Goal: Task Accomplishment & Management: Manage account settings

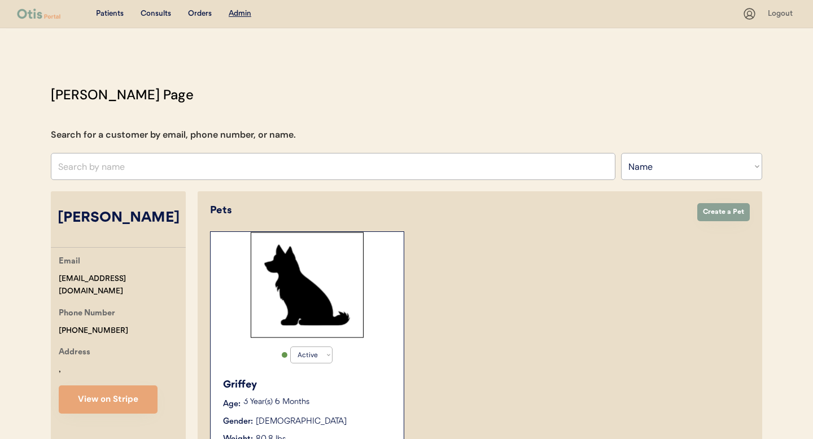
select select ""Name""
select select "true"
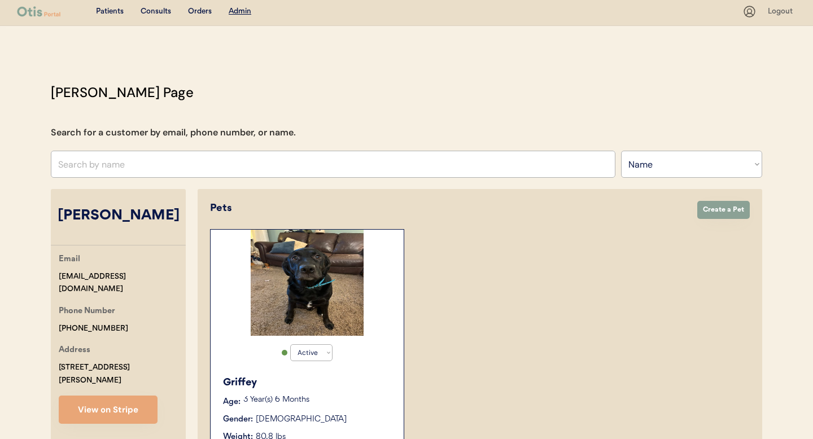
scroll to position [228, 0]
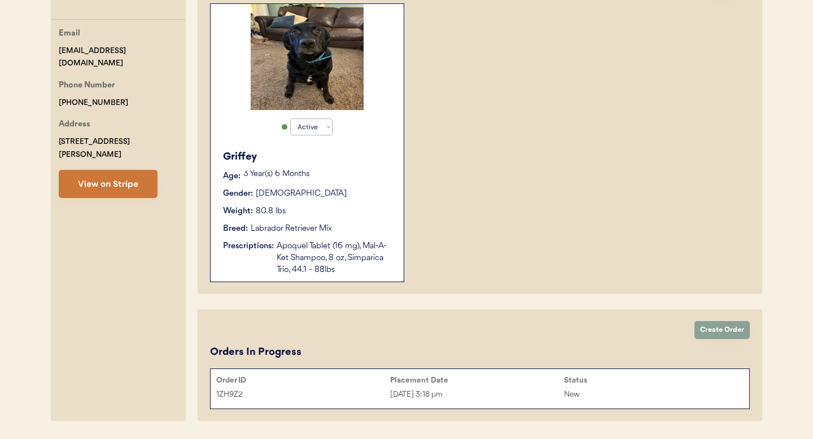
click at [105, 173] on button "View on Stripe" at bounding box center [108, 184] width 99 height 28
drag, startPoint x: 238, startPoint y: 394, endPoint x: 202, endPoint y: 393, distance: 36.7
click at [202, 393] on div "Create Order Orders In Progress Order ID Placement Date Status 1ZH9Z2 Aug 21, 2…" at bounding box center [480, 366] width 565 height 112
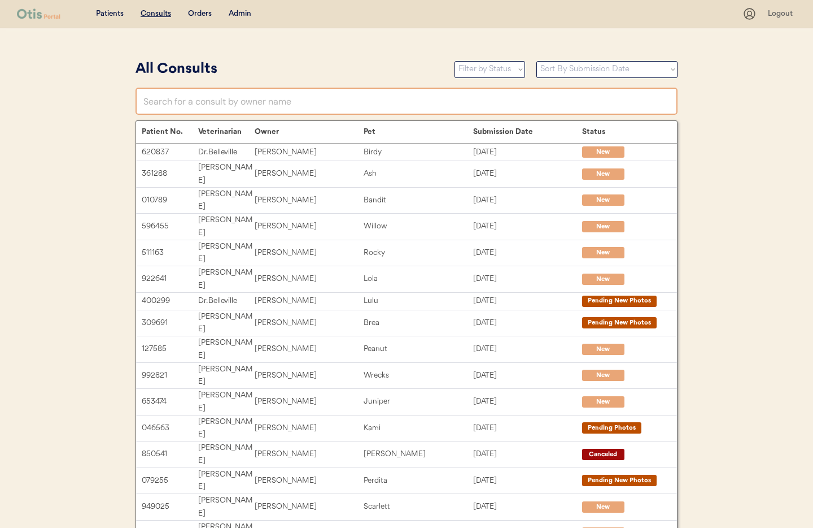
click at [214, 99] on input "text" at bounding box center [407, 101] width 542 height 27
type input "Diego Sa"
type input "[PERSON_NAME]"
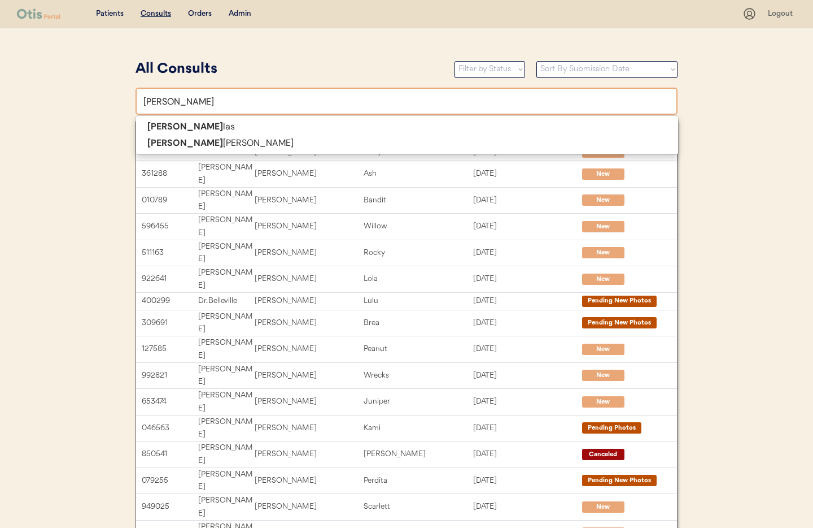
type input "Diego Sala"
type input "[PERSON_NAME]"
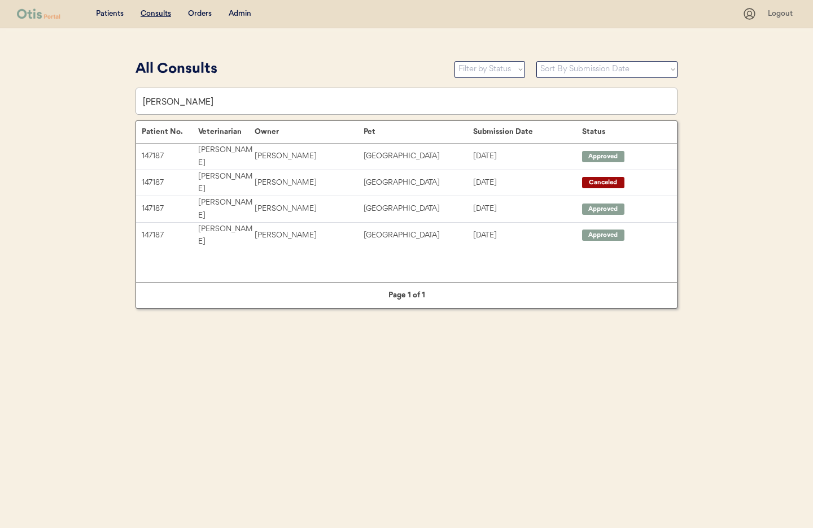
click at [241, 10] on div "Admin" at bounding box center [240, 13] width 23 height 11
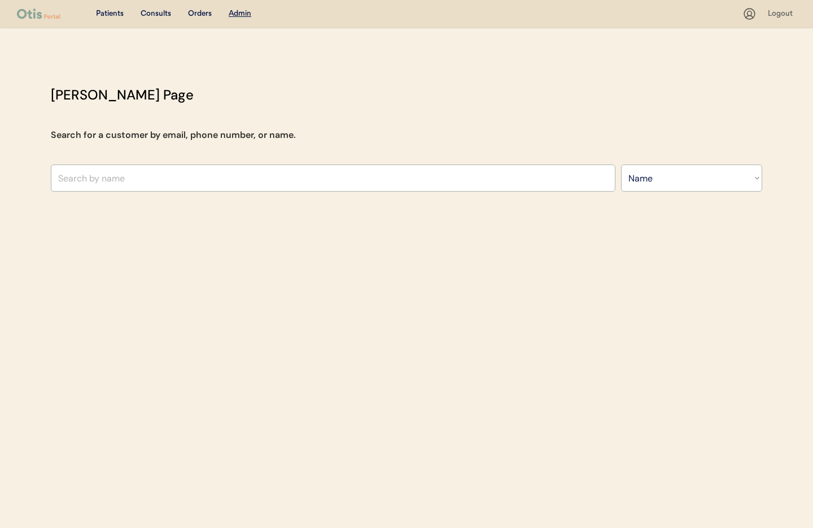
select select ""Name""
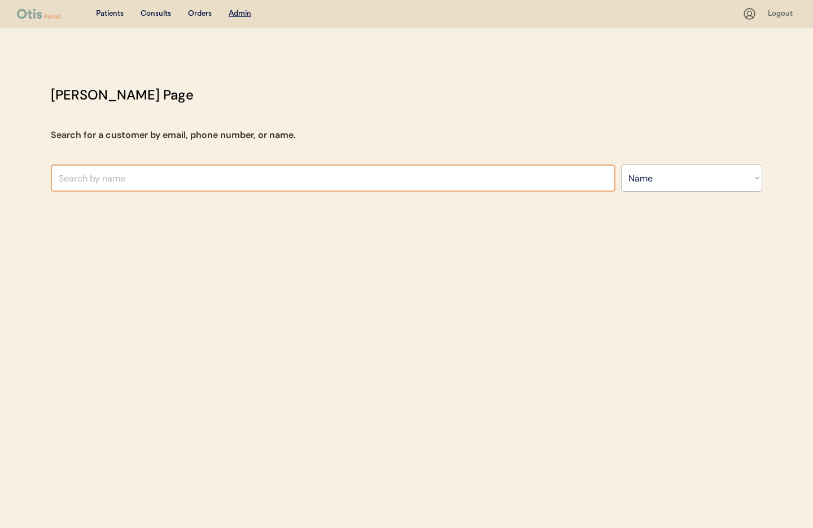
click at [157, 173] on input "text" at bounding box center [333, 177] width 565 height 27
type input "Diego"
type input "Diego Pacheco"
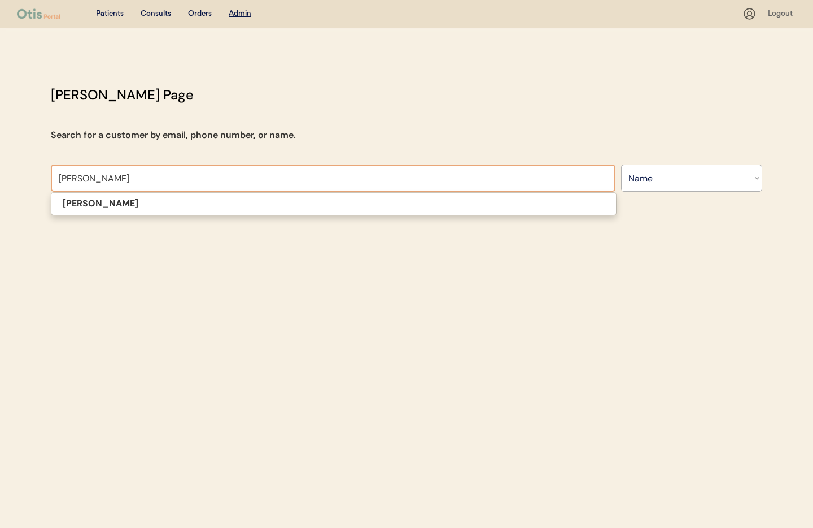
type input "[PERSON_NAME]"
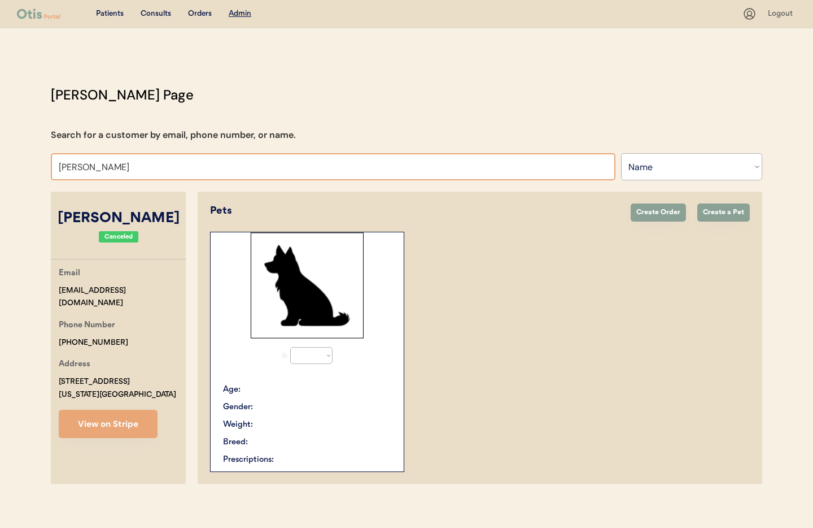
select select "true"
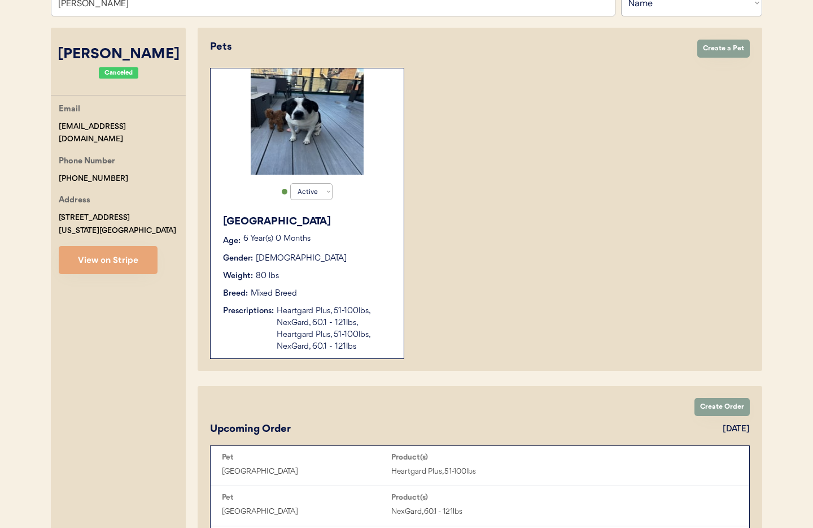
scroll to position [162, 0]
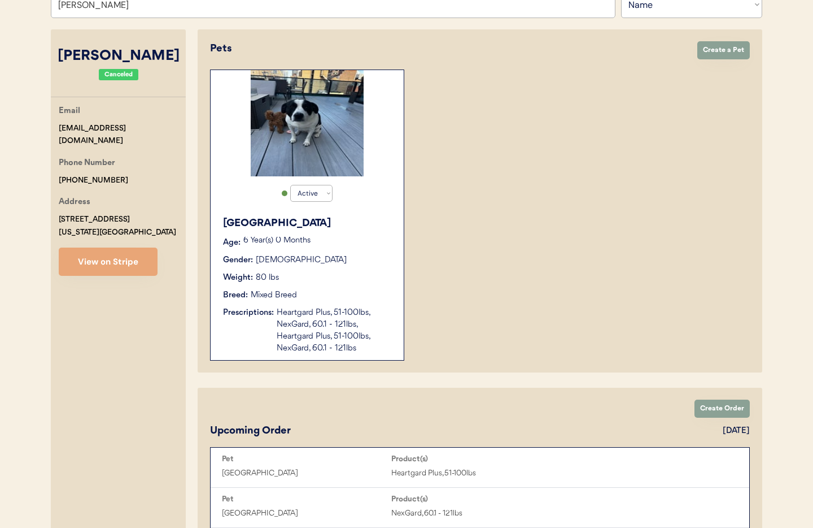
click at [325, 250] on div "Tokyo Age: 6 Year(s) 0 Months Gender: Female Weight: 80 lbs Breed: Mixed Breed …" at bounding box center [307, 285] width 182 height 150
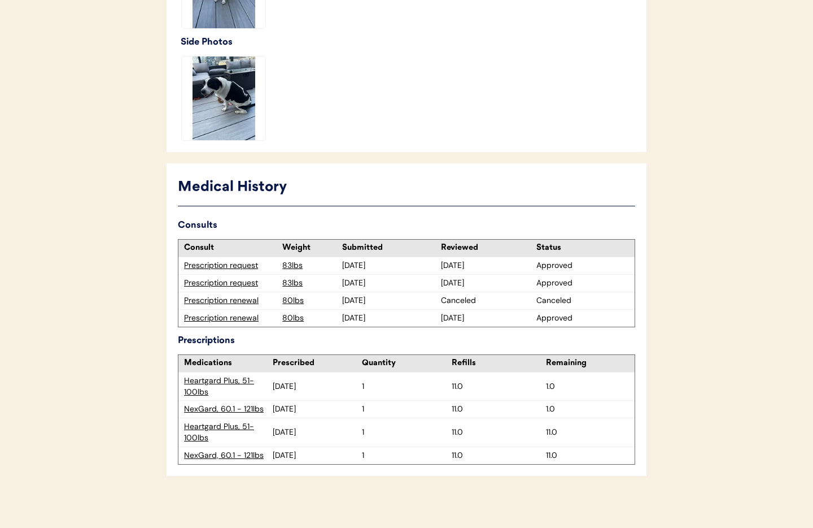
scroll to position [439, 0]
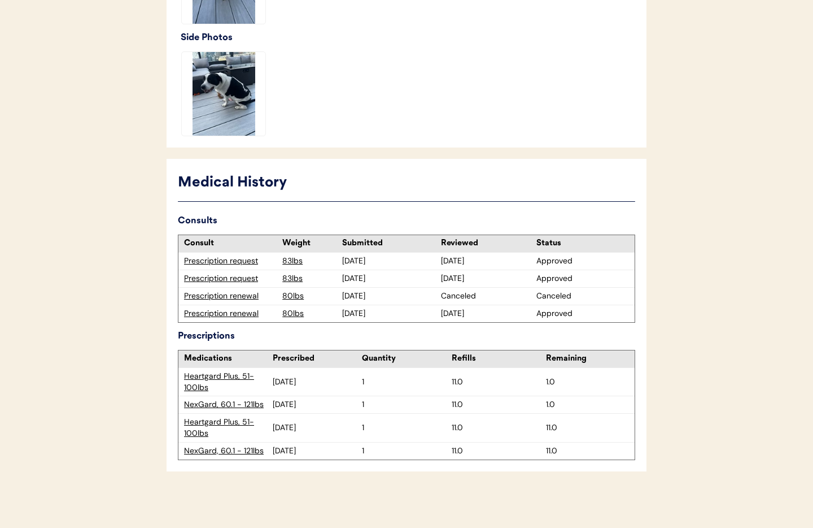
click at [232, 316] on div "Prescription renewal" at bounding box center [230, 313] width 93 height 11
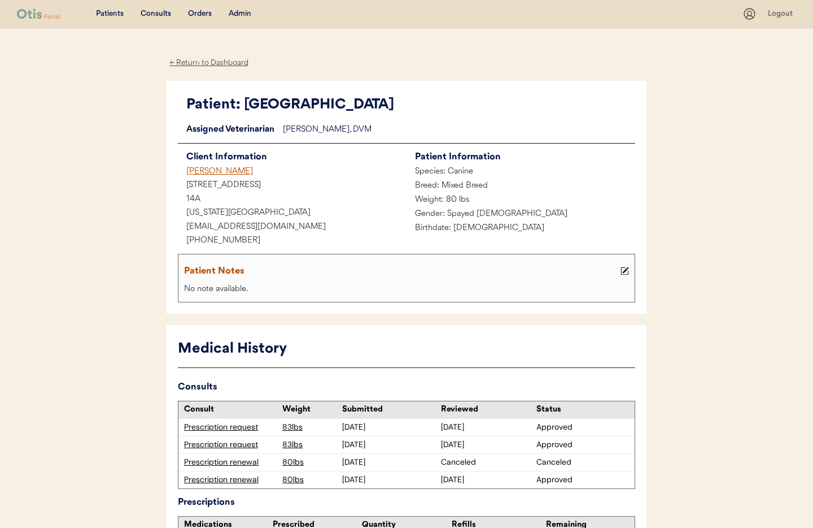
click at [195, 65] on div "← Return to Dashboard" at bounding box center [209, 62] width 85 height 13
click at [195, 63] on div "← Return to Dashboard" at bounding box center [209, 62] width 85 height 13
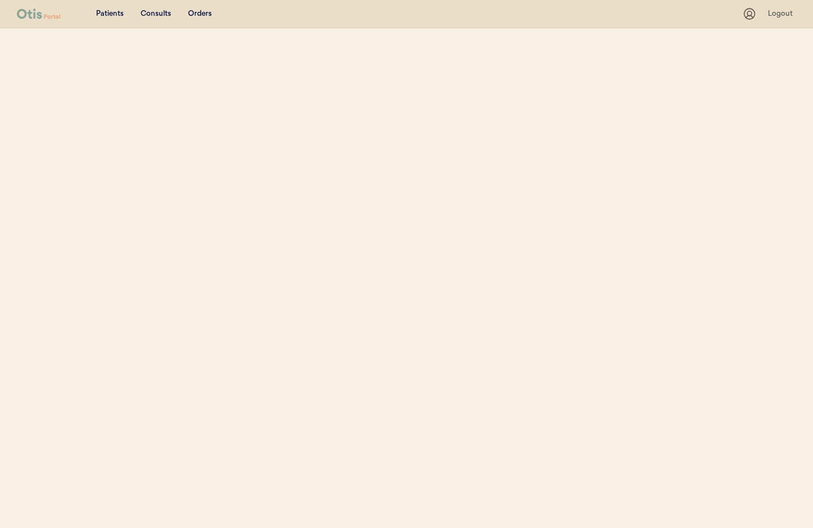
select select ""Name""
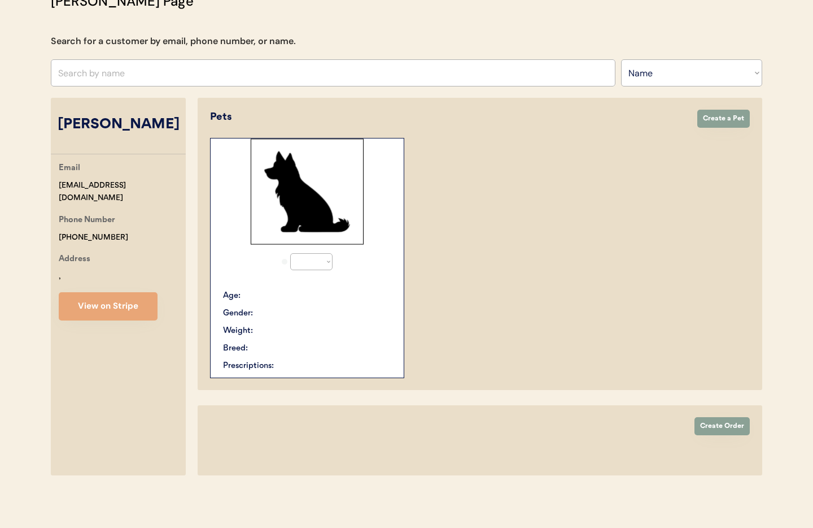
select select "true"
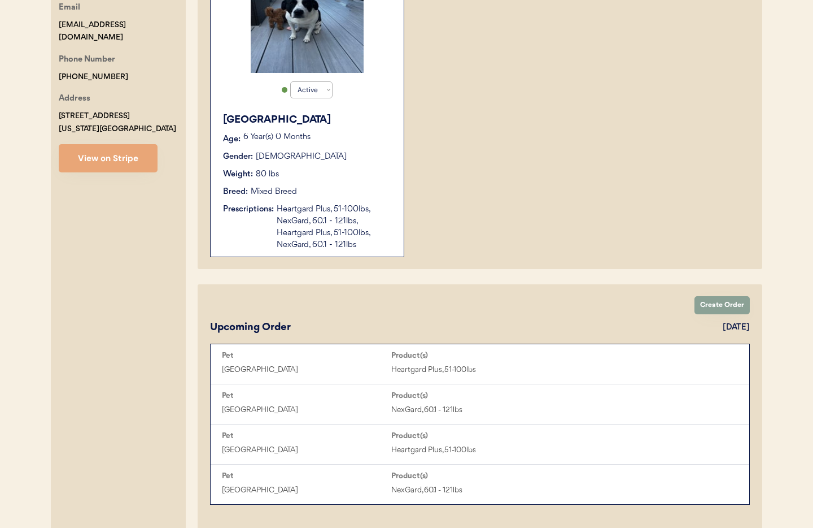
scroll to position [264, 0]
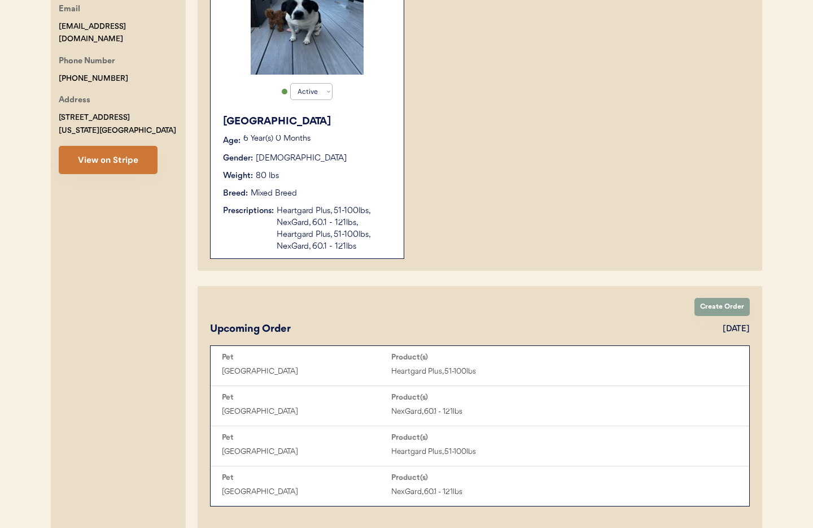
click at [108, 164] on button "View on Stripe" at bounding box center [108, 160] width 99 height 28
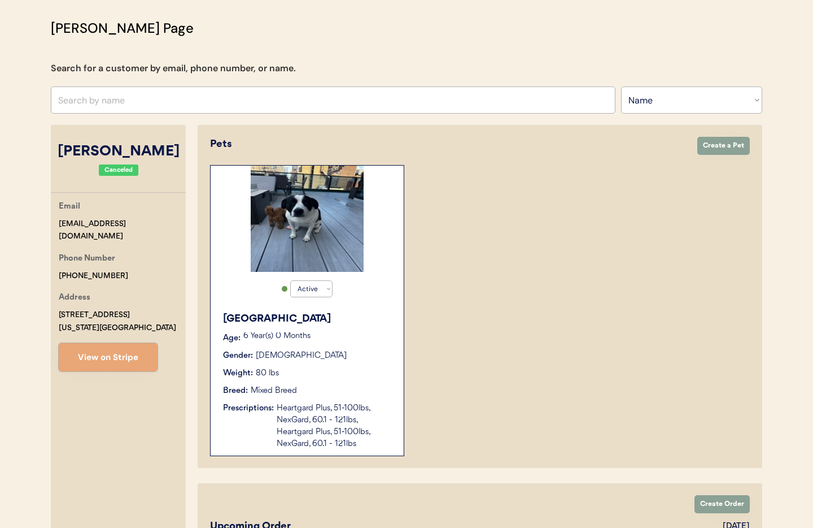
scroll to position [87, 0]
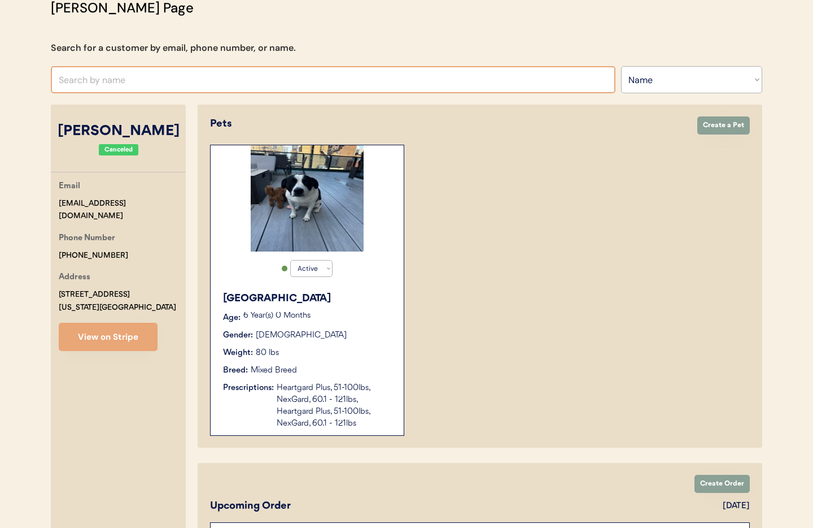
click at [76, 77] on input "text" at bounding box center [333, 79] width 565 height 27
paste input "Josh Randolph"
type input "[PERSON_NAME]"
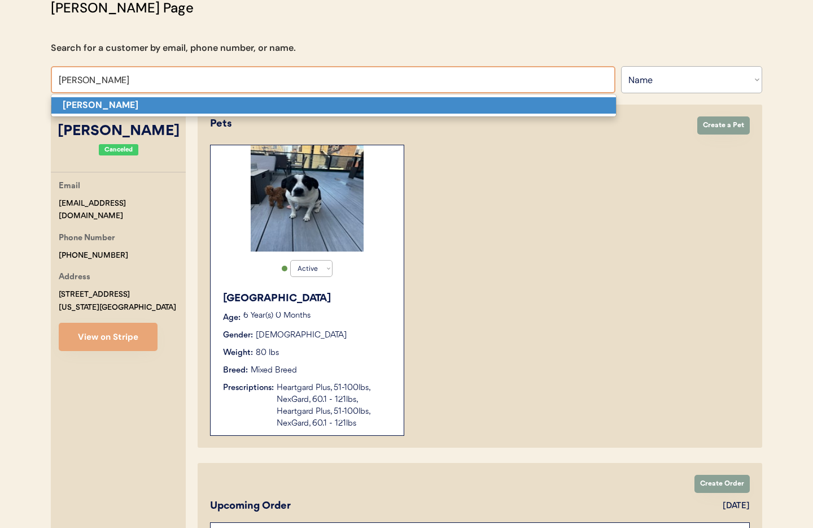
click at [129, 112] on p "[PERSON_NAME]" at bounding box center [333, 105] width 565 height 16
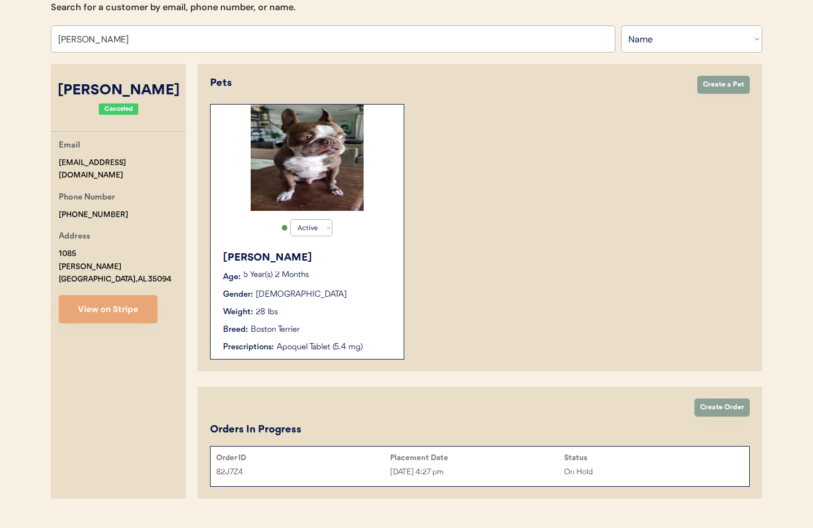
scroll to position [117, 0]
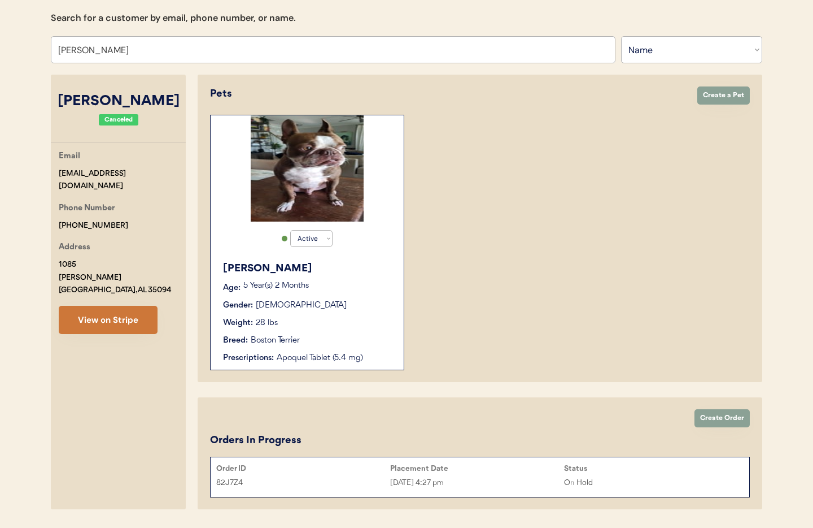
type input "Josh Randolph"
click at [106, 306] on button "View on Stripe" at bounding box center [108, 320] width 99 height 28
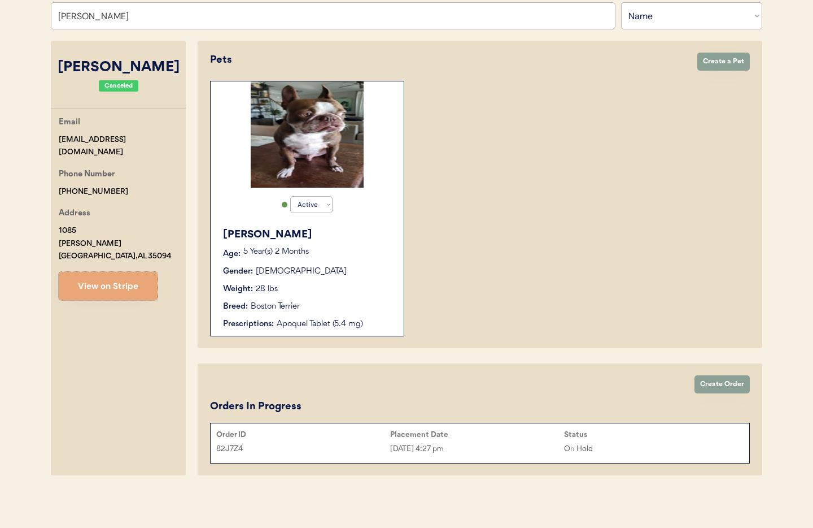
click at [427, 454] on div "Aug 21, 2025 4:27 pm" at bounding box center [477, 448] width 174 height 13
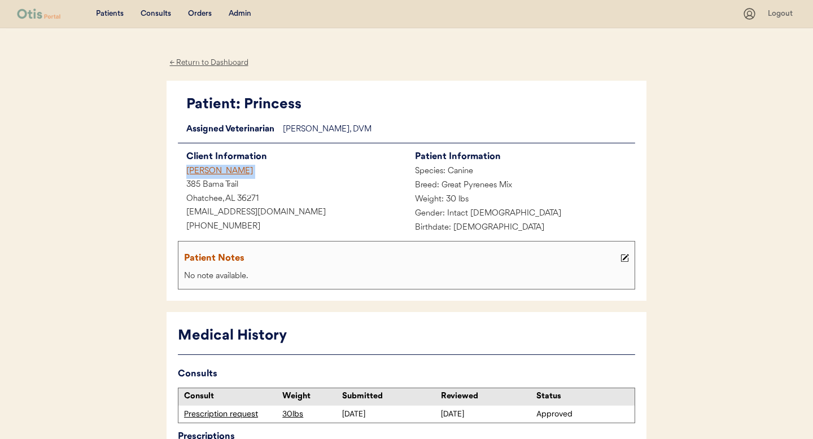
drag, startPoint x: 234, startPoint y: 173, endPoint x: 176, endPoint y: 171, distance: 58.2
click at [176, 171] on div "Patient: Princess Loading... Assigned Veterinarian [PERSON_NAME], DVM Client In…" at bounding box center [407, 191] width 480 height 221
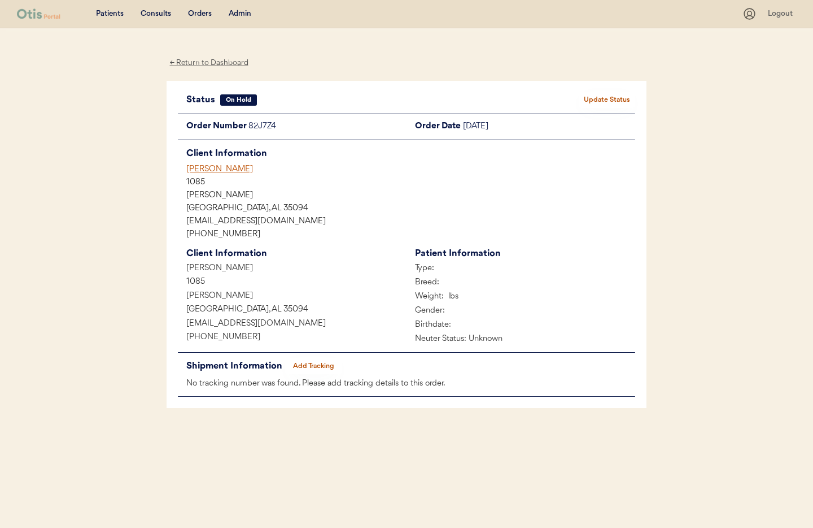
click at [198, 63] on div "← Return to Dashboard" at bounding box center [209, 62] width 85 height 13
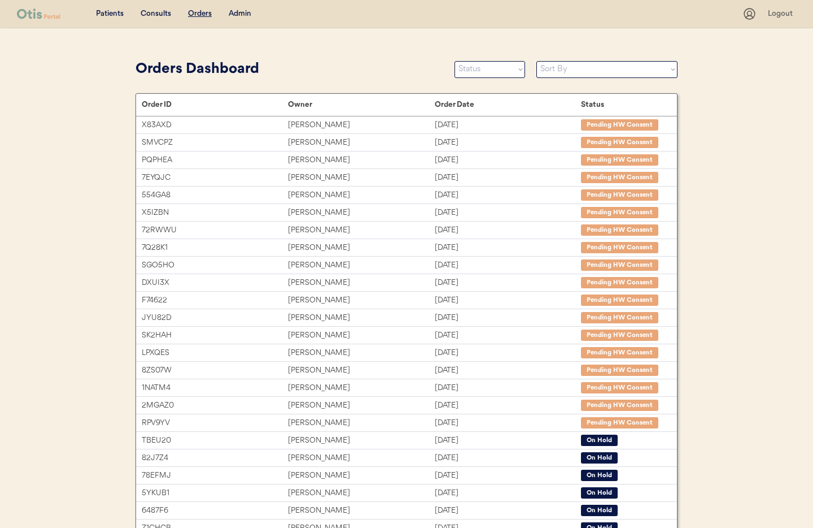
click at [238, 13] on div "Admin" at bounding box center [240, 13] width 23 height 11
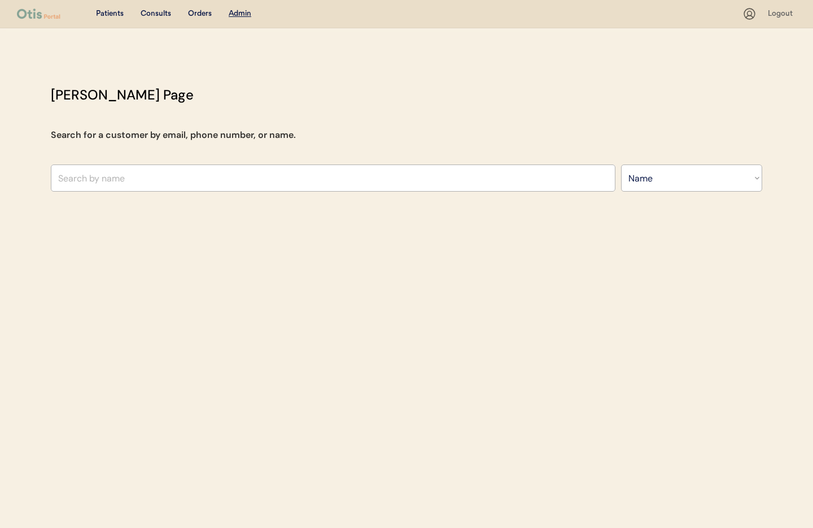
select select ""Name""
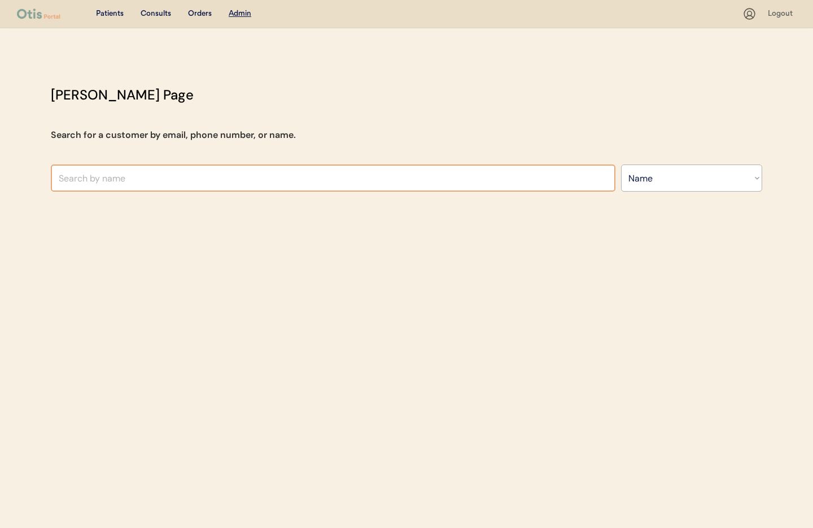
click at [219, 182] on input "text" at bounding box center [333, 177] width 565 height 27
type input "Josh Randol"
type input "Josh Randolph"
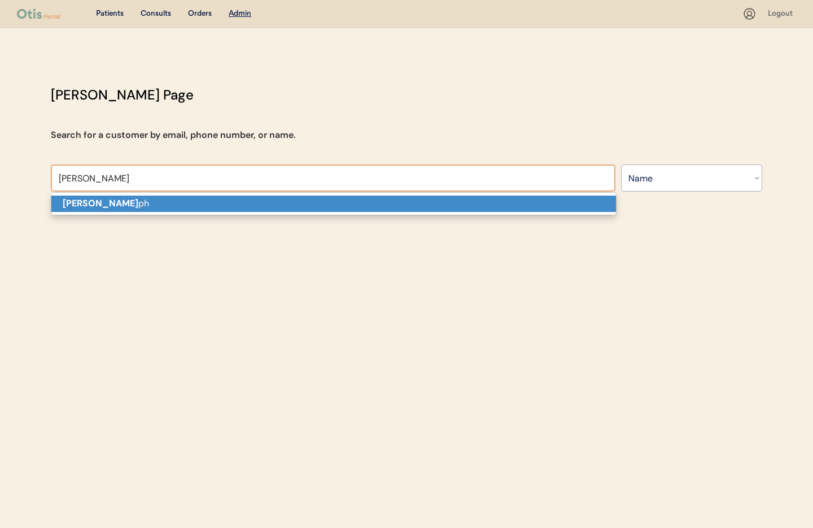
click at [225, 212] on span "Josh Randol ph" at bounding box center [334, 203] width 566 height 23
click at [222, 203] on p "Josh Randol ph" at bounding box center [333, 203] width 565 height 16
type input "Josh Randolph"
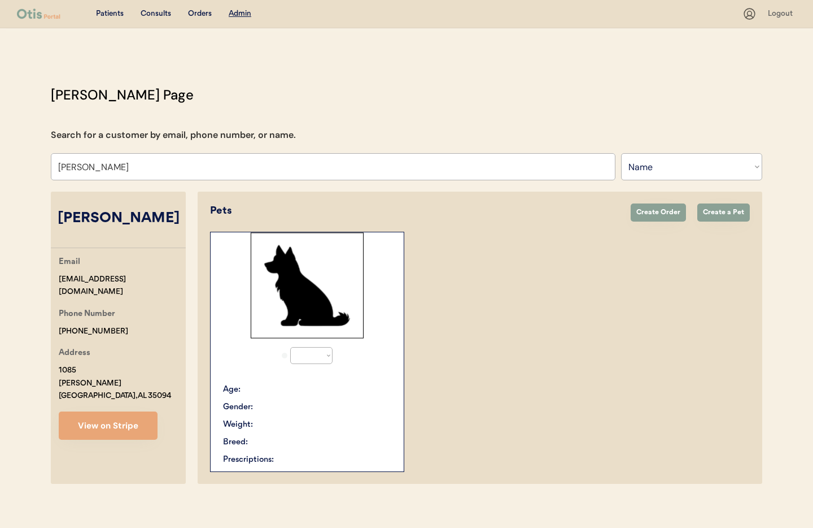
select select "true"
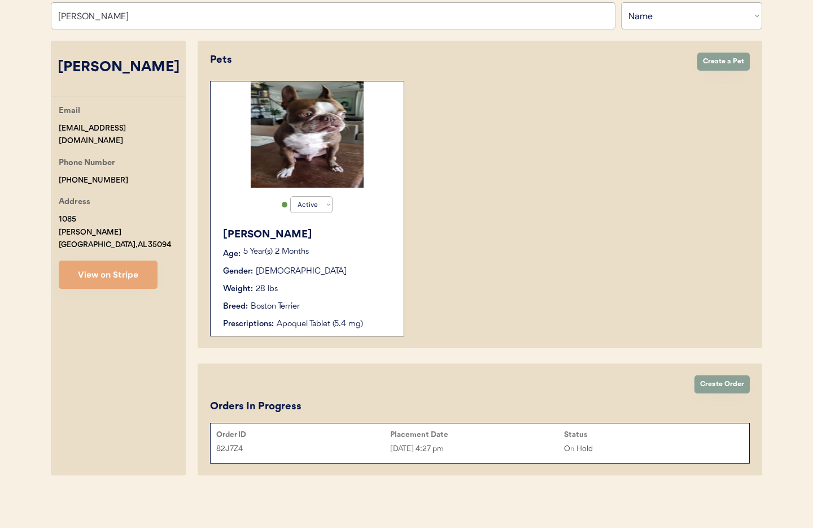
scroll to position [150, 0]
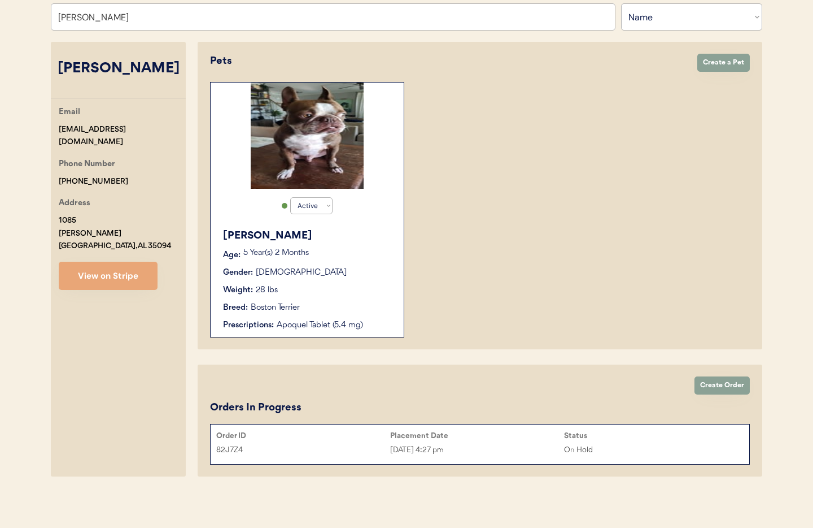
type input "Josh Randolph"
click at [479, 446] on div "Aug 21, 2025 4:27 pm" at bounding box center [477, 449] width 174 height 13
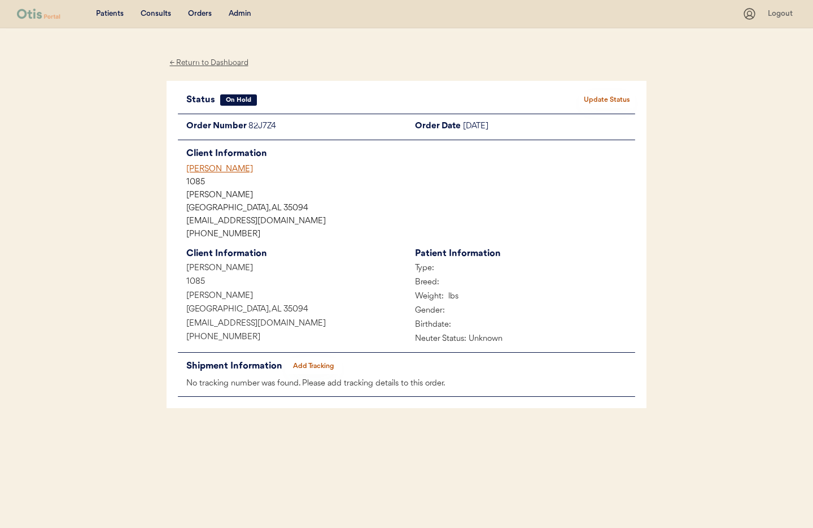
click at [190, 63] on div "← Return to Dashboard" at bounding box center [209, 62] width 85 height 13
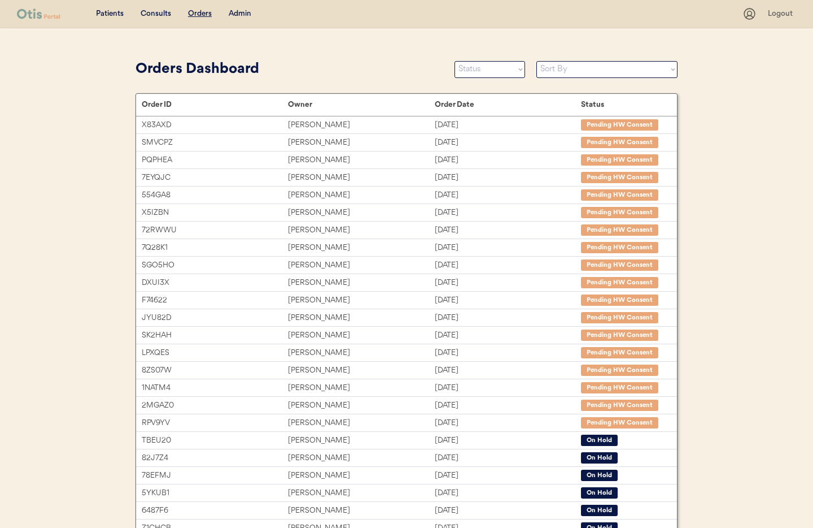
click at [239, 12] on div "Admin" at bounding box center [240, 13] width 23 height 11
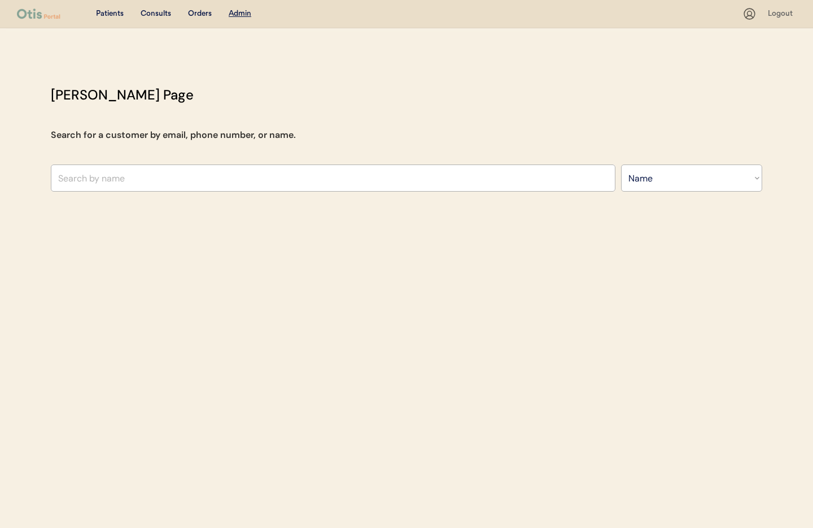
select select ""Name""
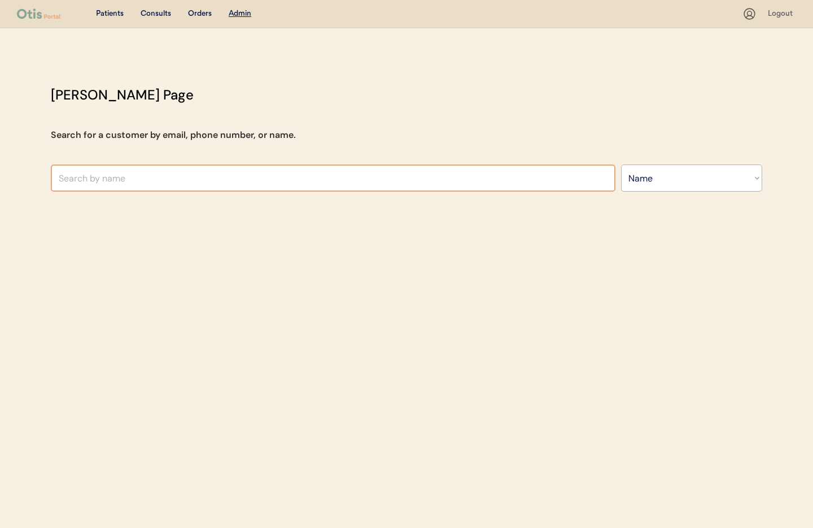
click at [115, 177] on input "text" at bounding box center [333, 177] width 565 height 27
type input "jessica am"
type input "jessica amicarella"
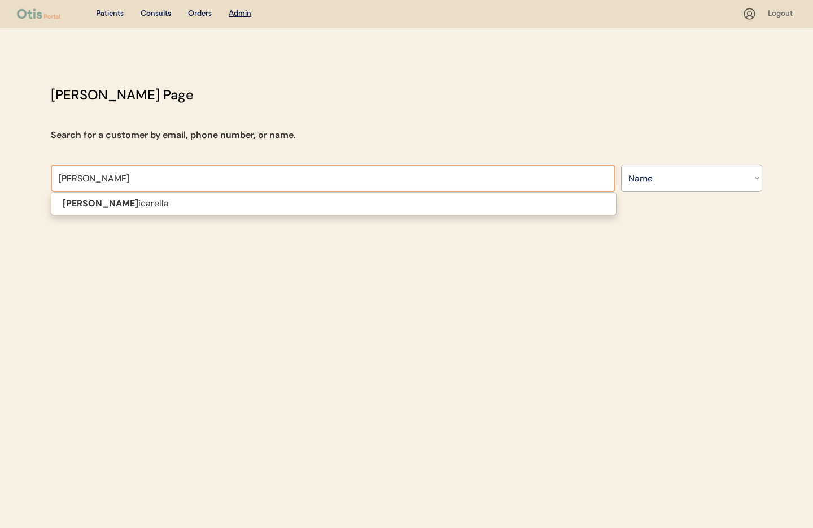
type input "jessica amica"
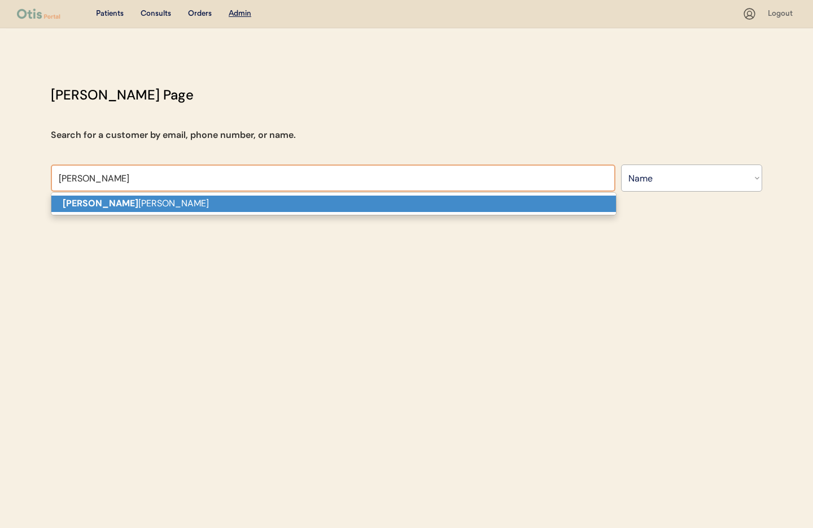
click at [121, 206] on strong "Jessica Amica" at bounding box center [101, 203] width 76 height 12
type input "Jessica Amicarella"
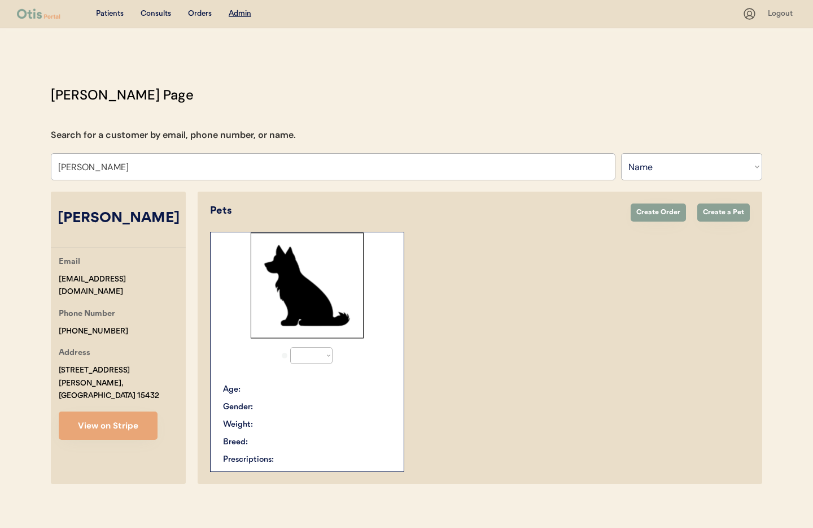
select select "true"
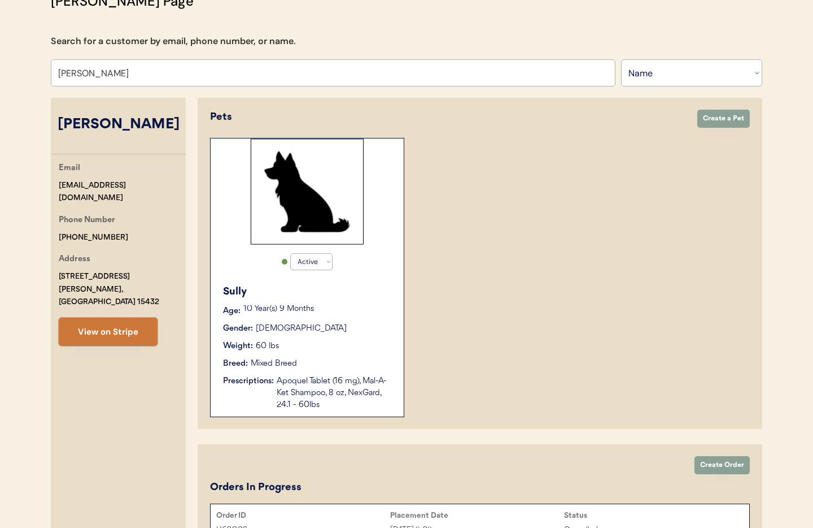
scroll to position [95, 0]
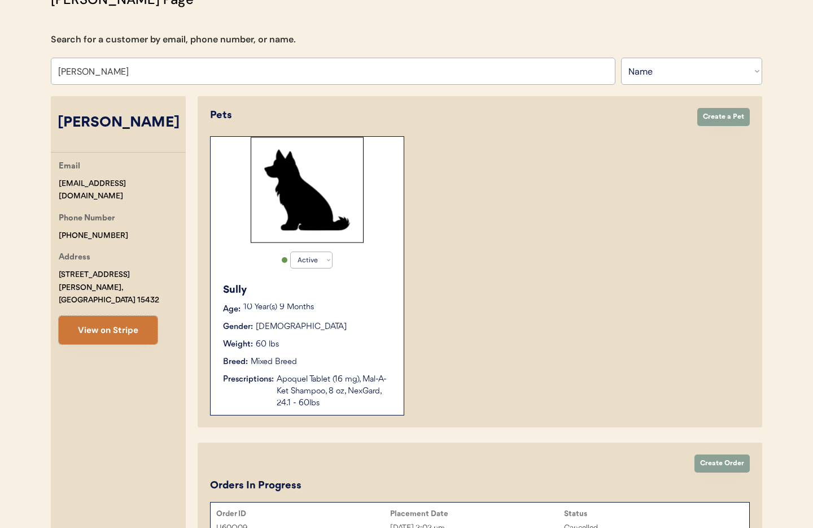
click at [119, 319] on button "View on Stripe" at bounding box center [108, 330] width 99 height 28
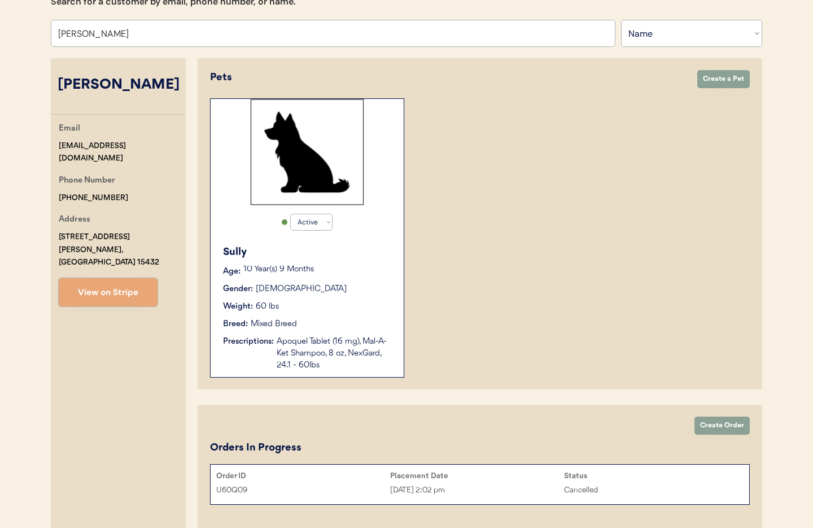
scroll to position [118, 0]
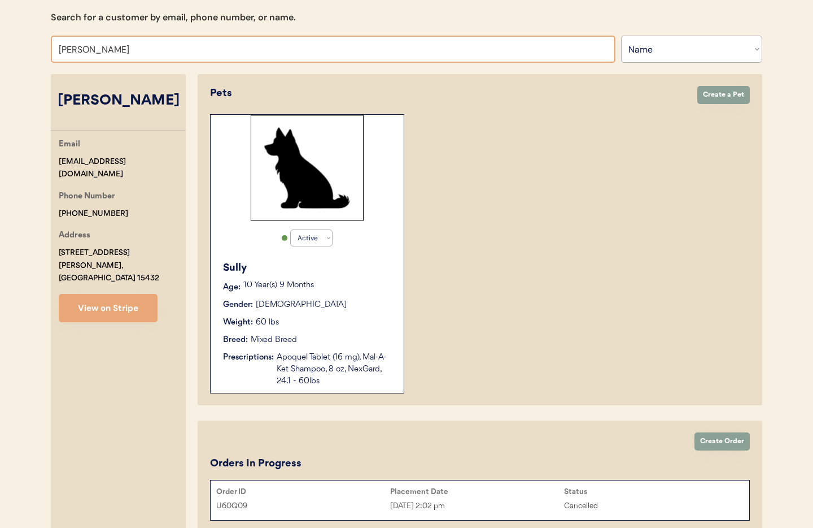
drag, startPoint x: 145, startPoint y: 52, endPoint x: 41, endPoint y: 49, distance: 103.4
click at [41, 49] on div "Otis Admin Page Search for a customer by email, phone number, or name. Jessica …" at bounding box center [407, 310] width 734 height 686
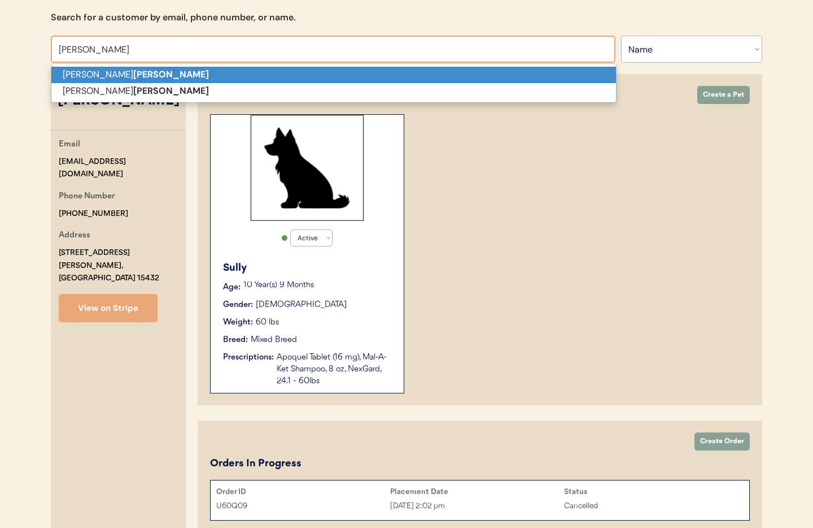
click at [72, 73] on p "Eileen Lance" at bounding box center [333, 75] width 565 height 16
type input "Eileen Lance"
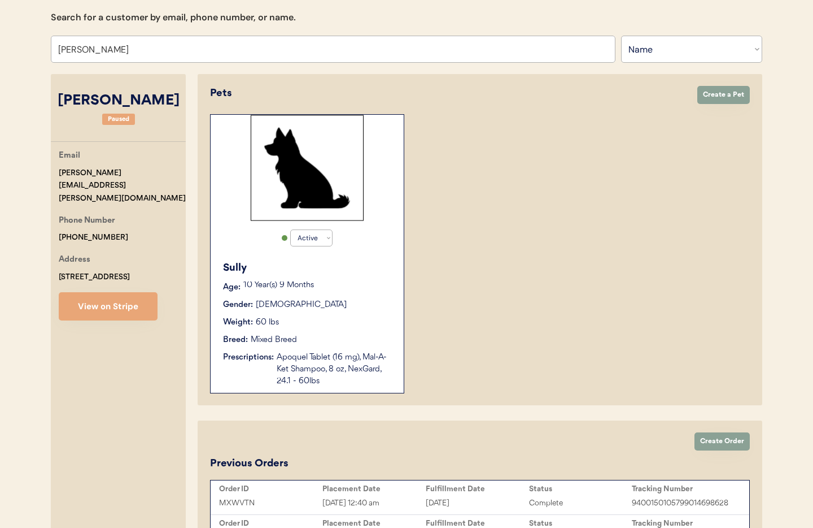
select select "true"
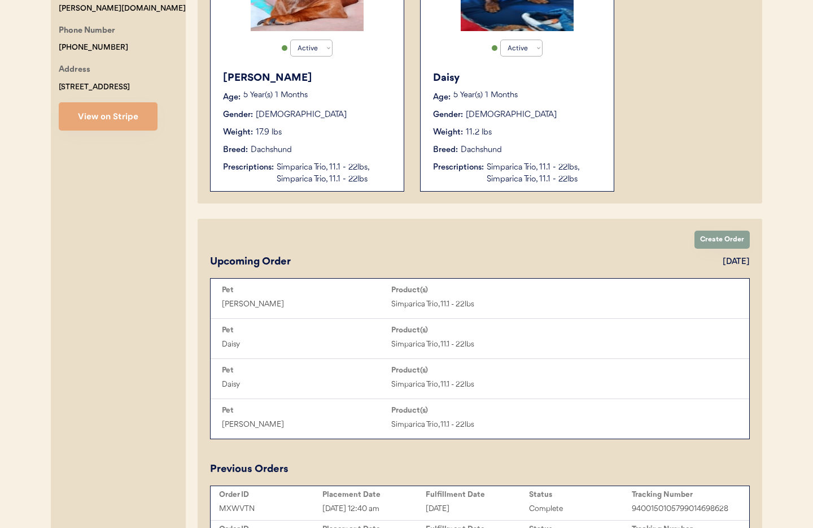
scroll to position [299, 0]
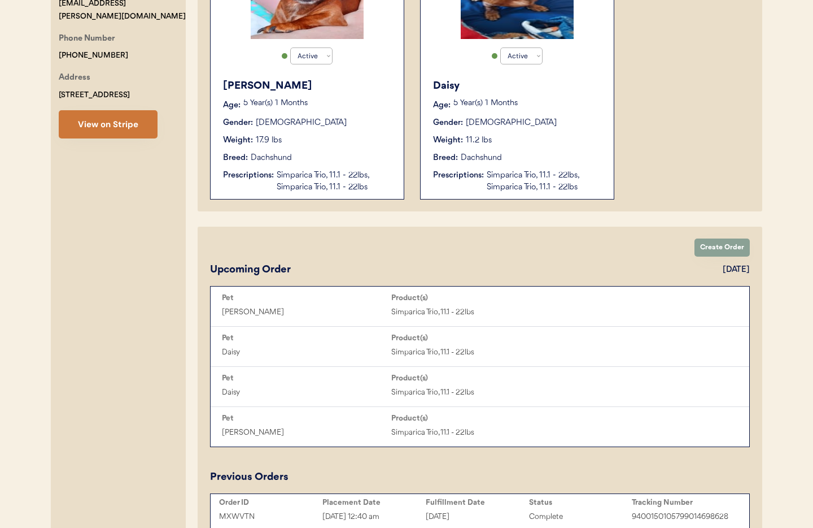
type input "Eileen Lance"
click at [89, 116] on button "View on Stripe" at bounding box center [108, 124] width 99 height 28
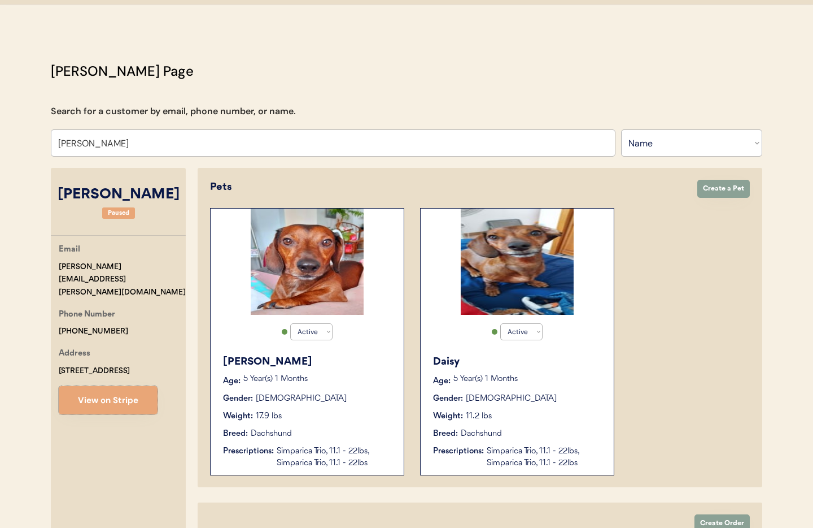
scroll to position [14, 0]
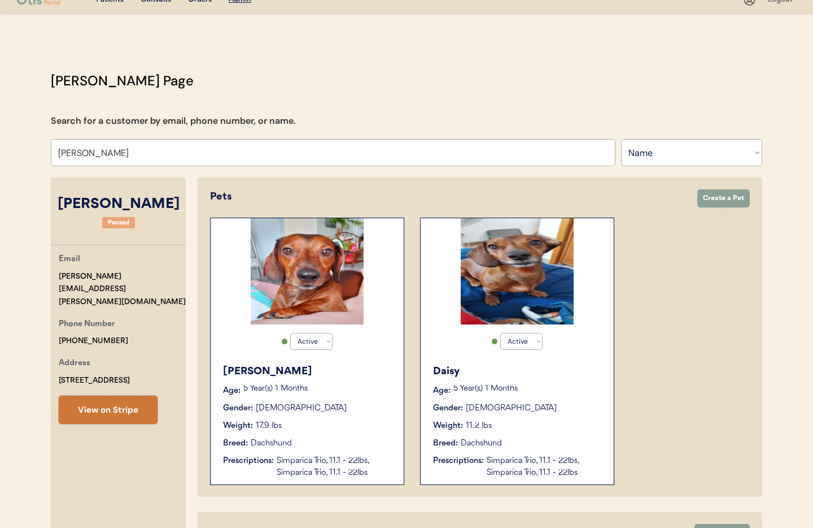
click at [103, 402] on button "View on Stripe" at bounding box center [108, 409] width 99 height 28
click at [648, 160] on select "Search By Name Email Phone Number" at bounding box center [691, 152] width 141 height 27
select select ""Email""
click at [621, 139] on select "Search By Name Email Phone Number" at bounding box center [691, 152] width 141 height 27
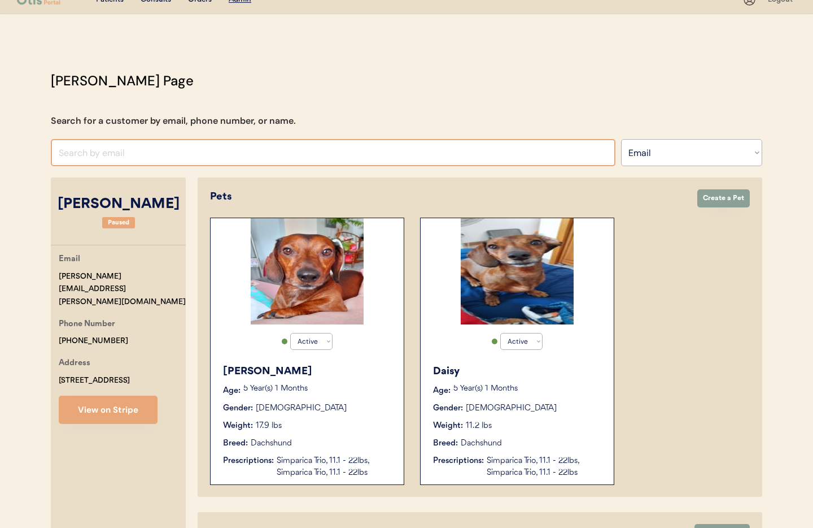
click at [106, 154] on input "input" at bounding box center [333, 152] width 565 height 27
paste input "bwatts38@gmail.com"
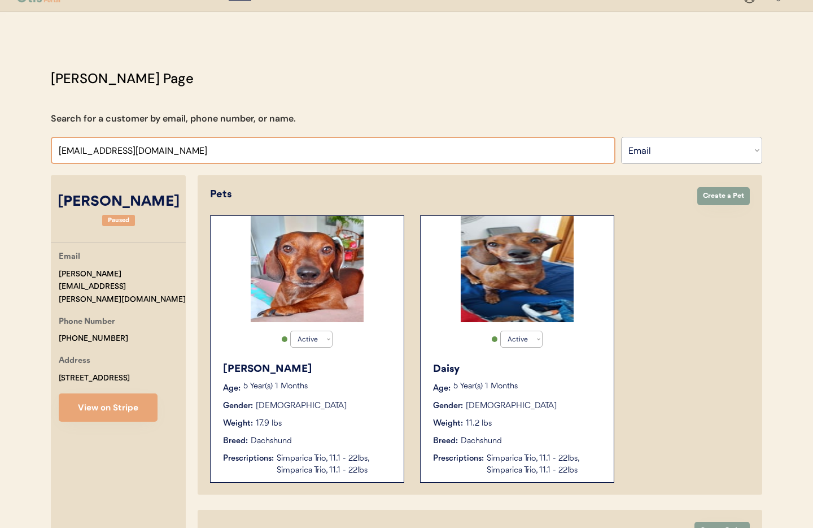
scroll to position [0, 0]
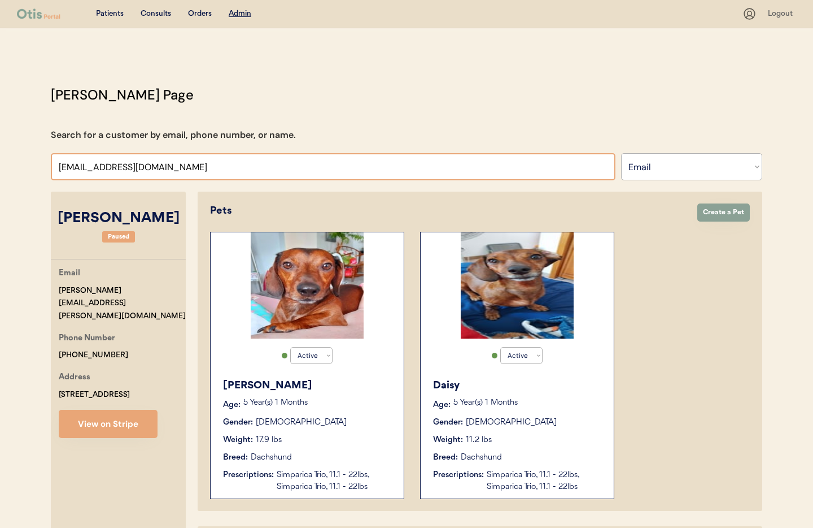
type input "bwatts38@gmail.co"
click at [111, 12] on div "Patients" at bounding box center [110, 13] width 28 height 11
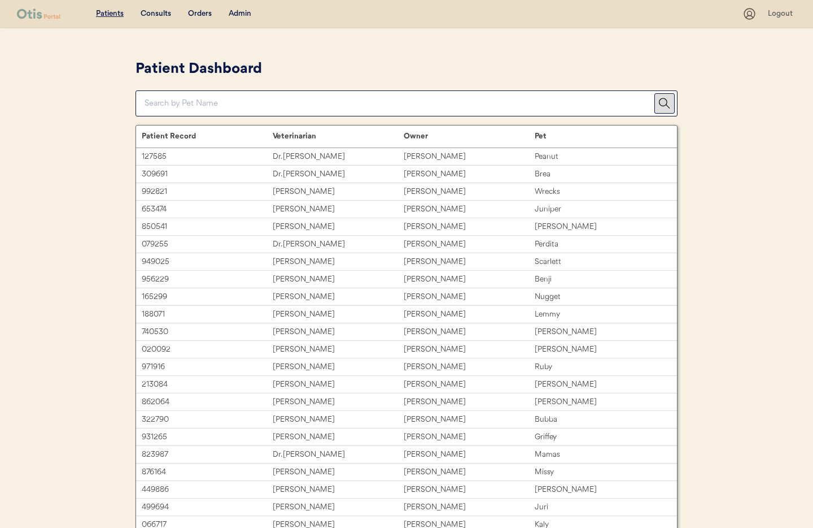
click at [242, 15] on div "Admin" at bounding box center [240, 13] width 23 height 11
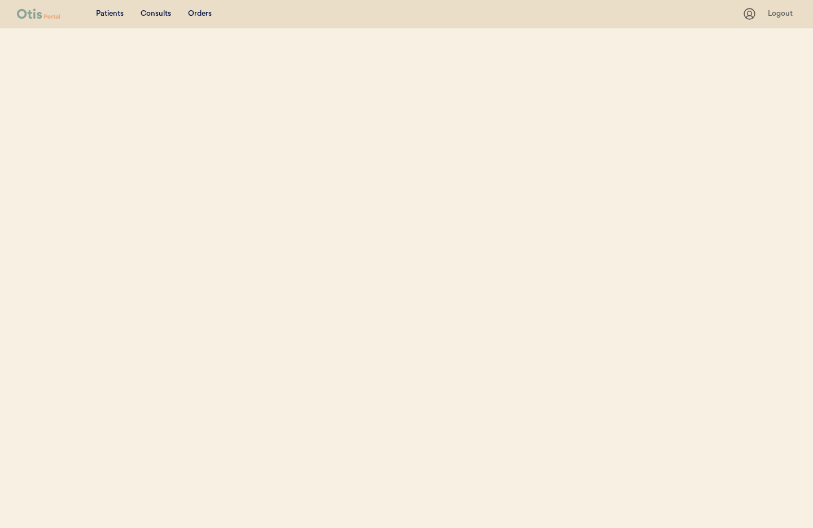
select select ""Email""
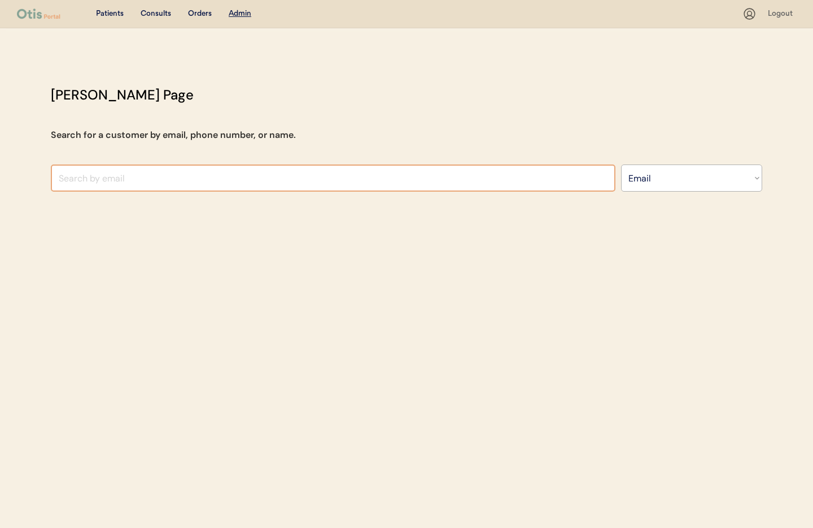
click at [110, 184] on input "input" at bounding box center [333, 177] width 565 height 27
paste input "[EMAIL_ADDRESS][DOMAIN_NAME]"
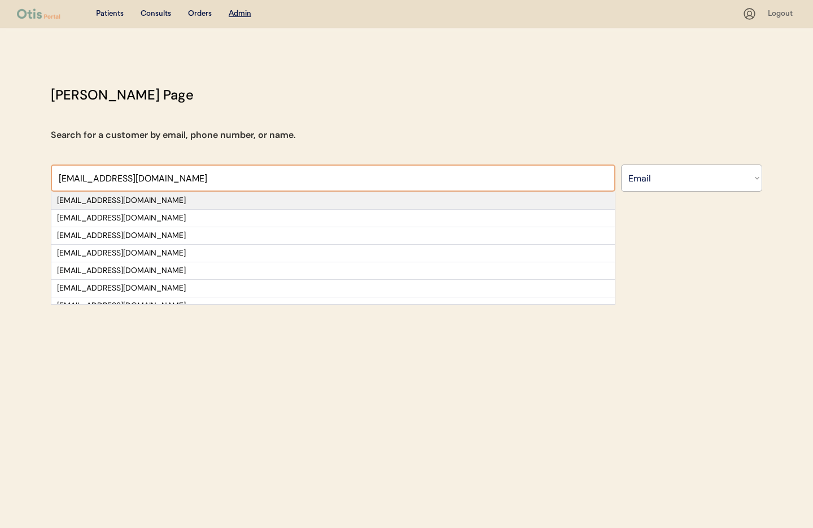
type input "[EMAIL_ADDRESS][DOMAIN_NAME]"
click at [128, 197] on div "[EMAIL_ADDRESS][DOMAIN_NAME]" at bounding box center [333, 200] width 552 height 11
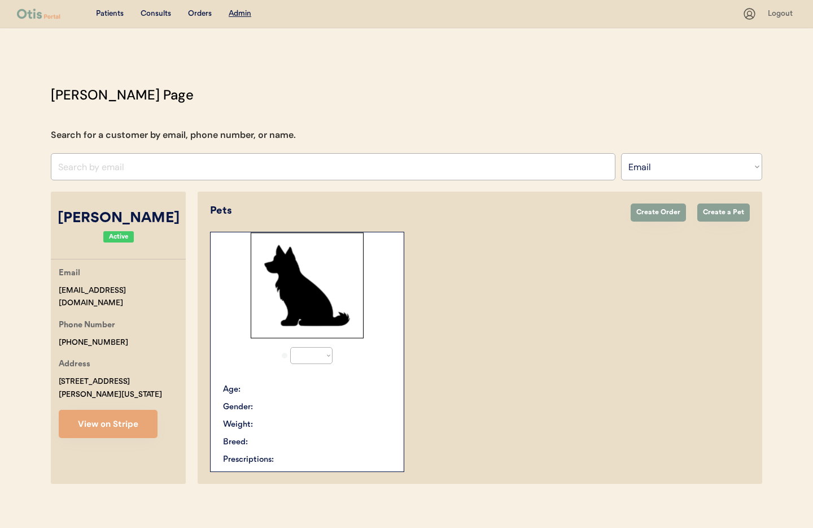
select select "true"
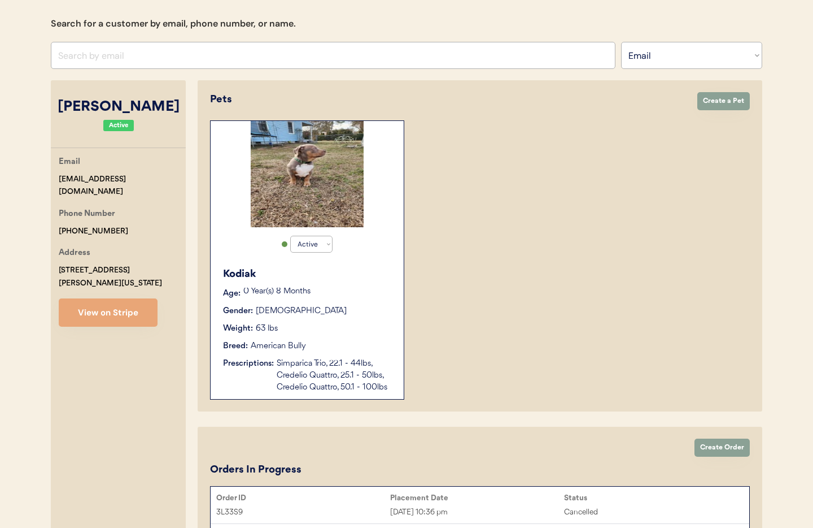
scroll to position [119, 0]
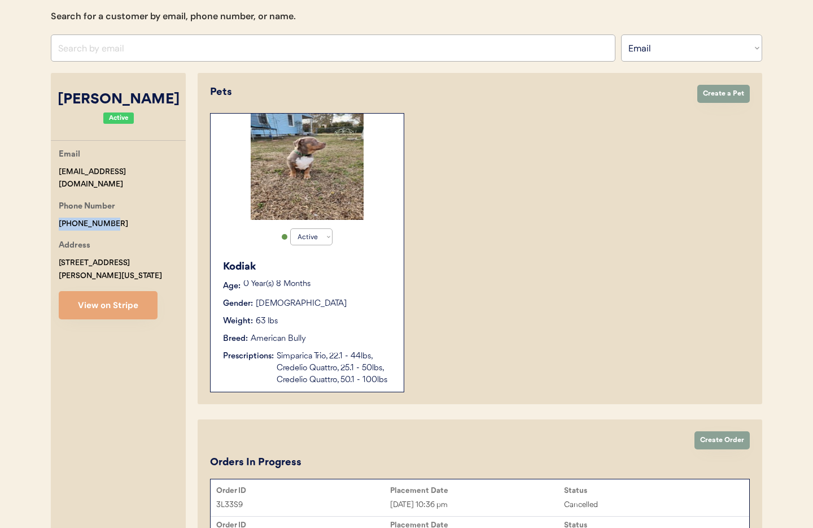
drag, startPoint x: 55, startPoint y: 207, endPoint x: 41, endPoint y: 206, distance: 14.7
click at [41, 206] on div "[PERSON_NAME] Page Search for a customer by email, phone number, or name. [EMAI…" at bounding box center [407, 378] width 734 height 824
copy div "[PHONE_NUMBER]"
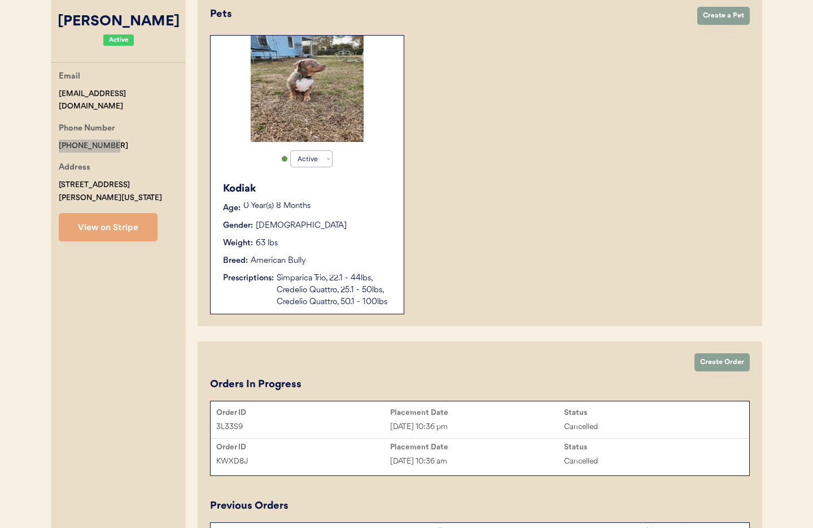
scroll to position [255, 0]
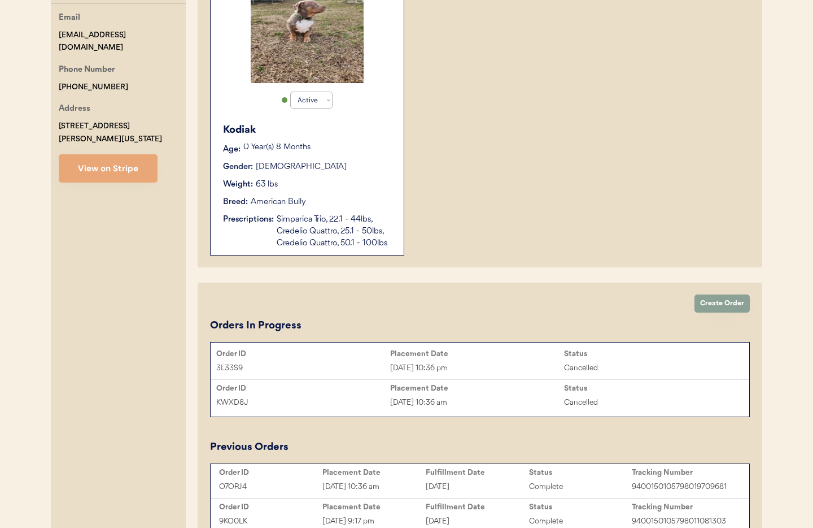
click at [303, 237] on div "Simparica Trio, 22.1 - 44lbs, Credelio Quattro, 25.1 - 50lbs, Credelio Quattro,…" at bounding box center [335, 232] width 116 height 36
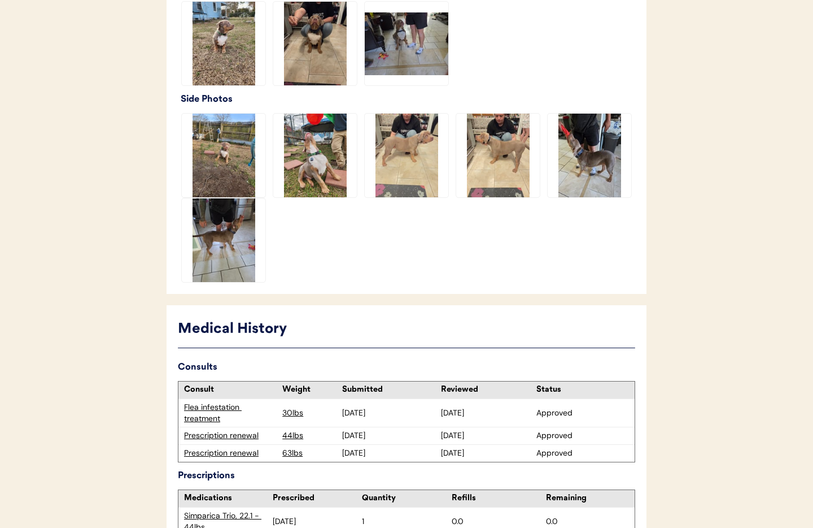
scroll to position [525, 0]
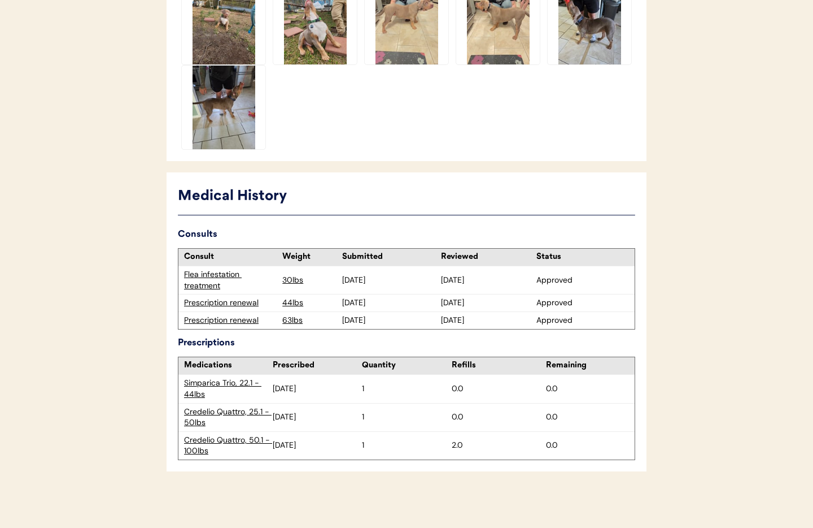
click at [207, 322] on div "Prescription renewal" at bounding box center [230, 320] width 93 height 11
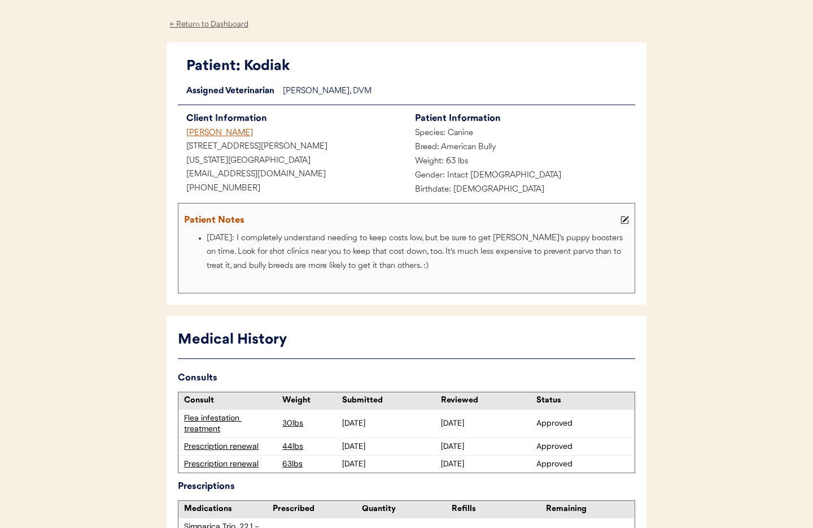
scroll to position [35, 0]
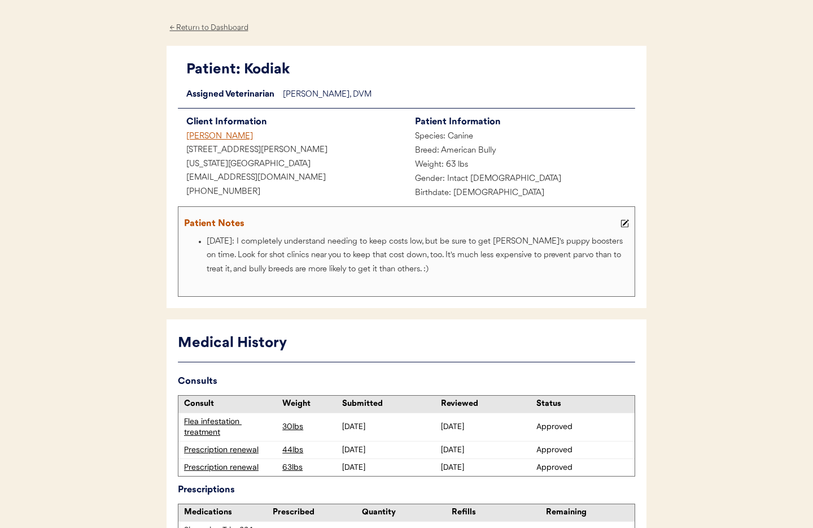
click at [213, 26] on div "← Return to Dashboard" at bounding box center [209, 27] width 85 height 13
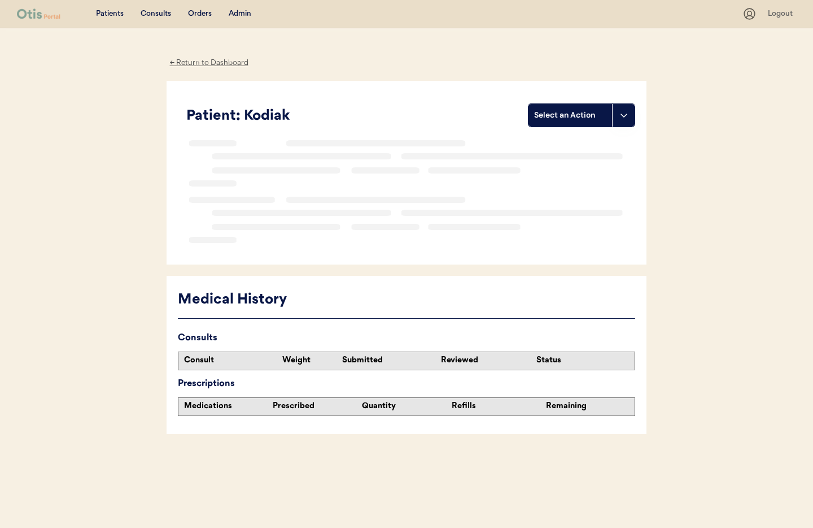
click at [237, 12] on div "Admin" at bounding box center [240, 13] width 23 height 11
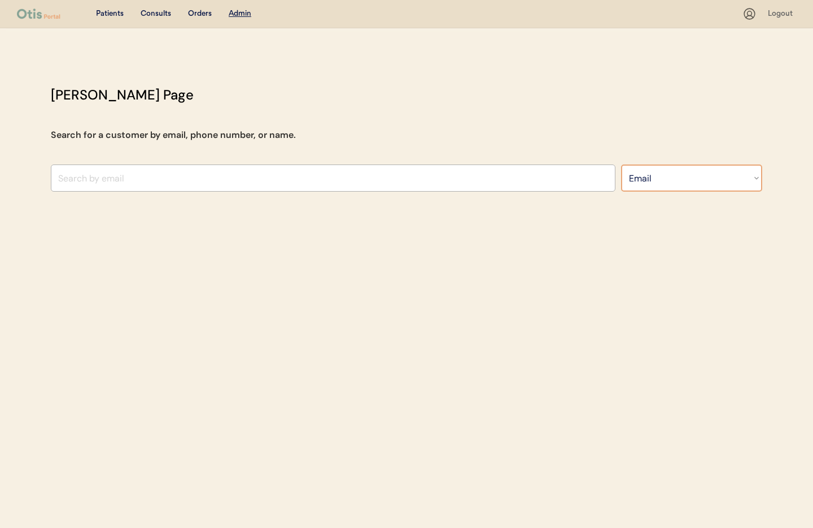
click at [638, 173] on select "Search By Name Email Phone Number" at bounding box center [691, 177] width 141 height 27
select select ""Name""
click at [621, 164] on select "Search By Name Email Phone Number" at bounding box center [691, 177] width 141 height 27
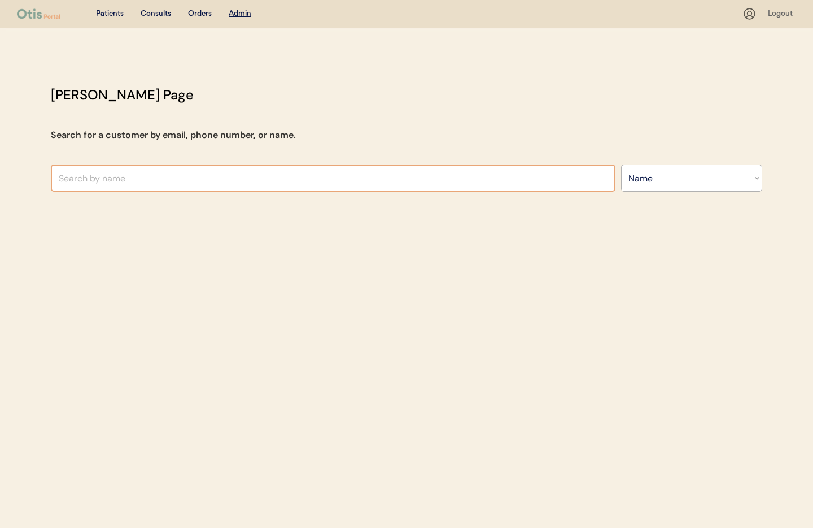
click at [152, 179] on input "text" at bounding box center [333, 177] width 565 height 27
paste input "+17578220701"
type input "+17578220701"
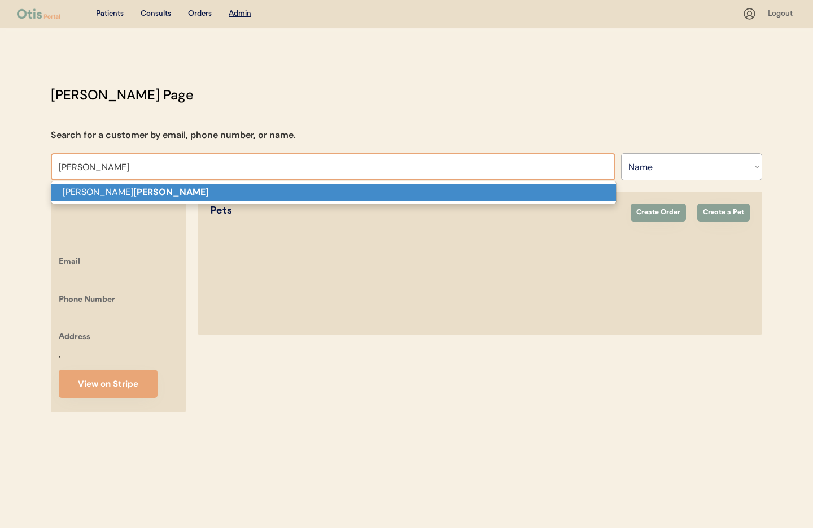
click at [133, 193] on strong "Scharer" at bounding box center [171, 192] width 76 height 12
type input "Stacy Scharer"
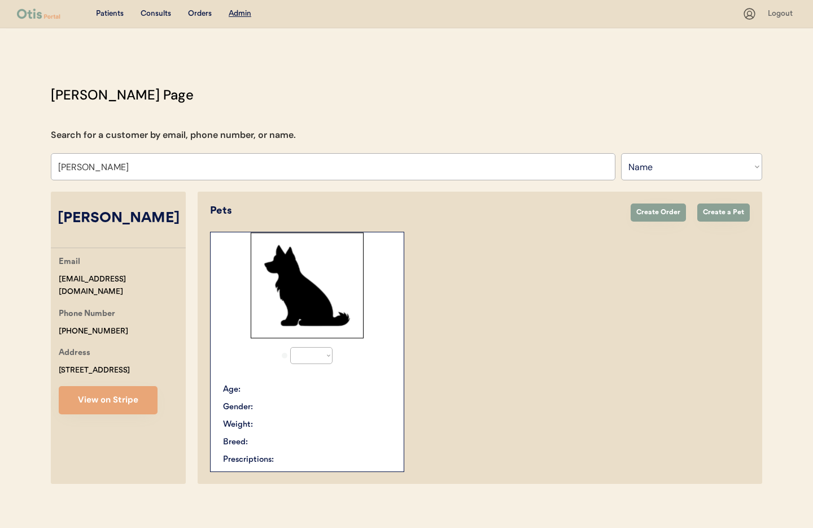
select select "true"
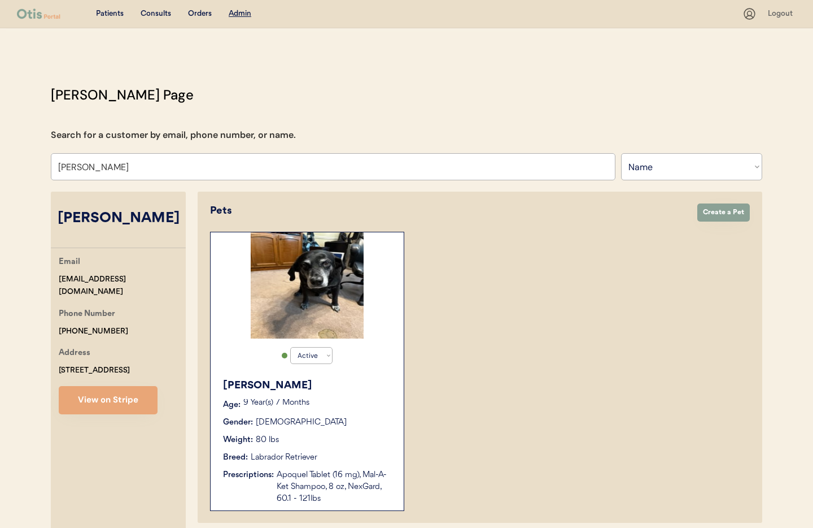
scroll to position [169, 0]
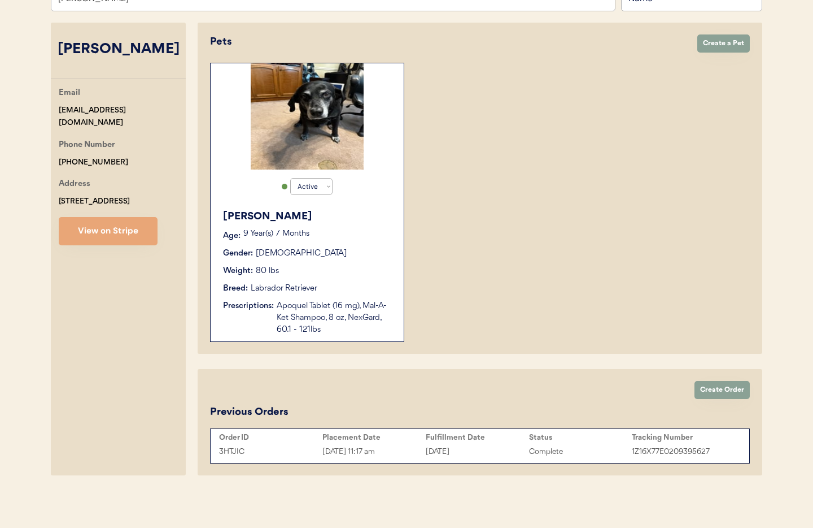
type input "Stacy Scharer"
click at [77, 235] on button "View on Stripe" at bounding box center [108, 231] width 99 height 28
click at [726, 392] on button "Create Order" at bounding box center [722, 390] width 55 height 18
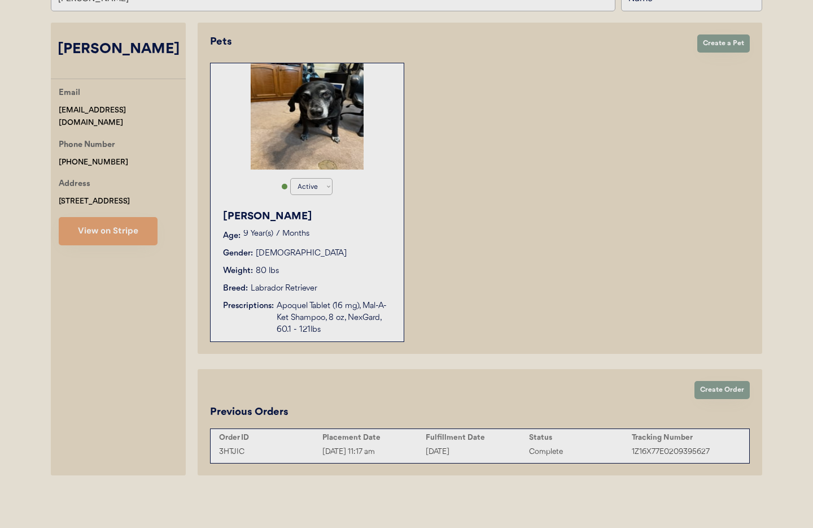
scroll to position [167, 0]
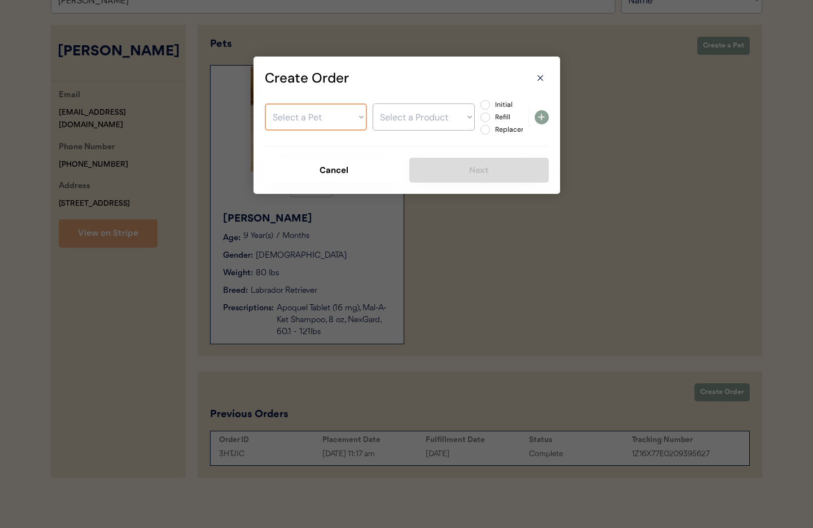
click at [329, 127] on select "Select a Pet Hank" at bounding box center [316, 116] width 102 height 27
select select ""1348695171700984260__LOOKUP__1753113747771x932160731034419200""
click at [265, 103] on select "Select a Pet Hank" at bounding box center [316, 116] width 102 height 27
click at [423, 121] on select "Select a Product Apoquel Tablet (16 mg) Mal-A-Ket Shampoo, 8 oz NexGard, 60.1 -…" at bounding box center [424, 116] width 102 height 27
select select ""1348695171700984260__LOOKUP__1753373846773x558967816522563600""
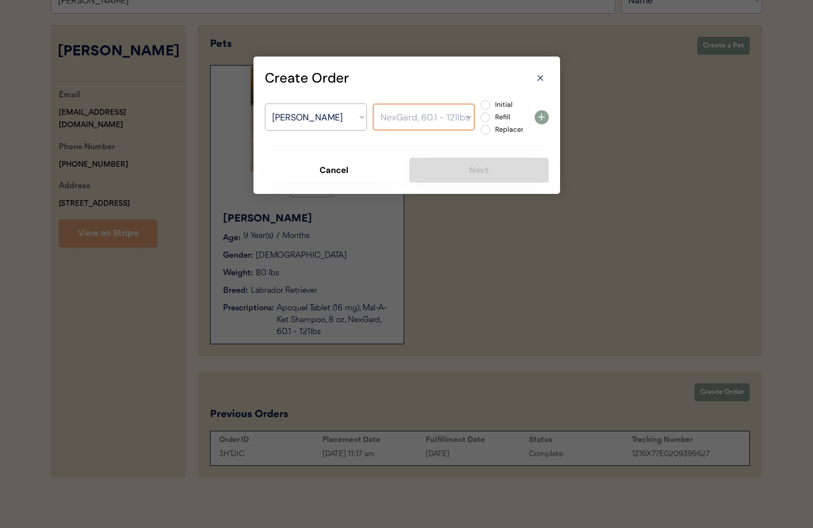
click at [373, 103] on select "Select a Product Apoquel Tablet (16 mg) Mal-A-Ket Shampoo, 8 oz NexGard, 60.1 -…" at bounding box center [424, 116] width 102 height 27
click at [492, 116] on label "Refill" at bounding box center [517, 117] width 50 height 7
click at [480, 108] on input "Refill" at bounding box center [475, 104] width 7 height 7
radio input "true"
drag, startPoint x: 541, startPoint y: 114, endPoint x: 525, endPoint y: 153, distance: 41.3
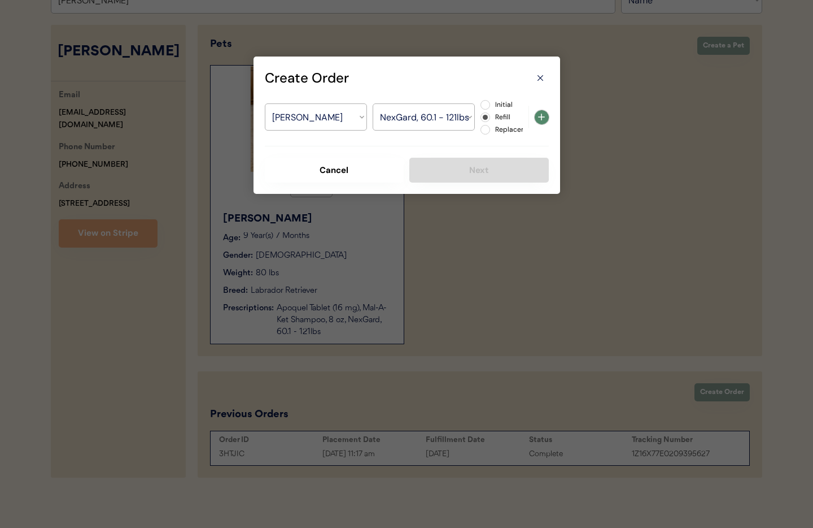
click at [541, 114] on icon at bounding box center [542, 117] width 14 height 14
select select ""PLACEHOLDER_1427118222253""
radio input "false"
select select ""PLACEHOLDER_1427118222253""
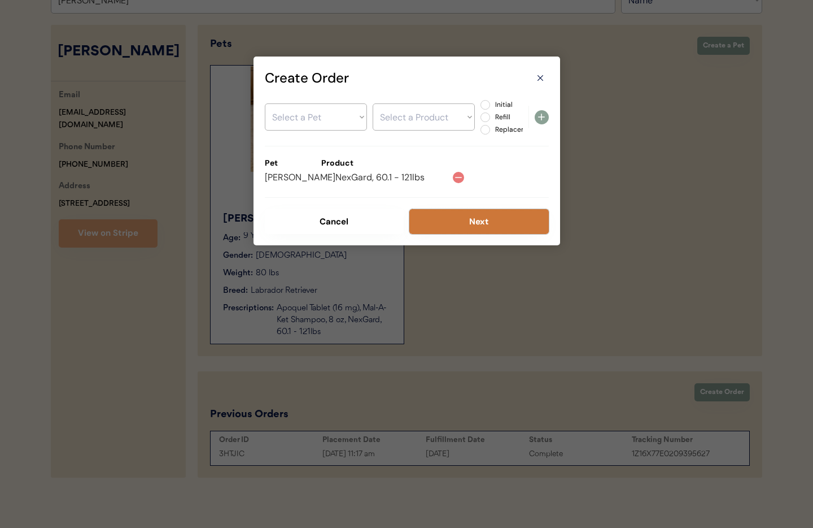
click at [468, 222] on button "Next" at bounding box center [480, 221] width 140 height 25
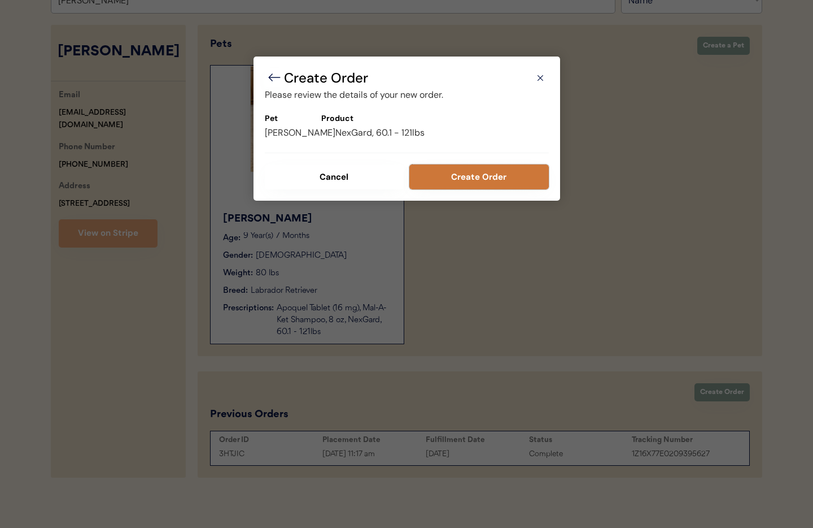
click at [477, 179] on button "Create Order" at bounding box center [480, 176] width 140 height 25
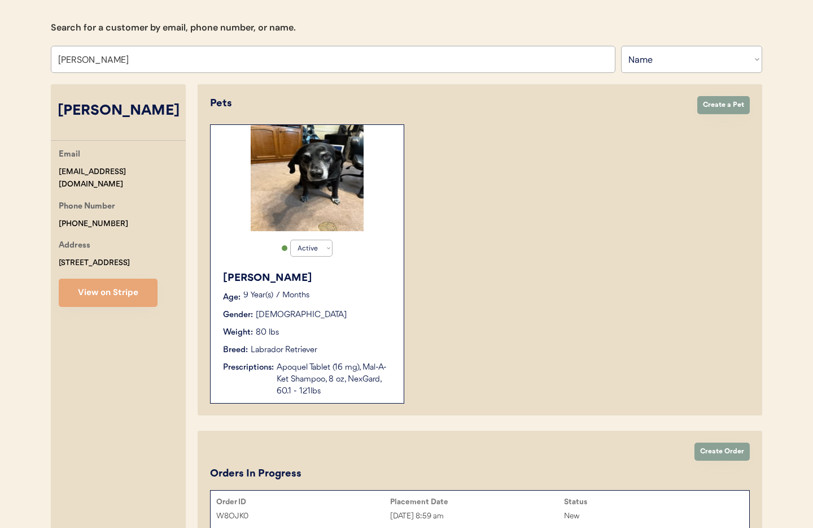
scroll to position [65, 0]
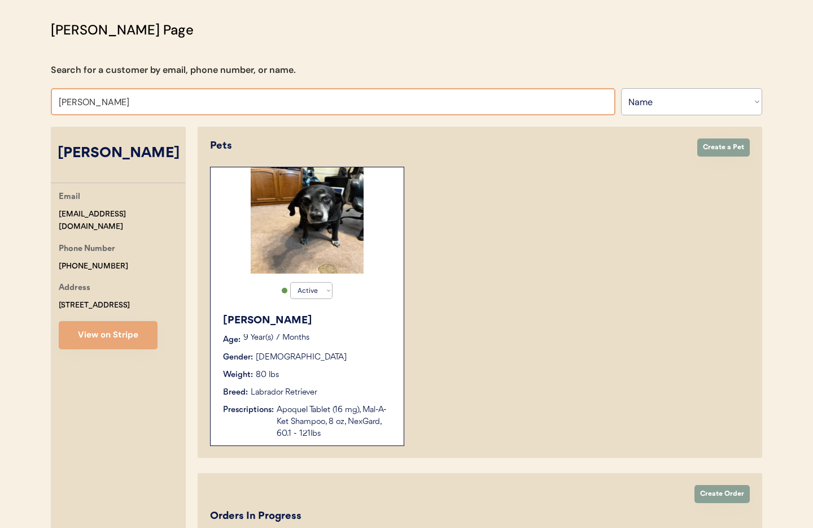
drag, startPoint x: 135, startPoint y: 107, endPoint x: 45, endPoint y: 97, distance: 90.9
click at [45, 97] on div "Otis Admin Page Search for a customer by email, phone number, or name. Stacy Sc…" at bounding box center [407, 346] width 734 height 652
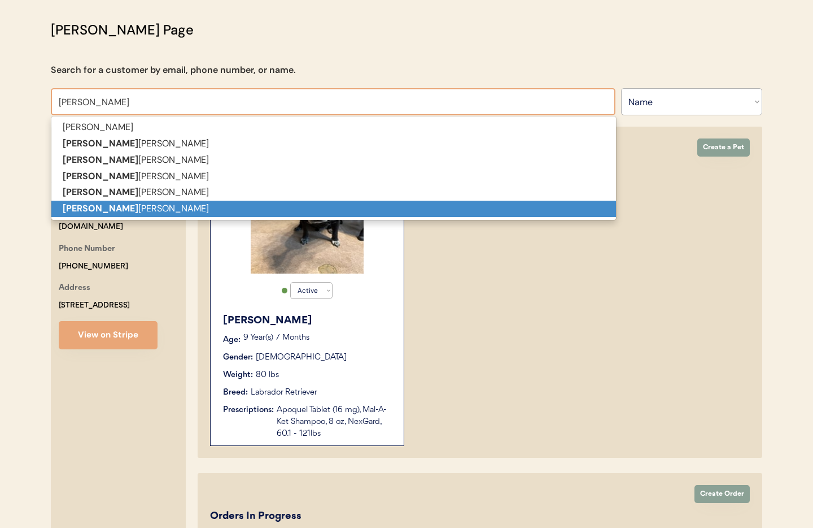
click at [101, 208] on p "Julia Jones" at bounding box center [333, 209] width 565 height 16
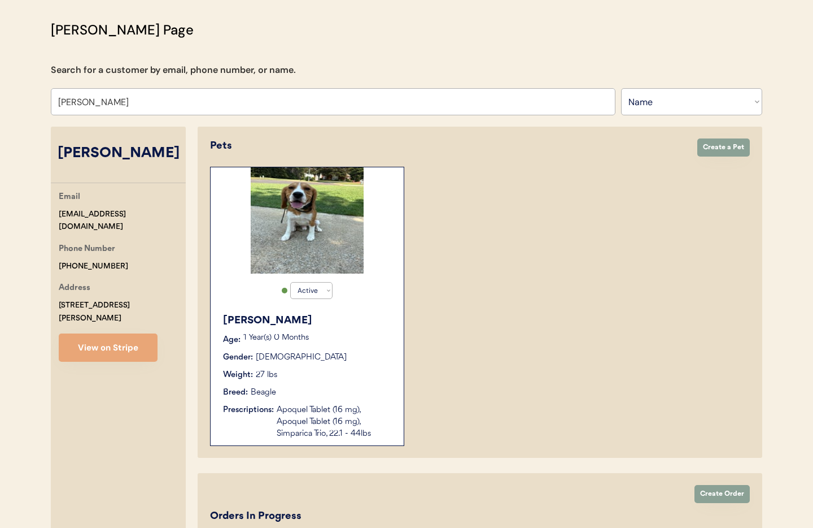
type input "[PERSON_NAME]"
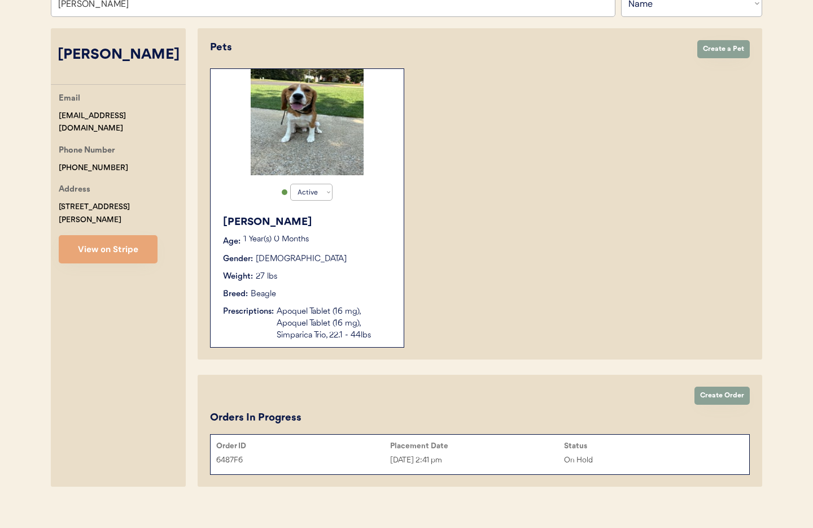
scroll to position [175, 0]
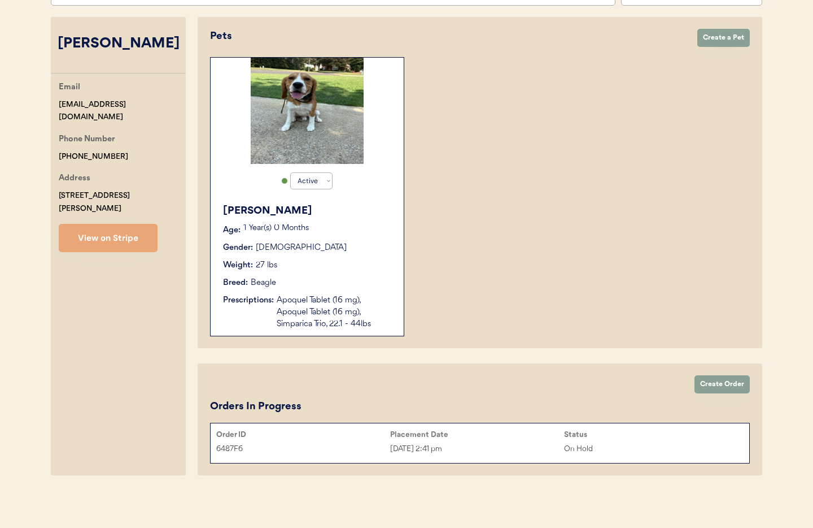
click at [348, 324] on div "Apoquel Tablet (16 mg), Apoquel Tablet (16 mg), Simparica Trio, 22.1 - 44lbs" at bounding box center [335, 312] width 116 height 36
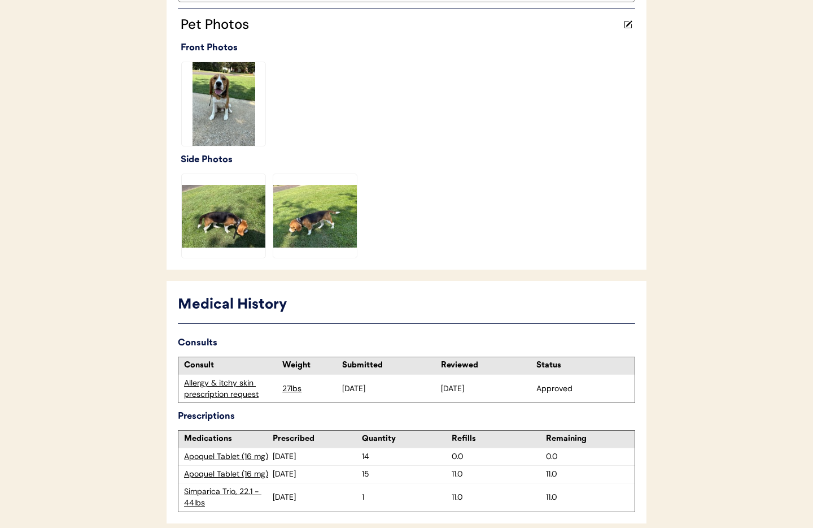
scroll to position [523, 0]
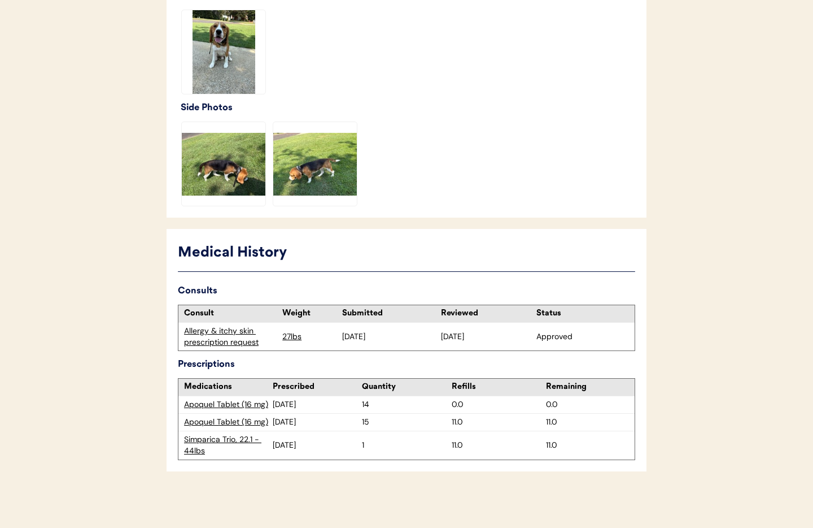
click at [253, 405] on div "Apoquel Tablet (16 mg)" at bounding box center [228, 404] width 89 height 11
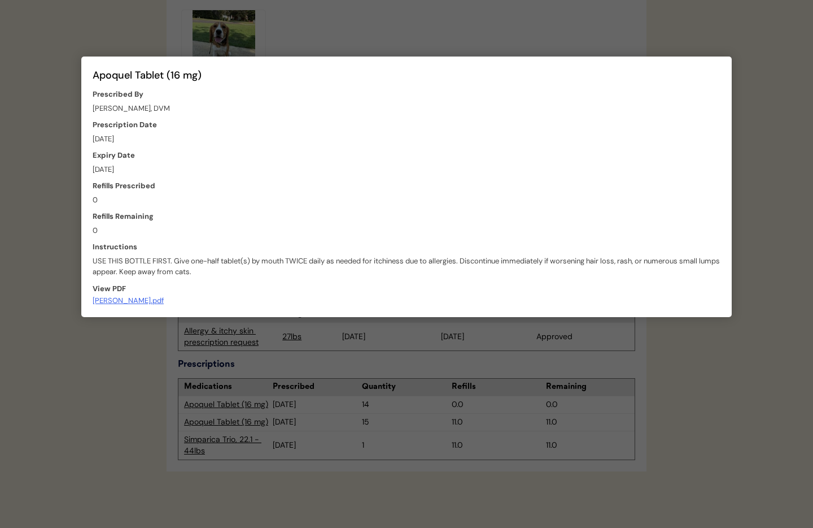
click at [107, 377] on div at bounding box center [406, 264] width 813 height 528
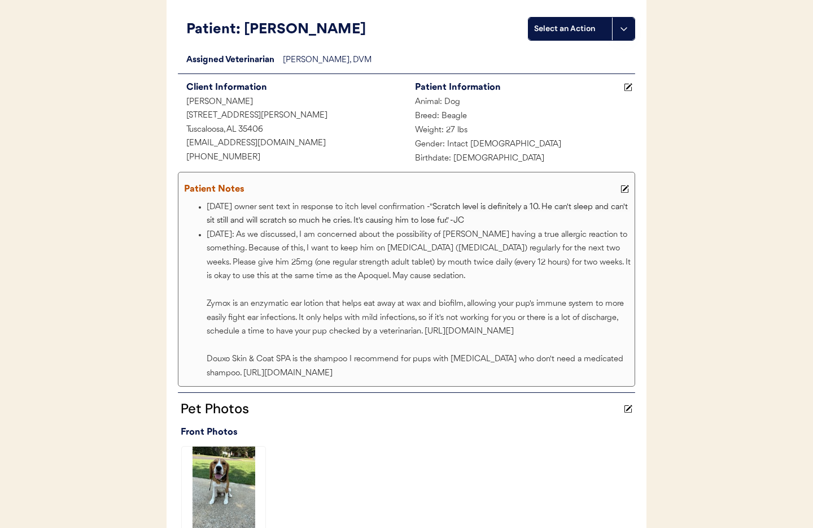
scroll to position [0, 0]
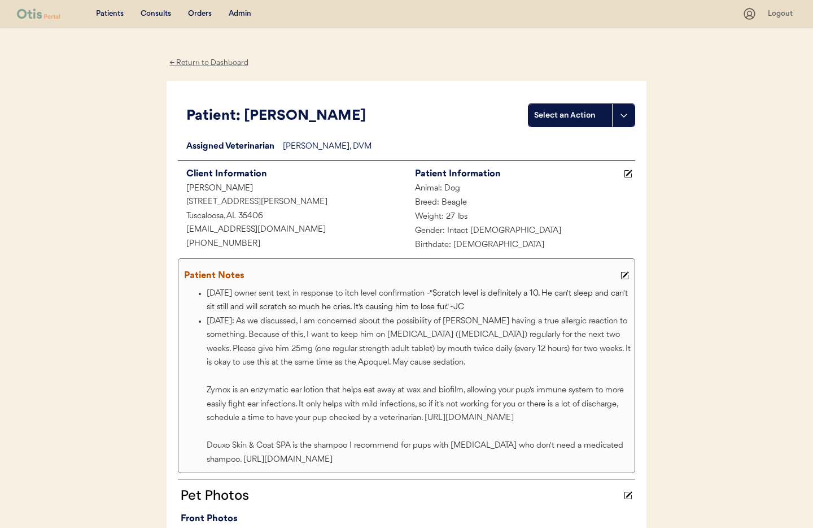
click at [219, 65] on div "← Return to Dashboard" at bounding box center [209, 62] width 85 height 13
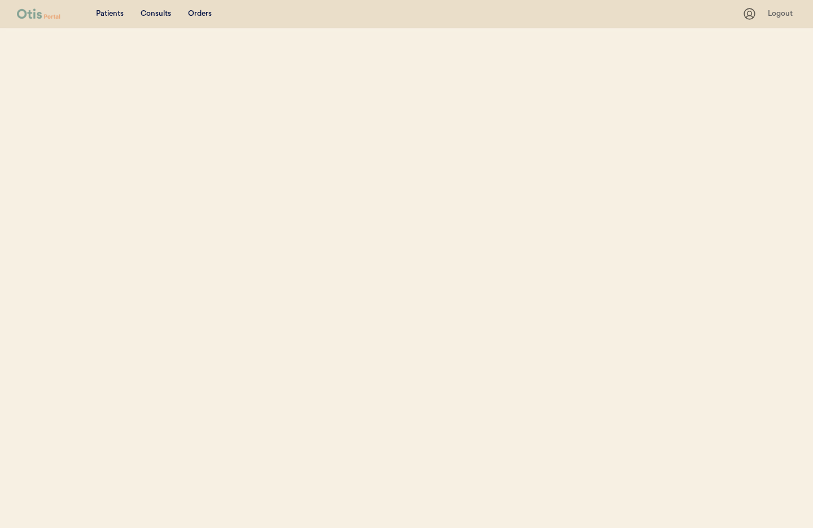
scroll to position [94, 0]
select select ""Name""
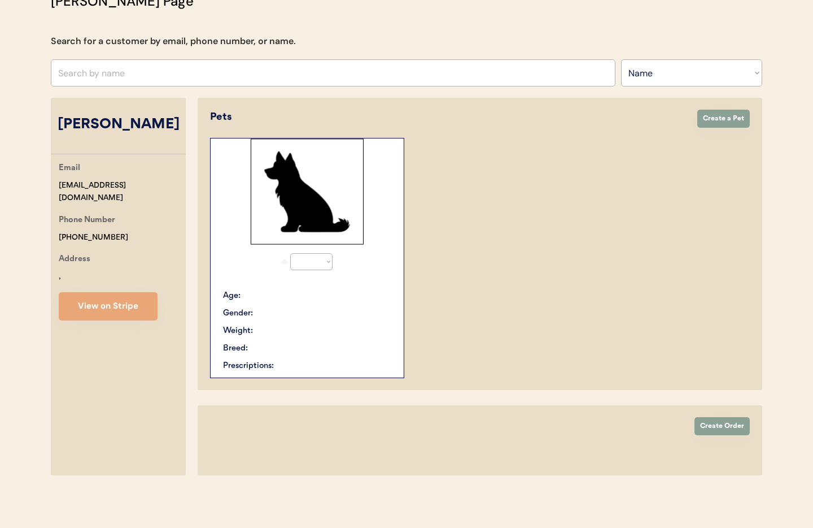
select select "true"
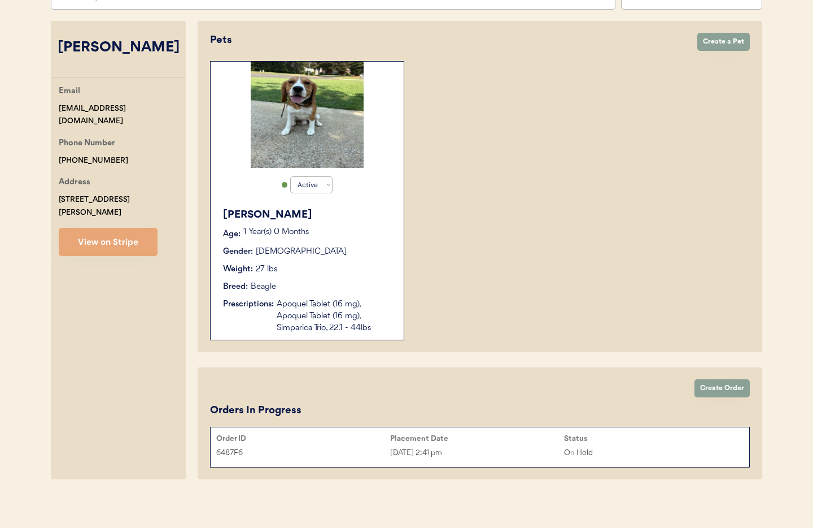
scroll to position [175, 0]
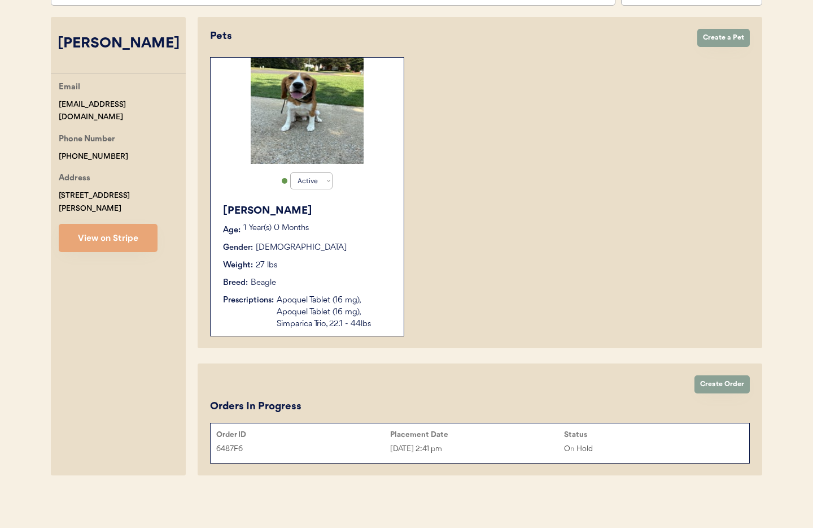
click at [103, 229] on button "View on Stripe" at bounding box center [108, 238] width 99 height 28
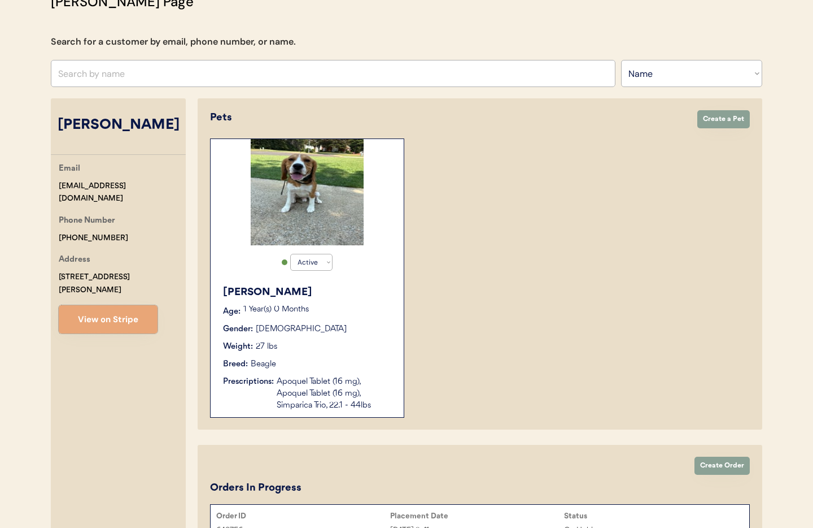
scroll to position [0, 0]
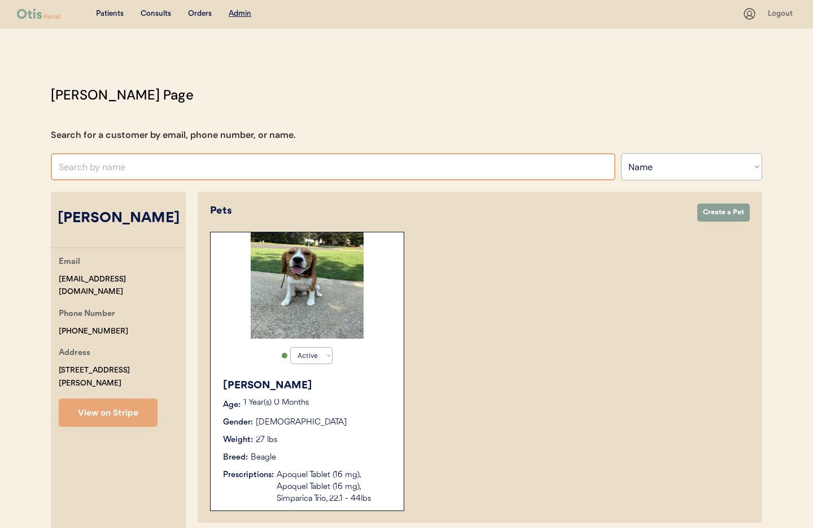
click at [133, 173] on input "text" at bounding box center [333, 166] width 565 height 27
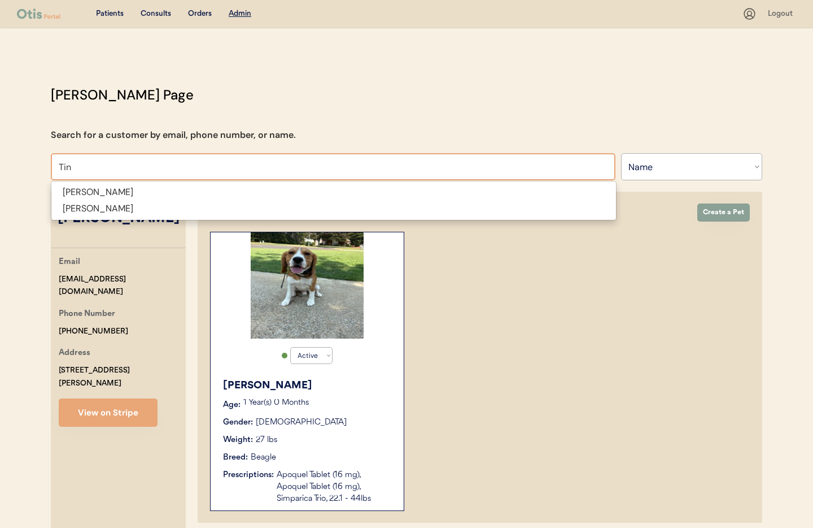
type input "Tin"
type input "Tina Gnann"
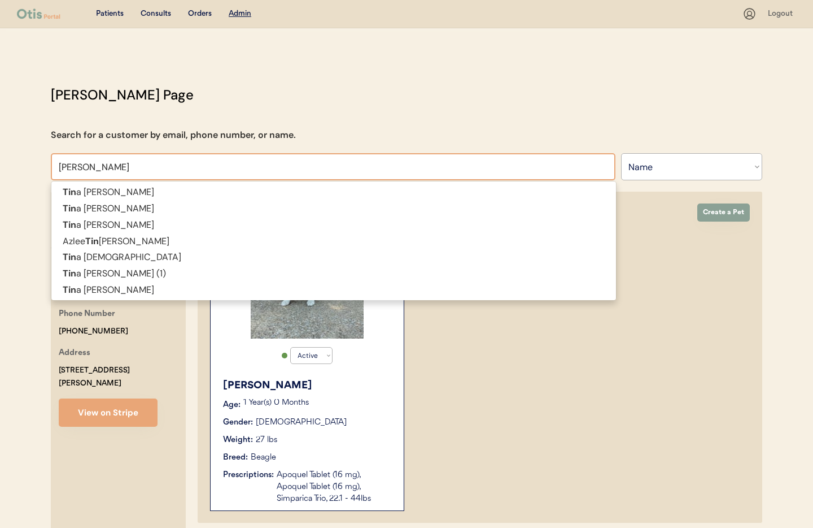
type input "Tina"
type input "Tina pr"
type input "Tina priest"
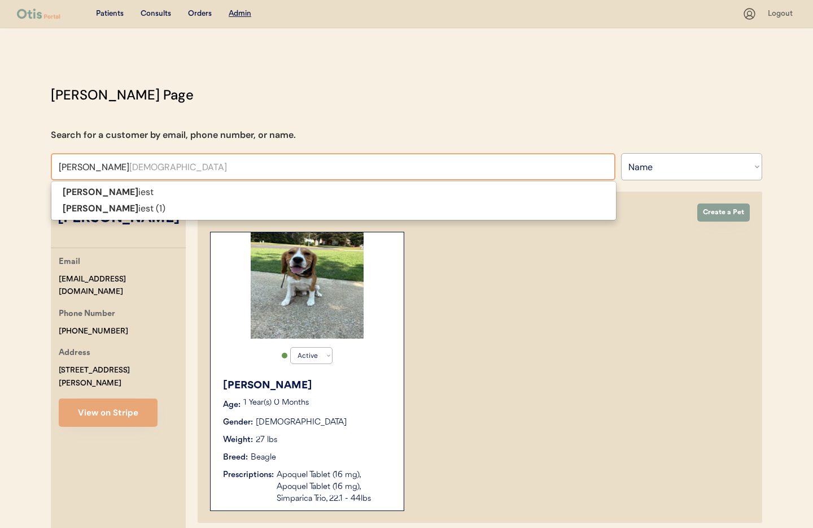
type input "Tina pries"
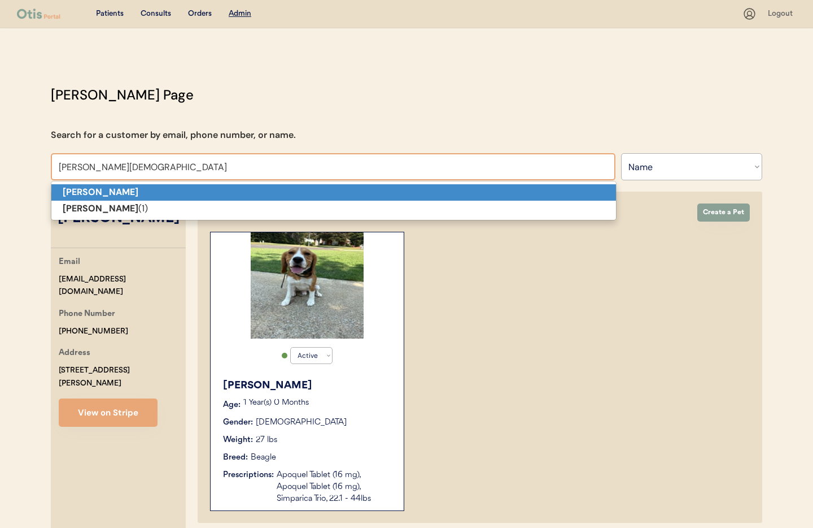
click at [130, 193] on p "[PERSON_NAME]" at bounding box center [333, 192] width 565 height 16
type input "[PERSON_NAME]"
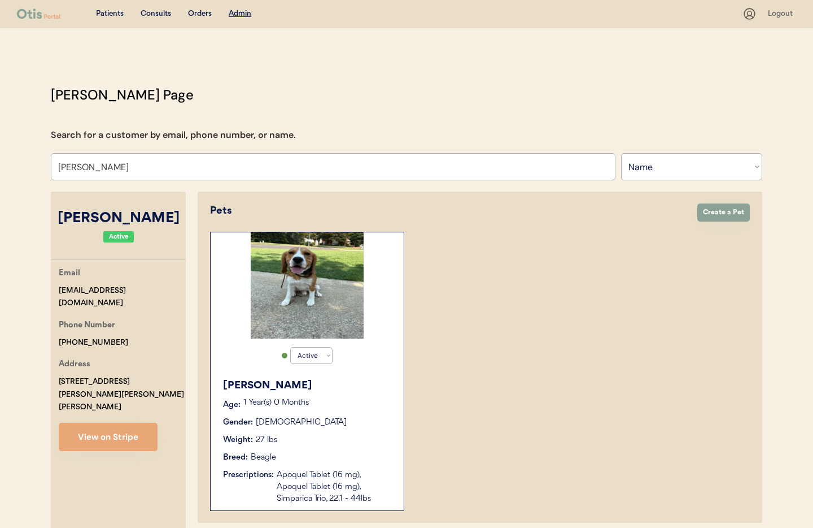
select select "true"
select select "false"
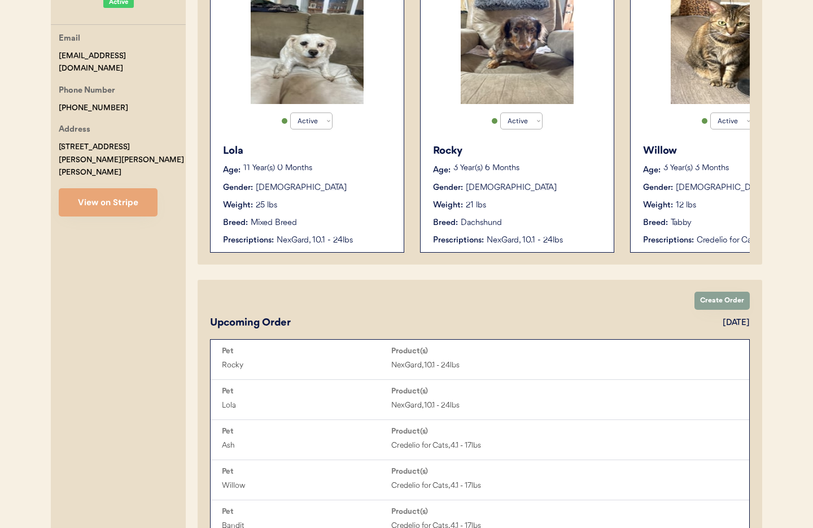
scroll to position [241, 0]
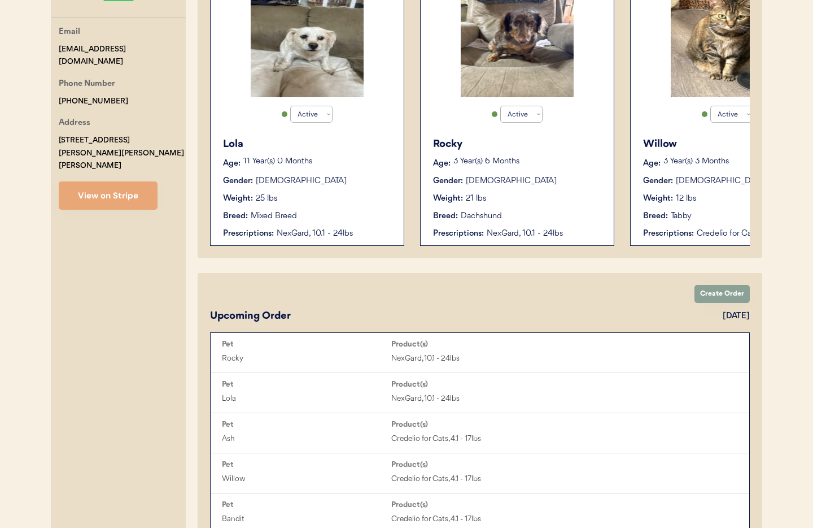
type input "[PERSON_NAME]"
click at [332, 190] on div "Lola Age: 11 Year(s) 0 Months Gender: Female Weight: 25 lbs Breed: Mixed Breed …" at bounding box center [307, 188] width 182 height 114
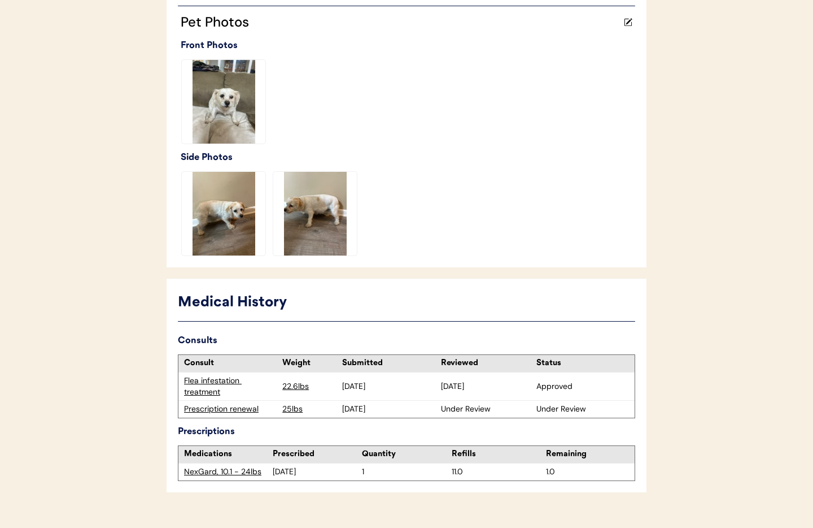
scroll to position [328, 0]
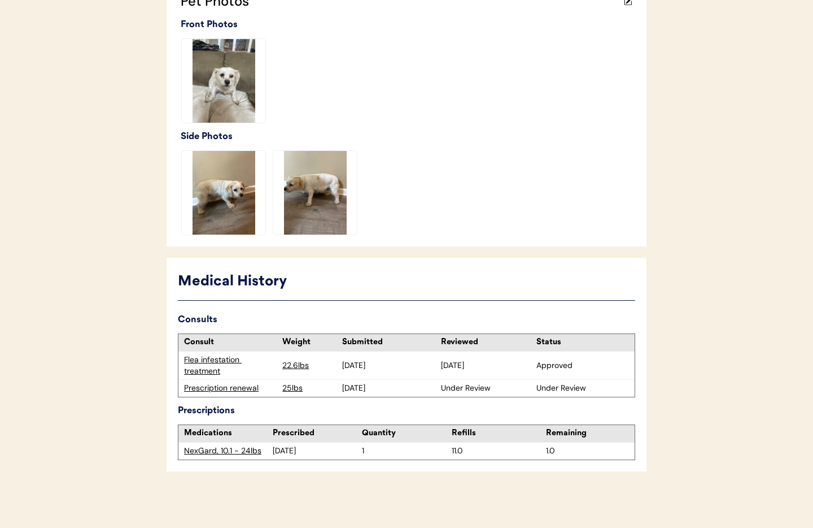
click at [208, 390] on div "Prescription renewal" at bounding box center [230, 387] width 93 height 11
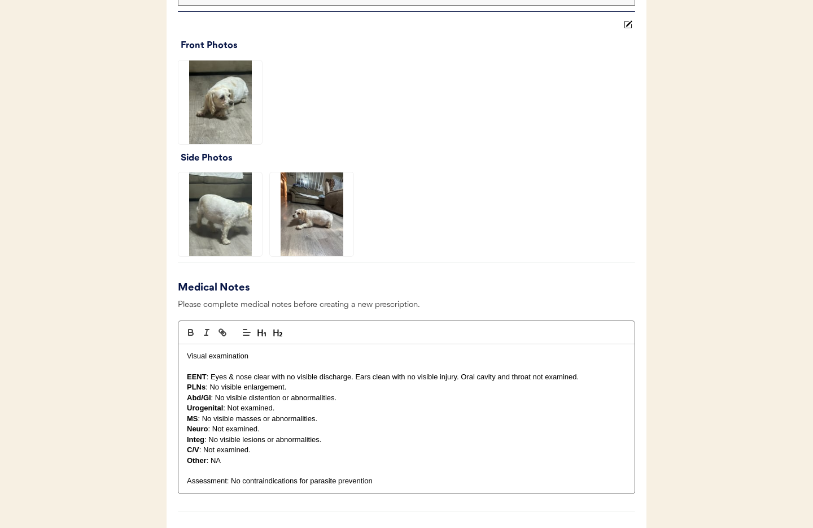
scroll to position [835, 0]
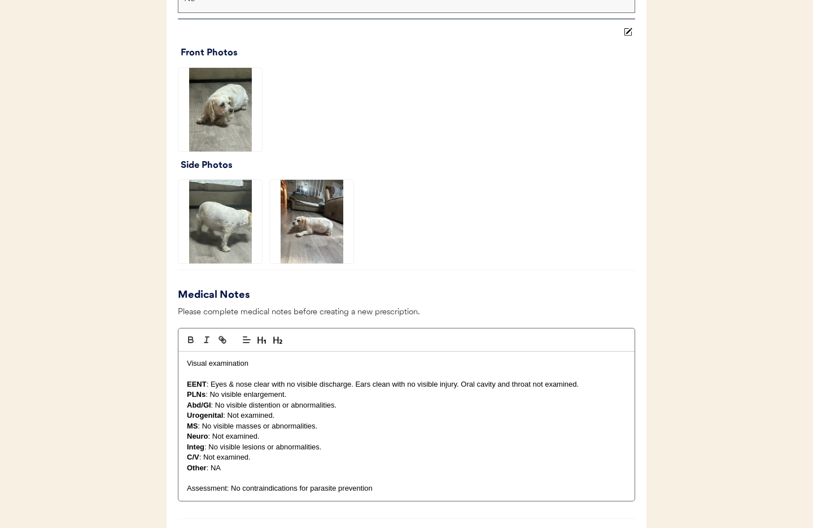
click at [217, 119] on img at bounding box center [221, 110] width 84 height 84
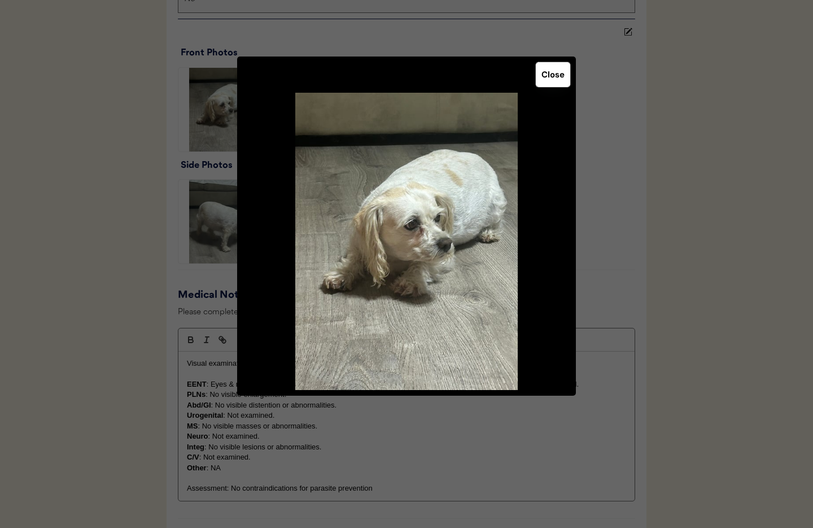
click at [556, 71] on button "Close" at bounding box center [553, 74] width 34 height 25
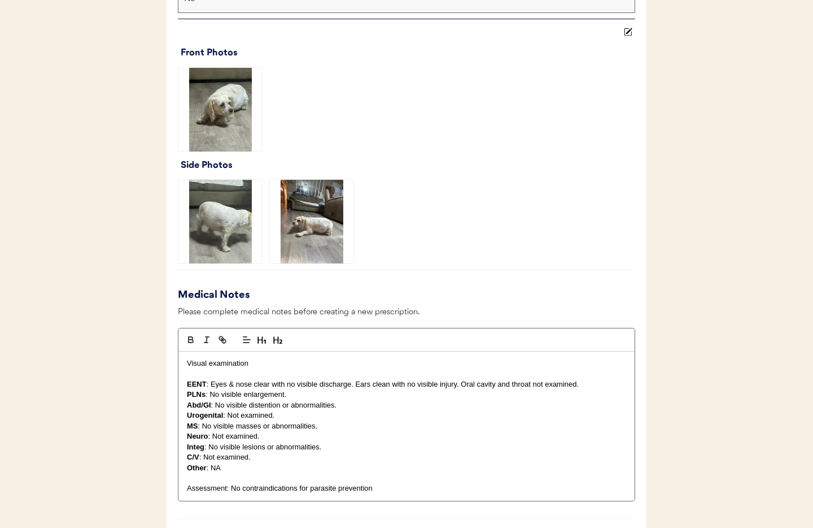
click at [235, 224] on img at bounding box center [221, 222] width 84 height 84
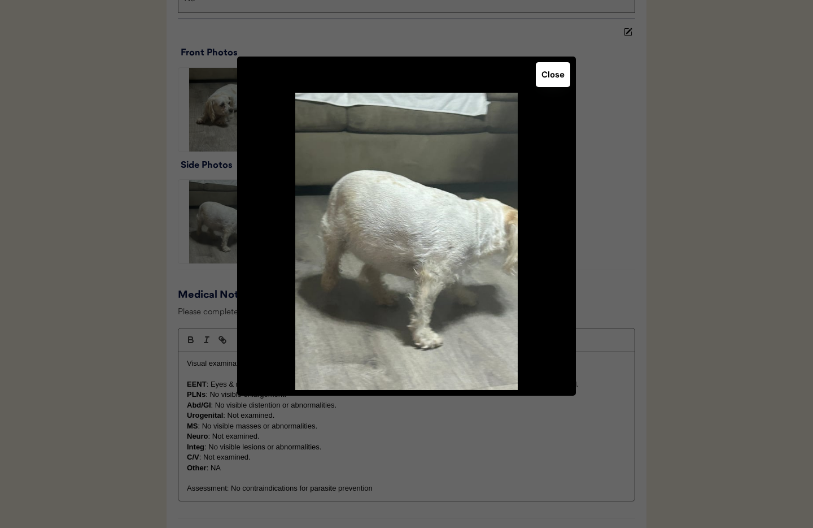
click at [552, 84] on button "Close" at bounding box center [553, 74] width 34 height 25
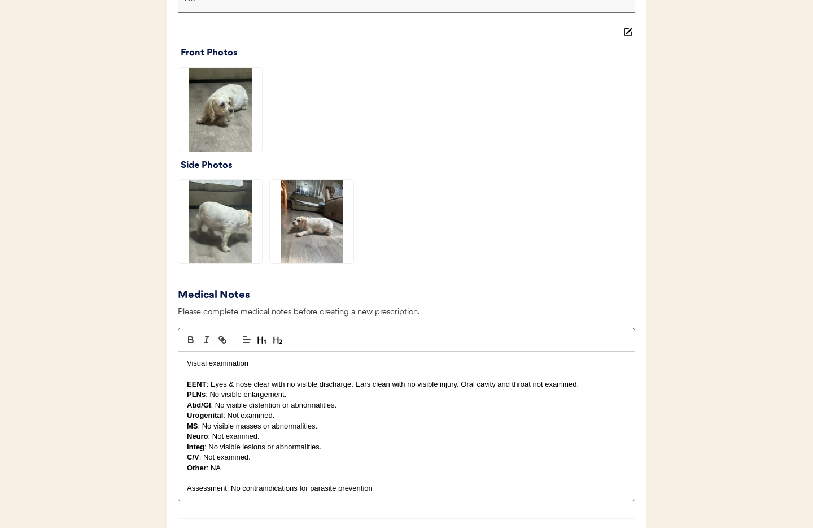
click at [302, 219] on img at bounding box center [312, 222] width 84 height 84
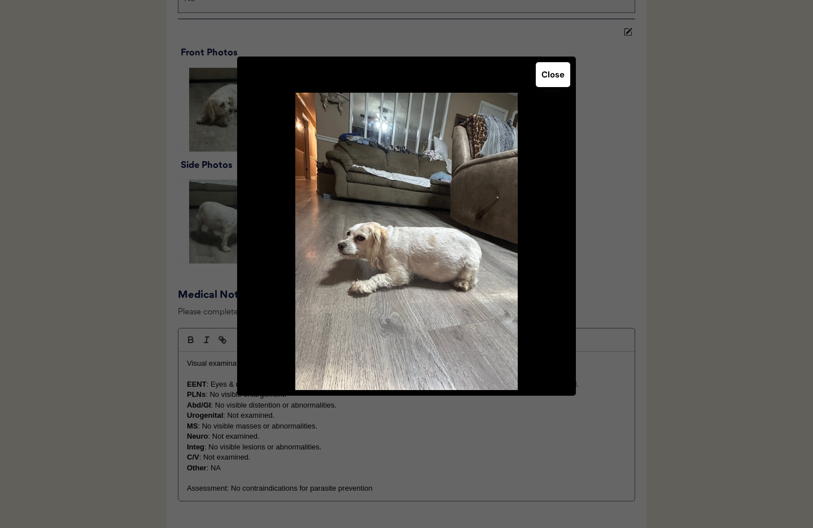
click at [547, 75] on button "Close" at bounding box center [553, 74] width 34 height 25
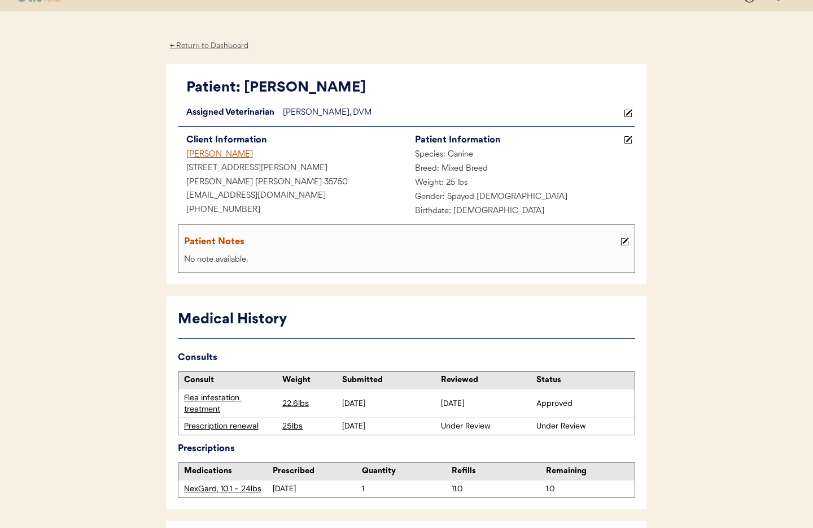
scroll to position [0, 0]
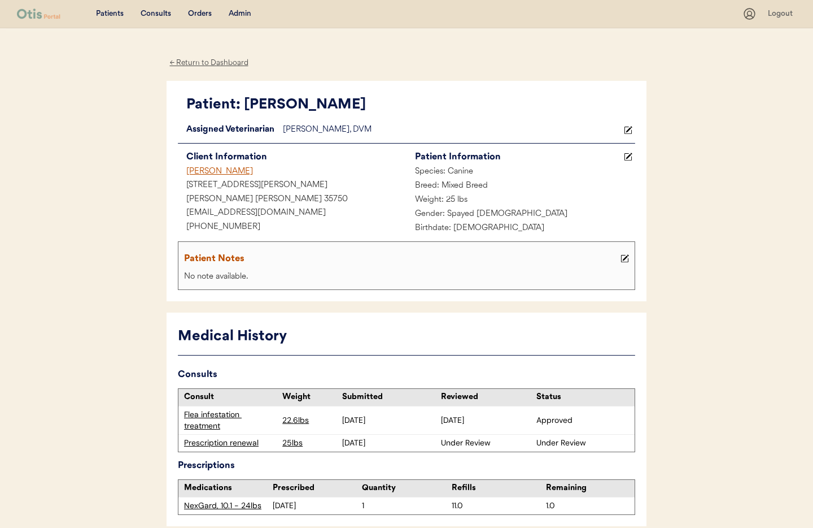
click at [202, 64] on div "← Return to Dashboard" at bounding box center [209, 62] width 85 height 13
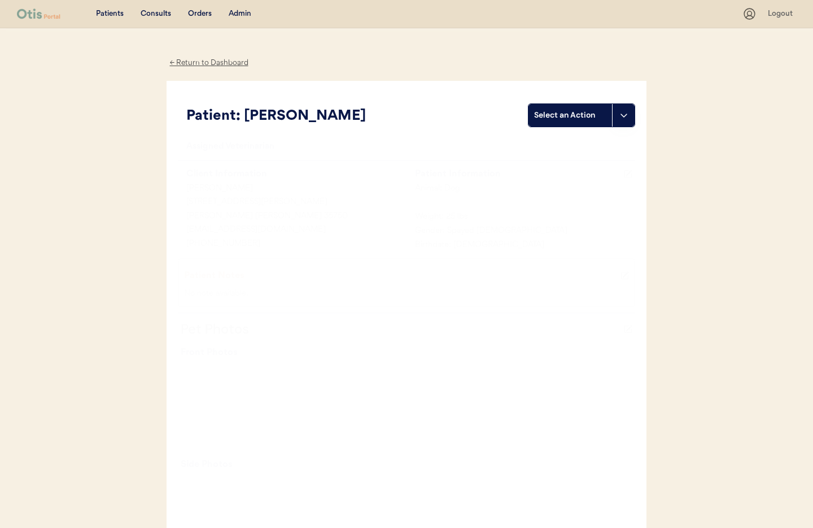
click at [221, 66] on div "← Return to Dashboard" at bounding box center [209, 62] width 85 height 13
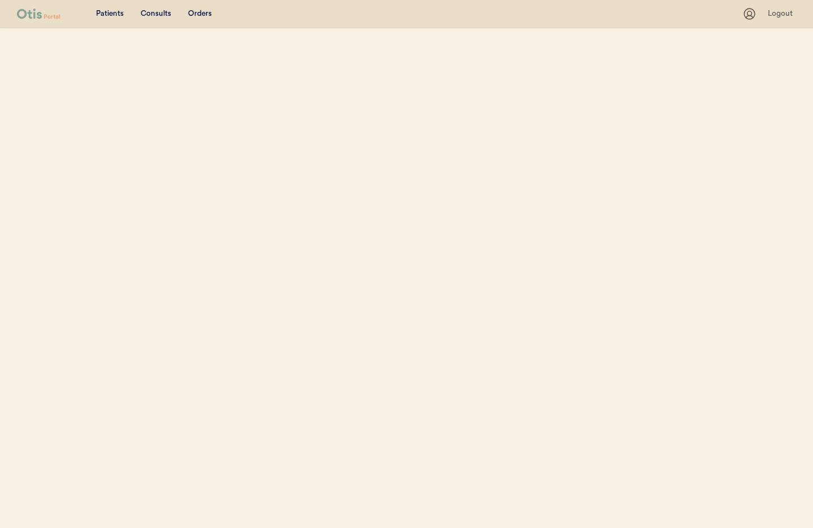
select select ""Name""
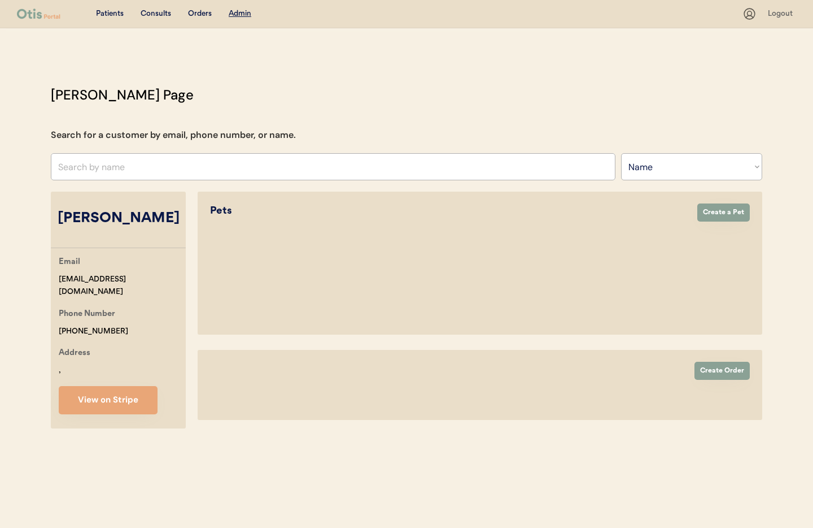
select select "true"
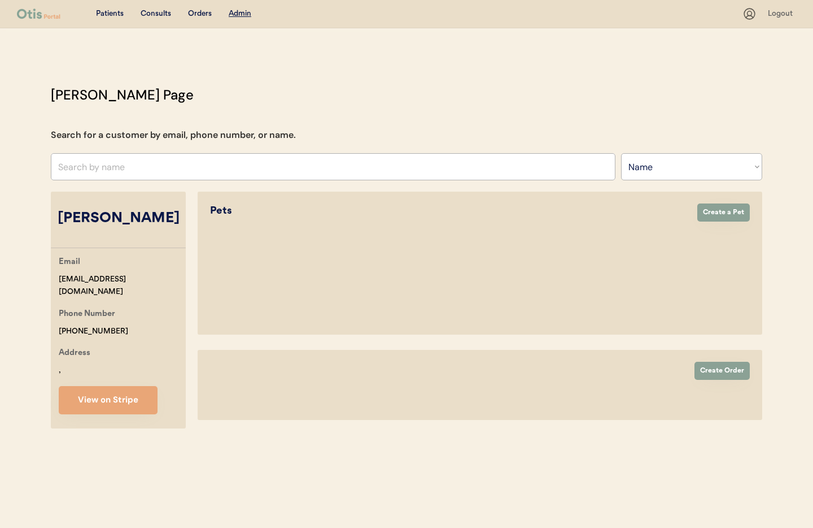
select select "false"
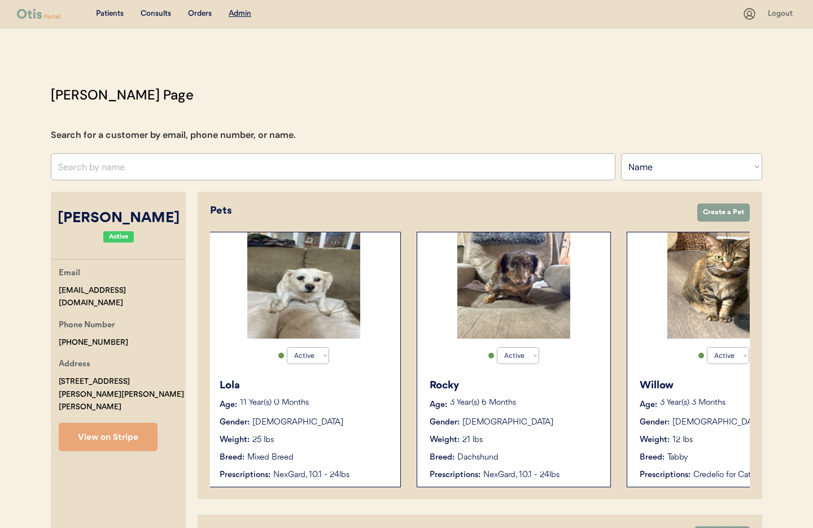
click at [563, 442] on div "Weight: 21 lbs" at bounding box center [514, 440] width 169 height 12
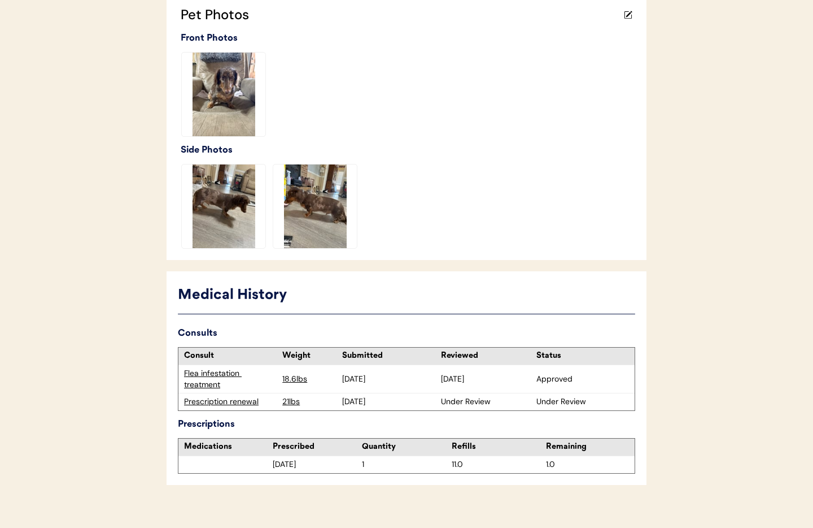
scroll to position [328, 0]
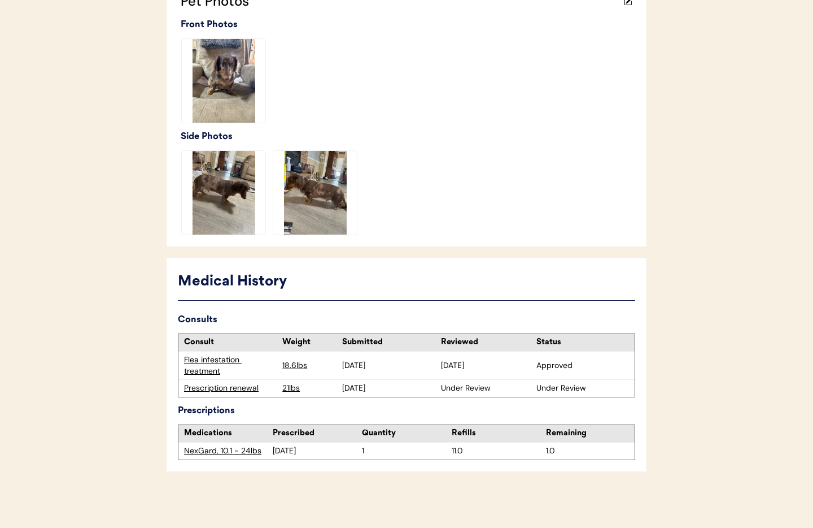
click at [214, 390] on div "Prescription renewal" at bounding box center [230, 387] width 93 height 11
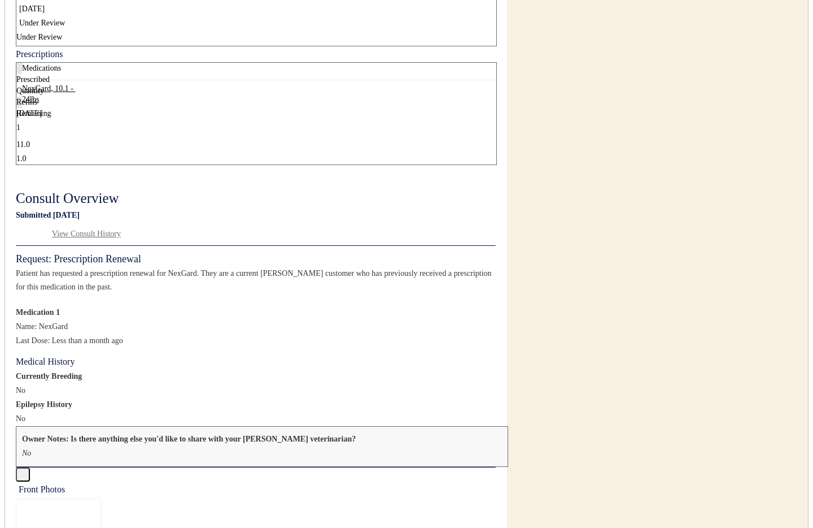
scroll to position [782, 0]
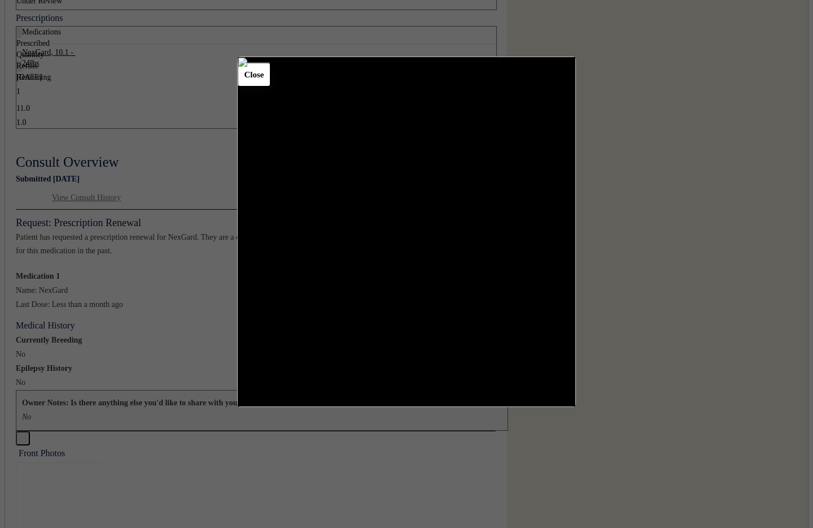
click at [550, 87] on div "Close" at bounding box center [406, 231] width 339 height 350
click at [271, 80] on button "Close" at bounding box center [254, 74] width 34 height 25
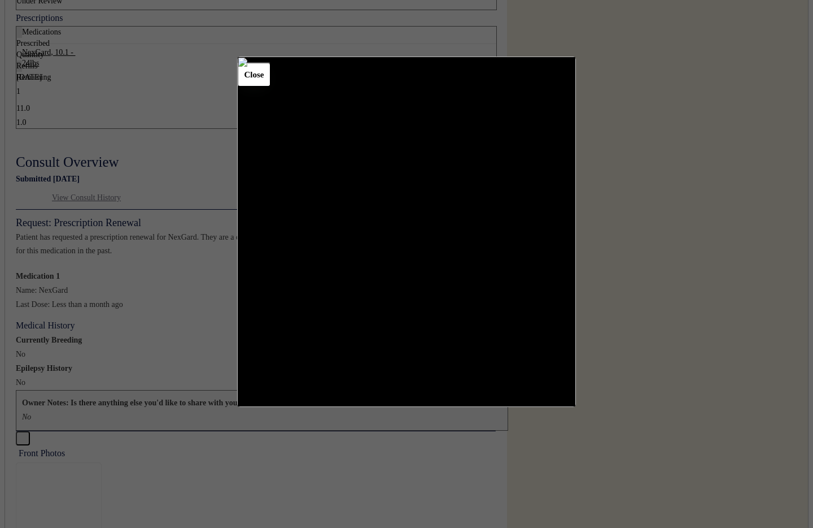
click at [271, 81] on button "Close" at bounding box center [254, 74] width 34 height 25
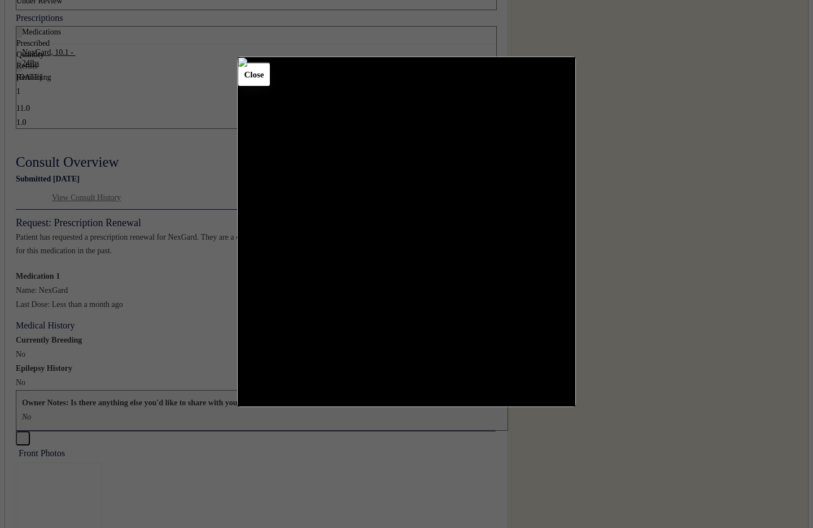
click at [271, 78] on button "Close" at bounding box center [254, 74] width 34 height 25
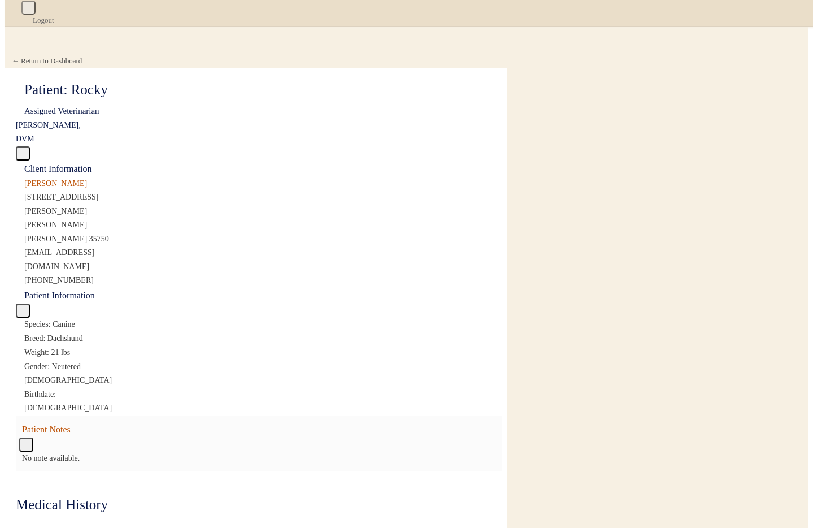
scroll to position [0, 0]
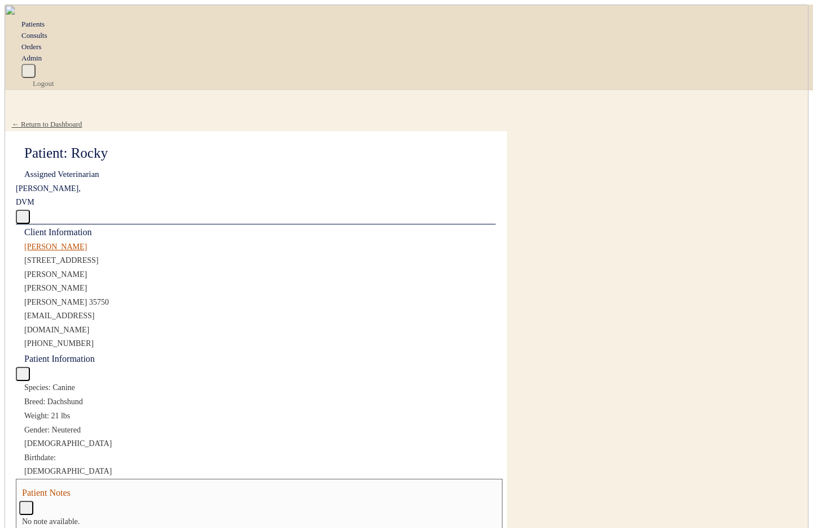
click at [89, 118] on div "← Return to Dashboard" at bounding box center [47, 124] width 85 height 13
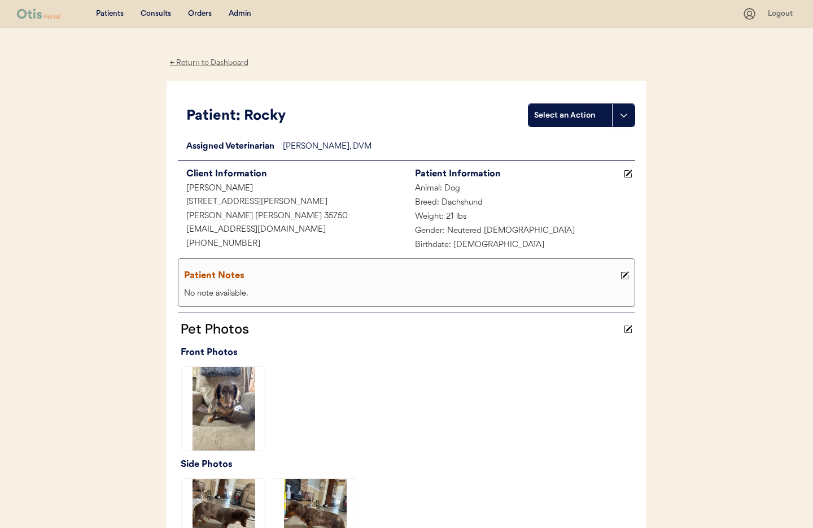
click at [203, 63] on div "← Return to Dashboard" at bounding box center [209, 62] width 85 height 13
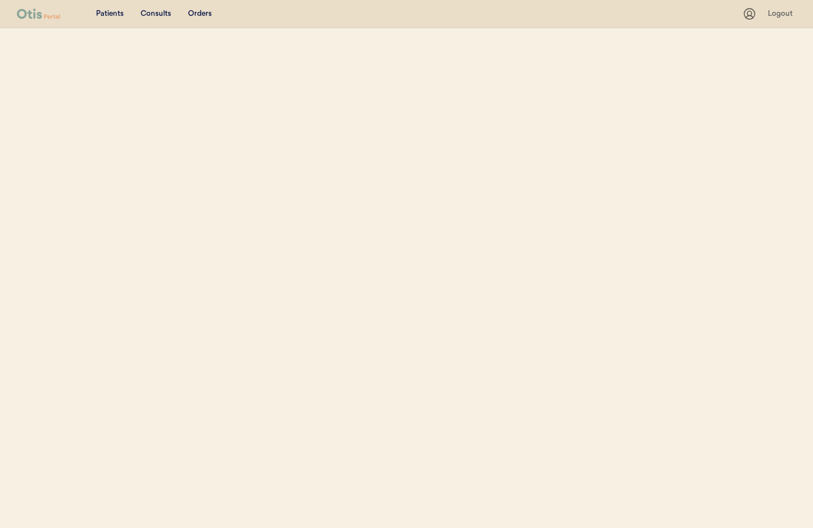
select select ""Name""
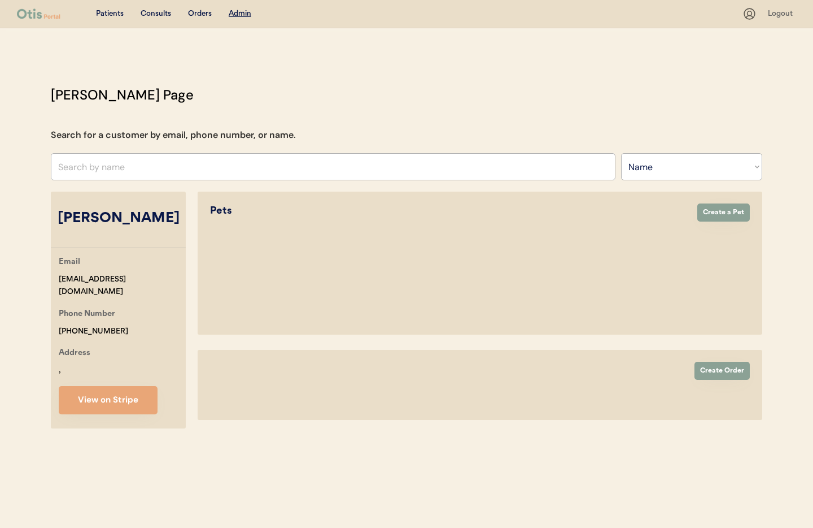
select select "true"
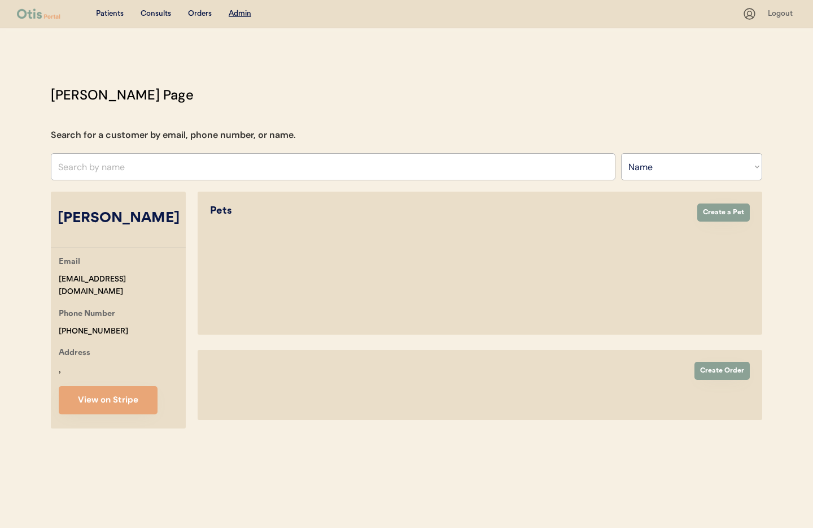
select select "false"
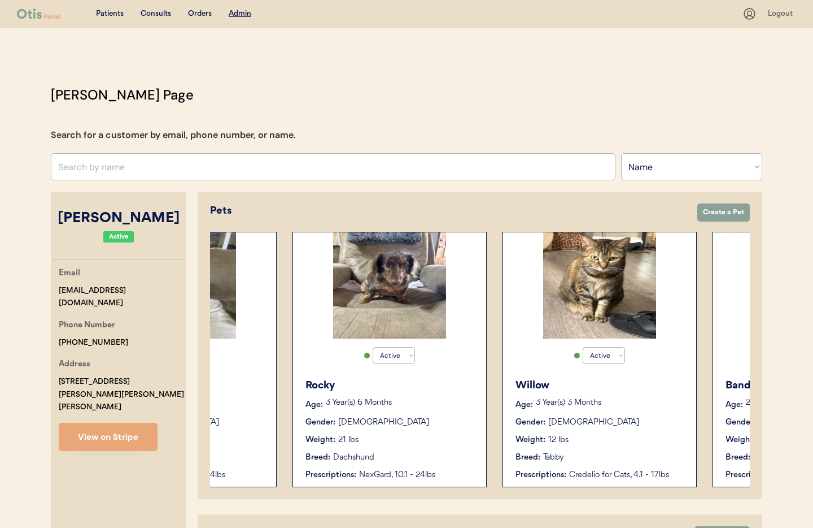
scroll to position [0, 263]
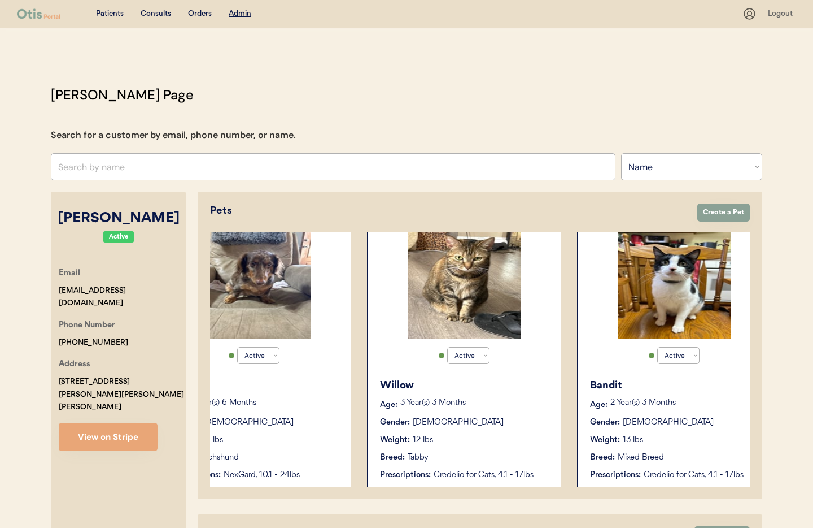
click at [517, 449] on div "Willow Age: [DEMOGRAPHIC_DATA] Year(s) 3 Months Gender: [DEMOGRAPHIC_DATA] Weig…" at bounding box center [464, 429] width 182 height 114
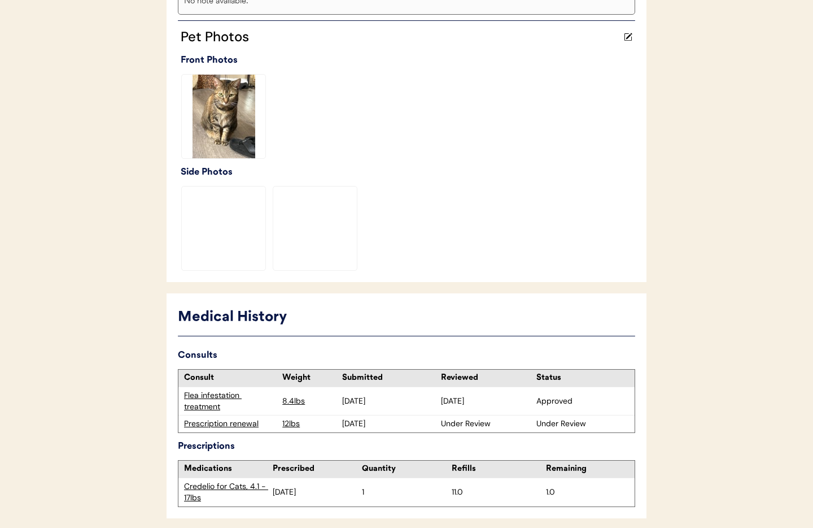
scroll to position [339, 0]
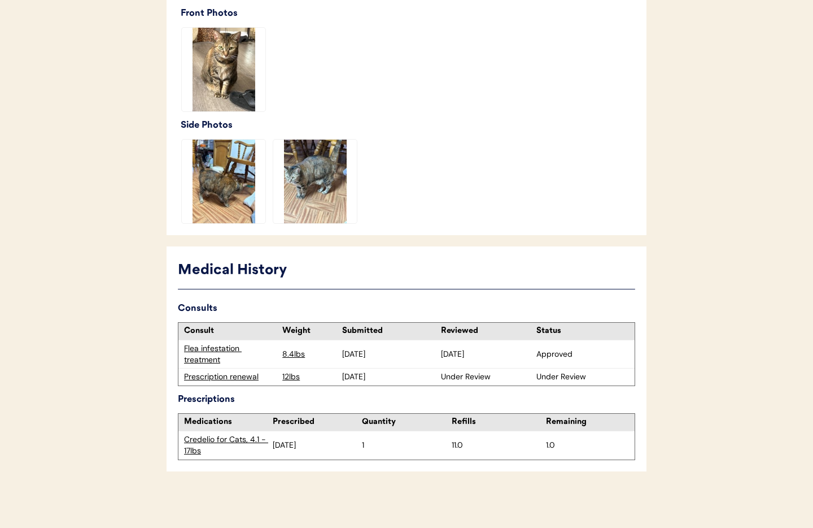
click at [210, 373] on div "Prescription renewal" at bounding box center [230, 376] width 93 height 11
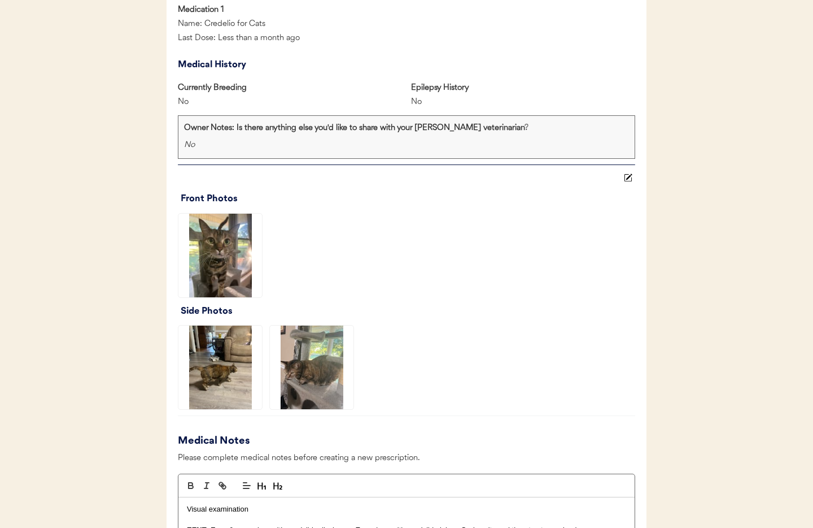
scroll to position [700, 0]
click at [227, 359] on img at bounding box center [221, 367] width 84 height 84
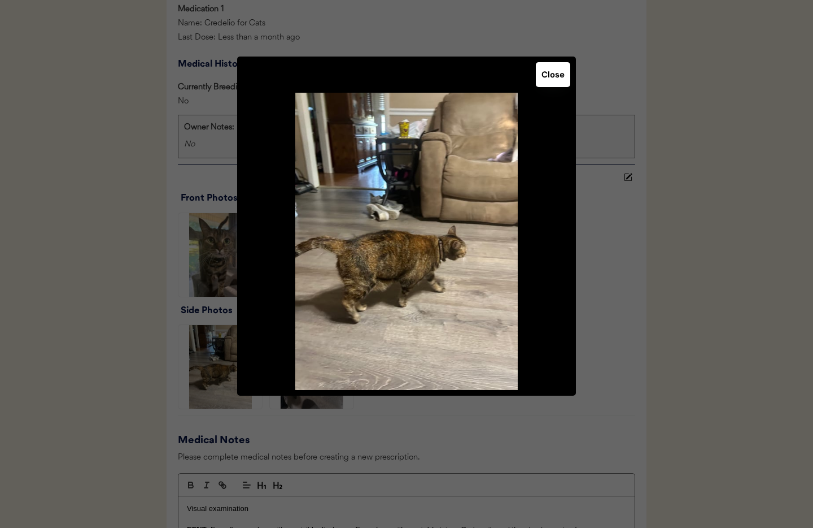
click at [558, 83] on button "Close" at bounding box center [553, 74] width 34 height 25
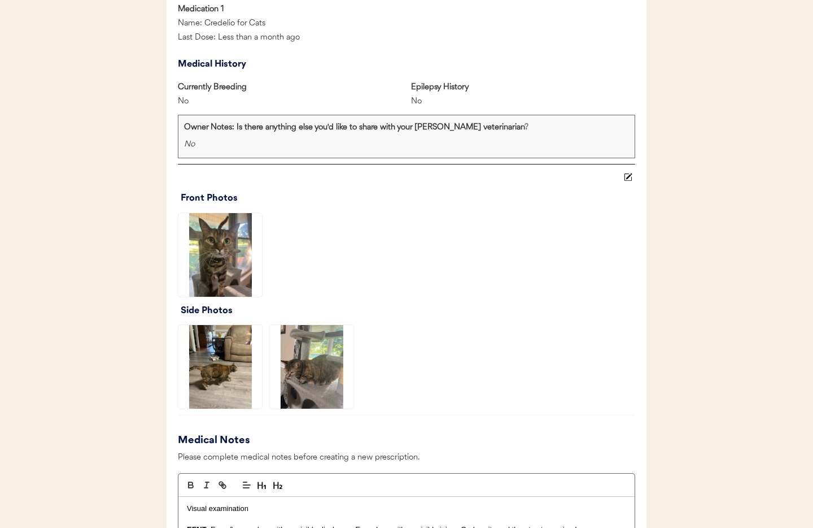
click at [326, 368] on img at bounding box center [312, 367] width 84 height 84
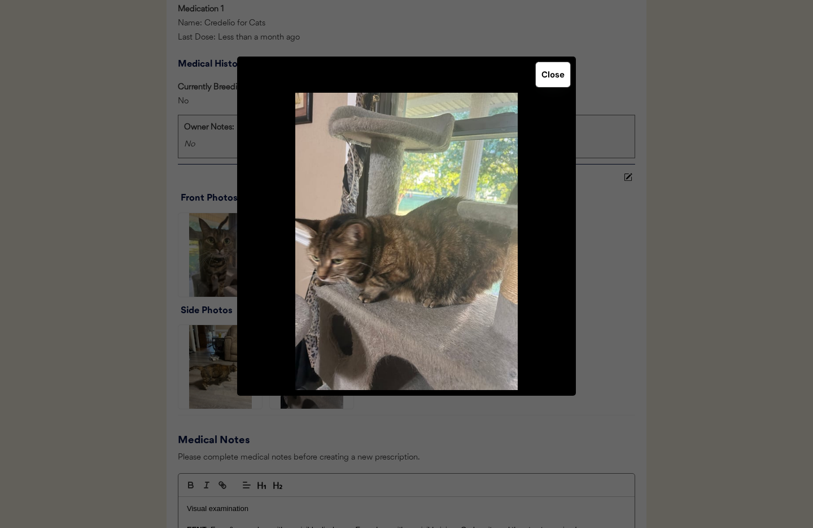
click at [551, 75] on button "Close" at bounding box center [553, 74] width 34 height 25
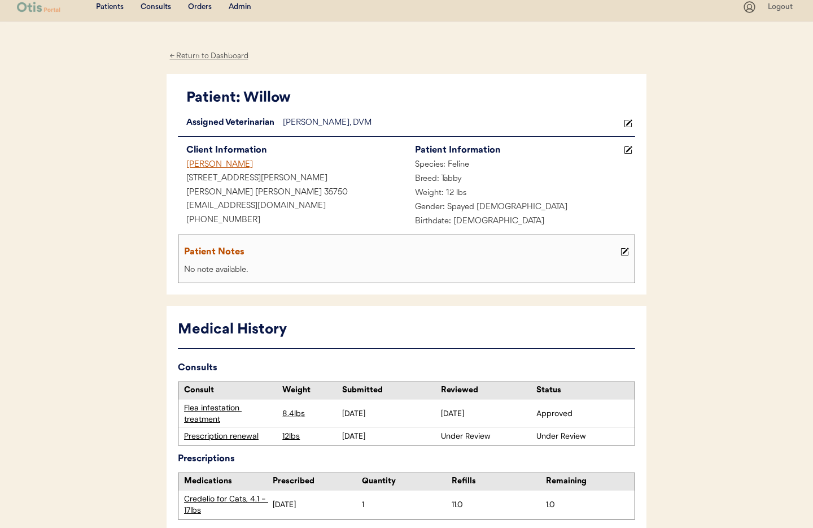
scroll to position [0, 0]
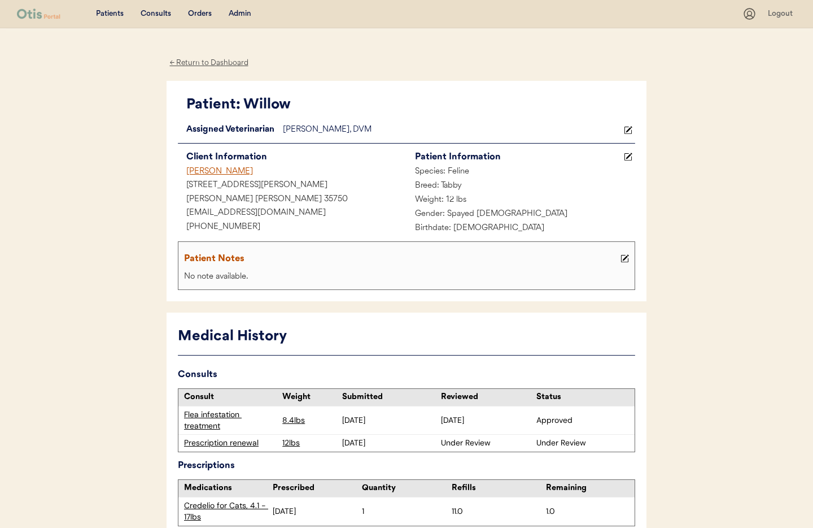
click at [217, 64] on div "← Return to Dashboard" at bounding box center [209, 62] width 85 height 13
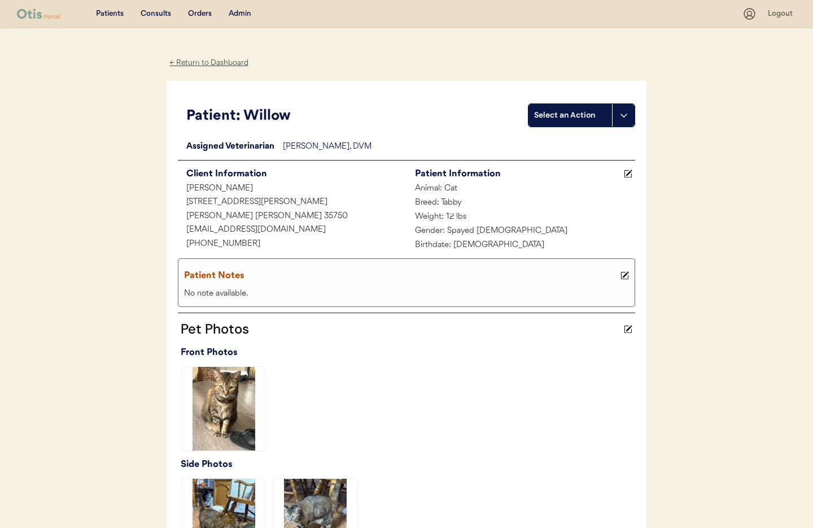
click at [191, 63] on div "← Return to Dashboard" at bounding box center [209, 62] width 85 height 13
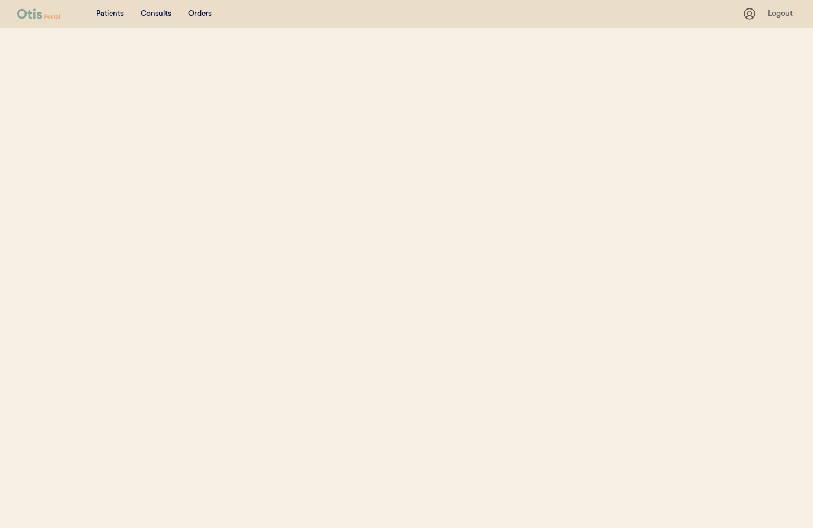
select select ""Name""
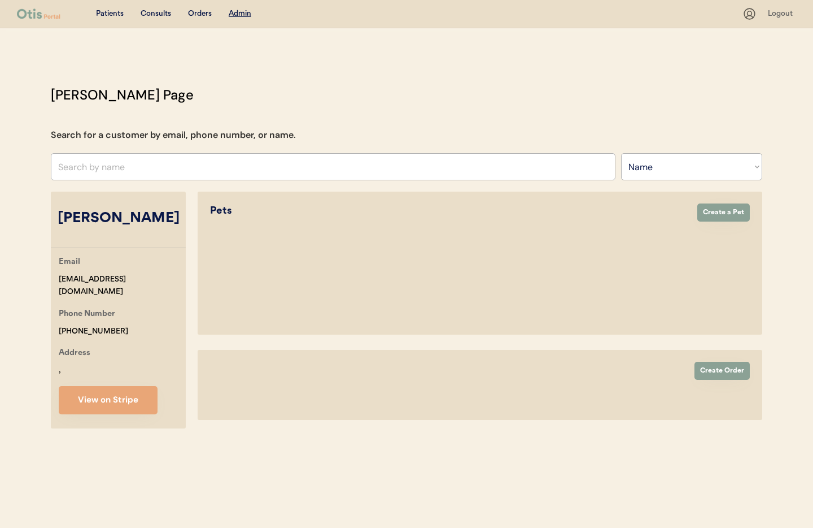
select select "true"
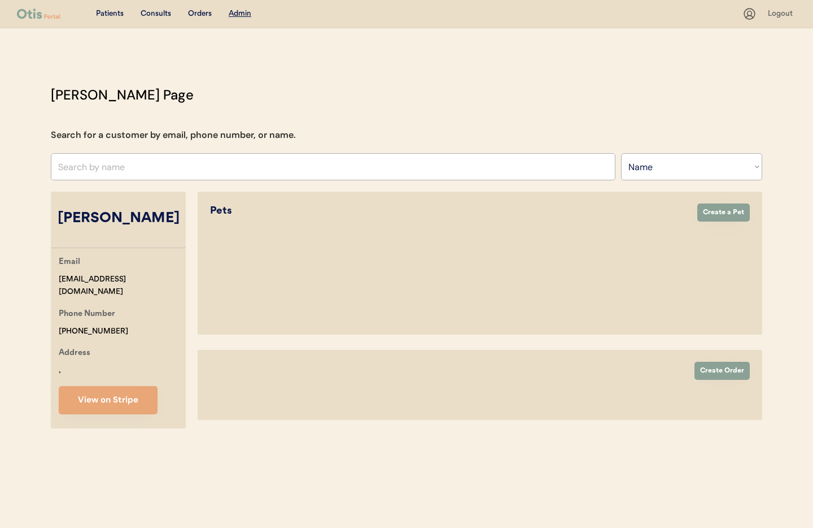
select select "false"
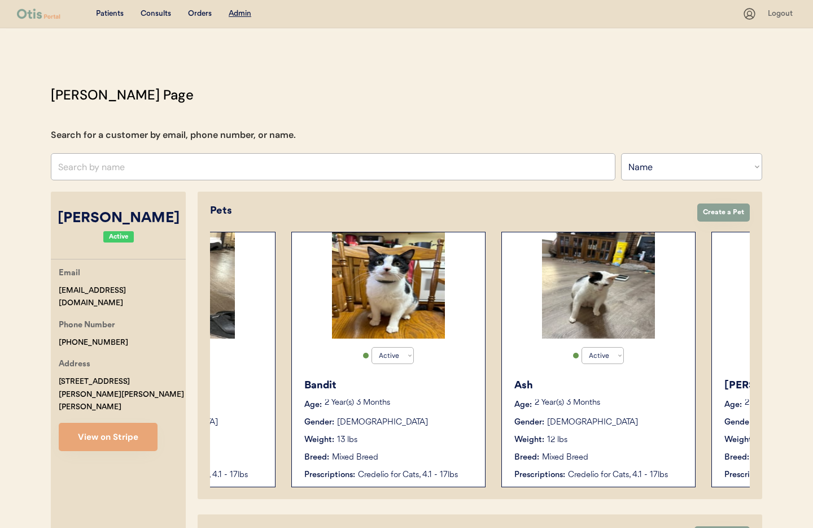
scroll to position [0, 554]
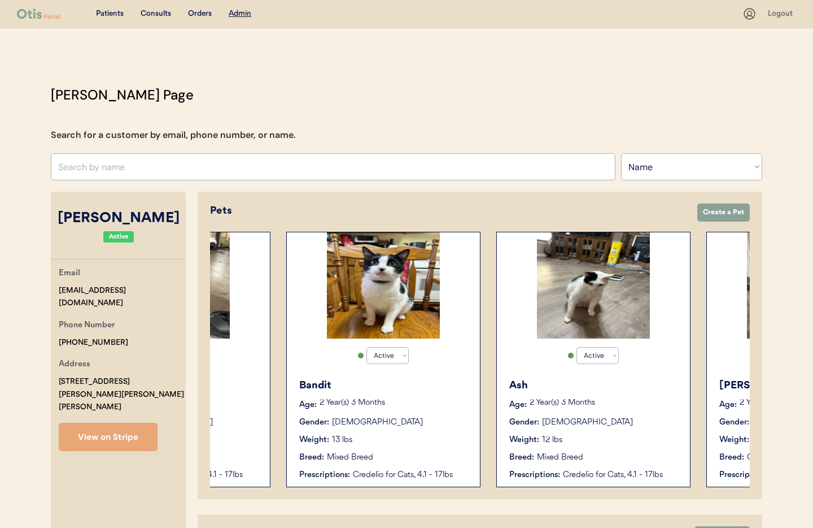
click at [436, 398] on div "Bandit Age: [DEMOGRAPHIC_DATA] Year(s) 3 Months Gender: [DEMOGRAPHIC_DATA] Weig…" at bounding box center [384, 429] width 182 height 114
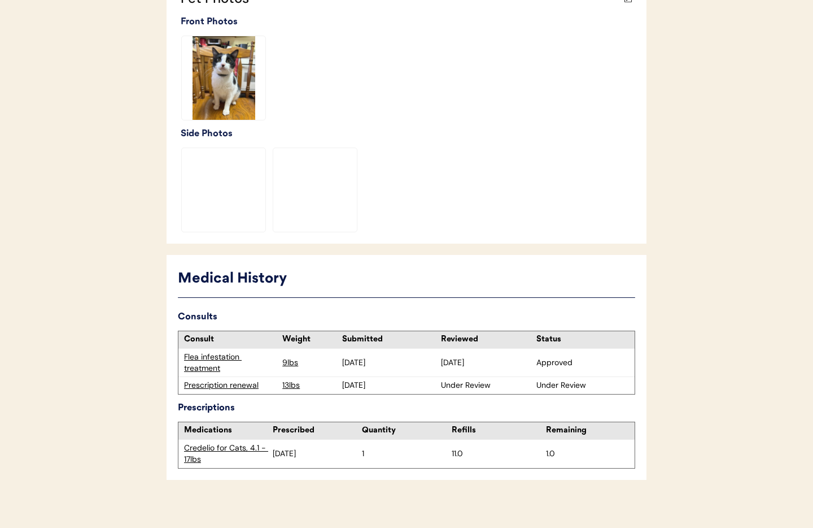
scroll to position [339, 0]
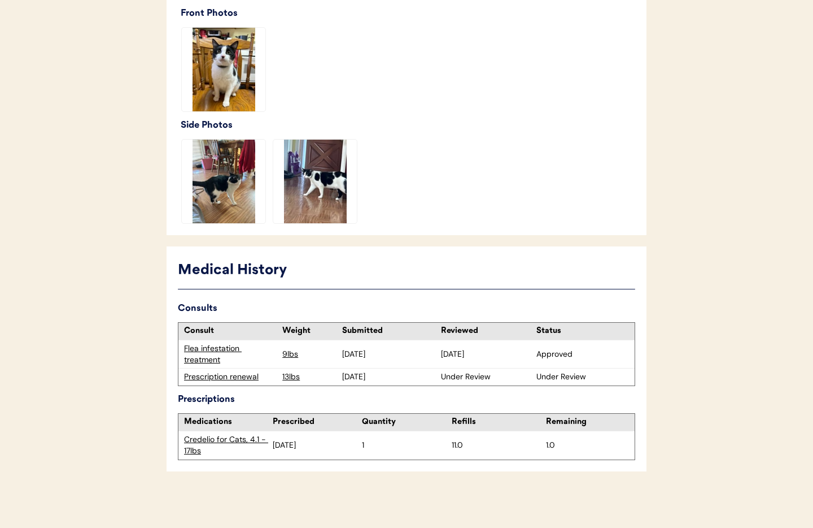
click at [201, 375] on div "Prescription renewal" at bounding box center [230, 376] width 93 height 11
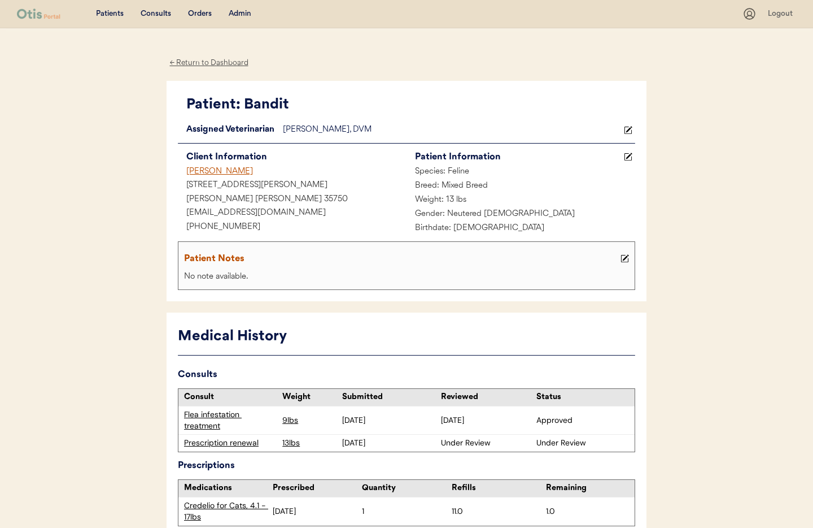
click at [216, 64] on div "← Return to Dashboard" at bounding box center [209, 62] width 85 height 13
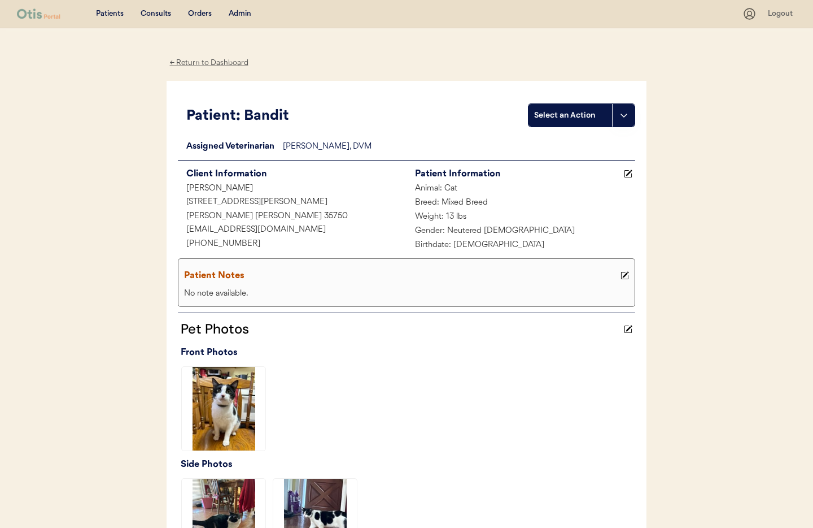
click at [218, 64] on div "← Return to Dashboard" at bounding box center [209, 62] width 85 height 13
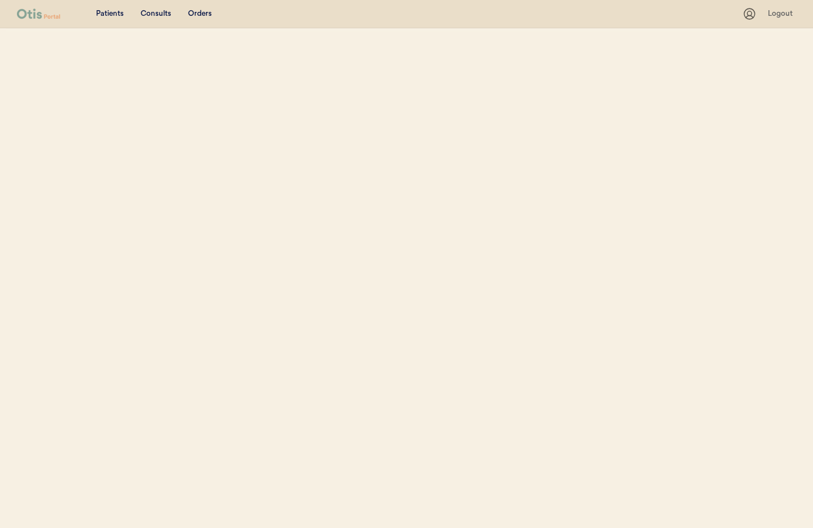
select select ""Name""
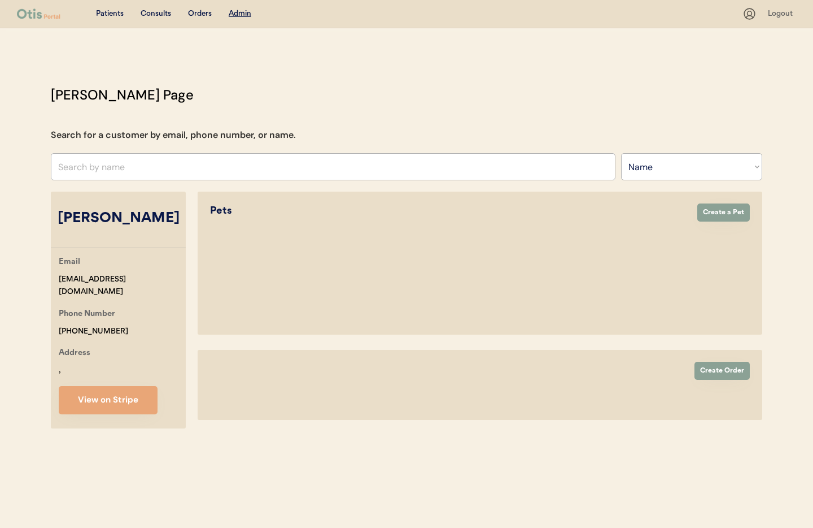
select select "true"
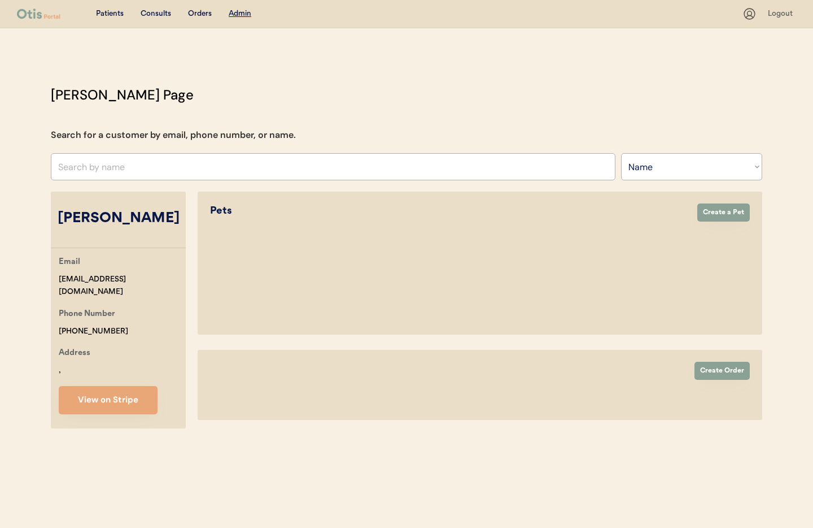
select select "false"
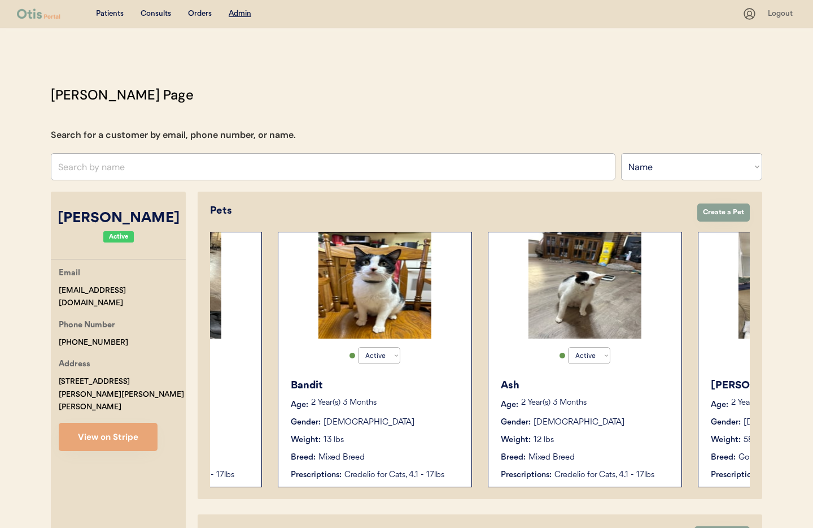
click at [582, 422] on div "Gender: Female" at bounding box center [585, 422] width 169 height 12
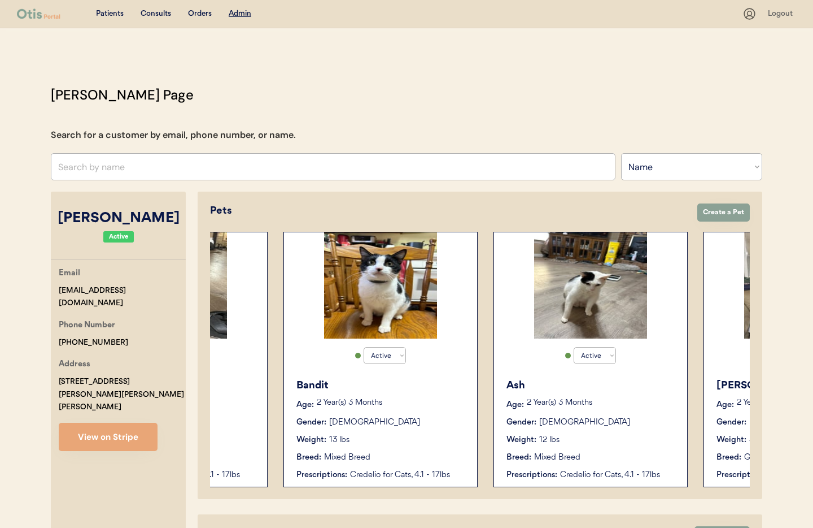
scroll to position [0, 555]
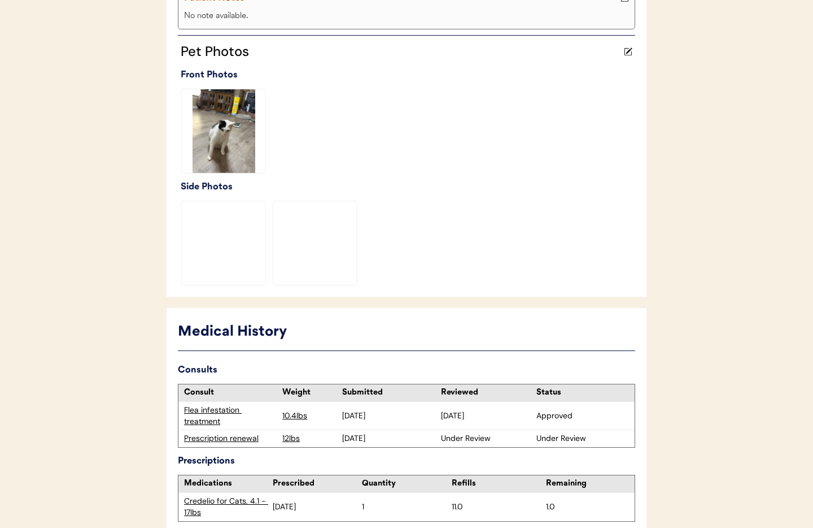
scroll to position [339, 0]
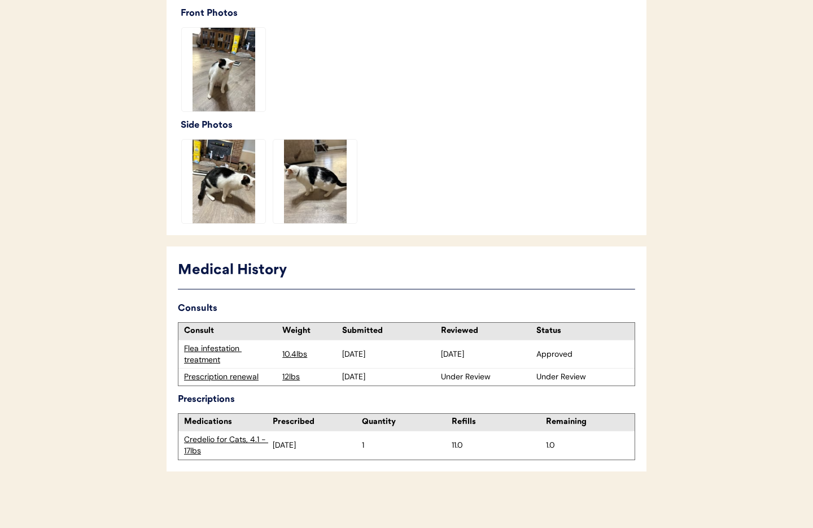
click at [240, 376] on div "Prescription renewal" at bounding box center [230, 376] width 93 height 11
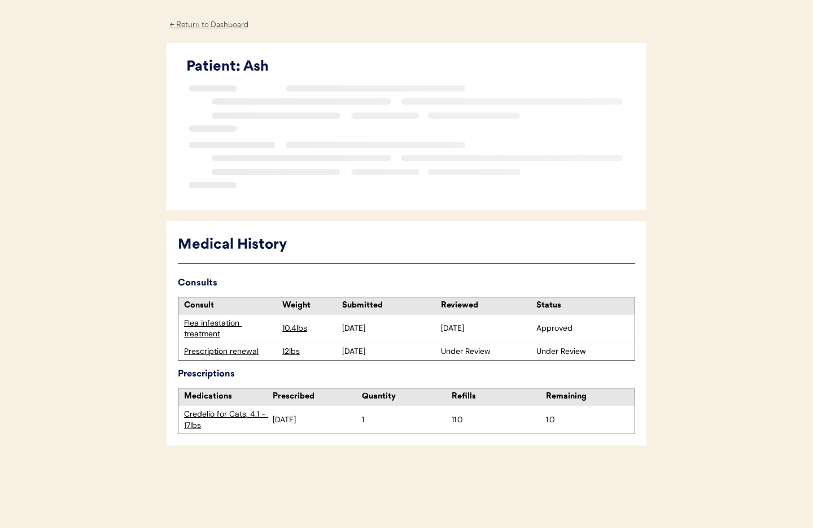
scroll to position [68, 0]
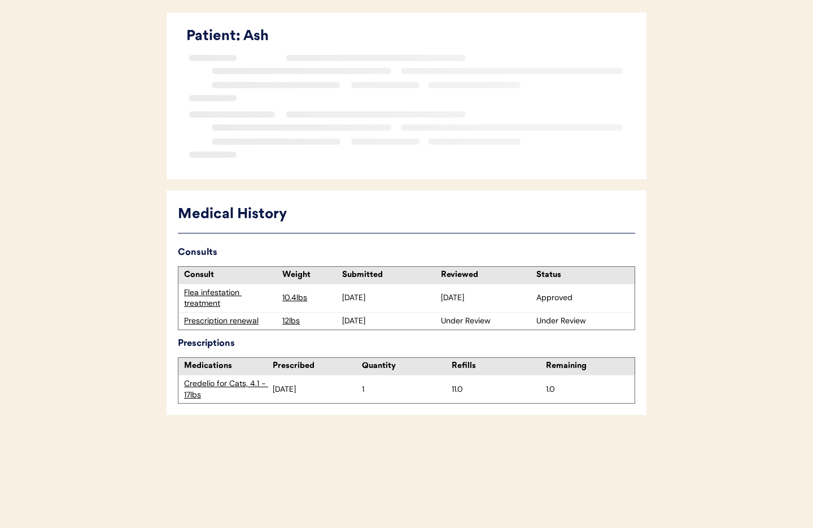
click at [221, 322] on div "Prescription renewal" at bounding box center [230, 320] width 93 height 11
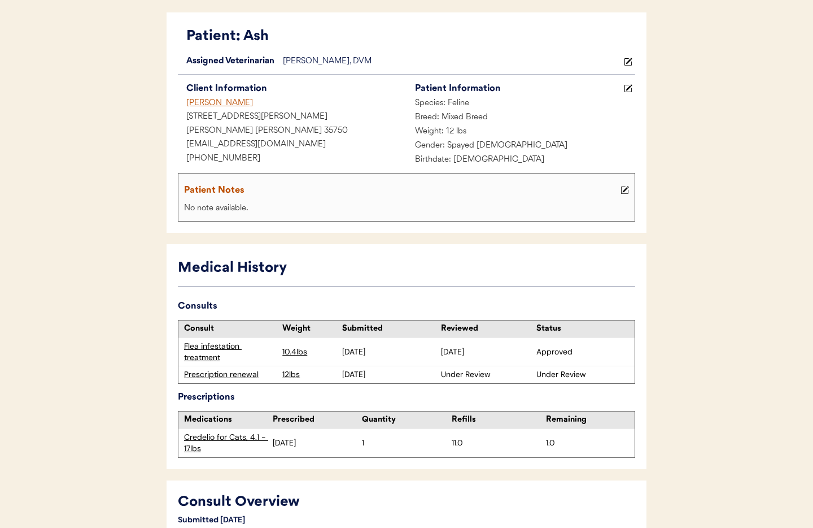
click at [237, 373] on div "Prescription renewal" at bounding box center [230, 374] width 93 height 11
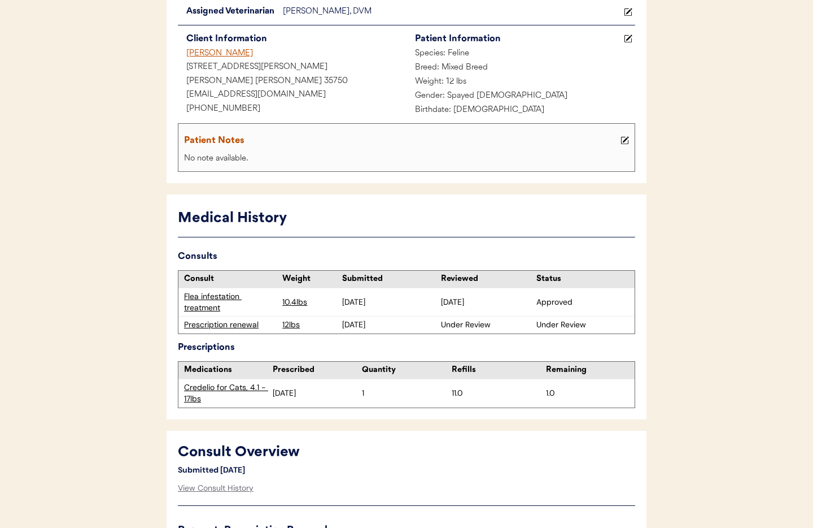
scroll to position [0, 0]
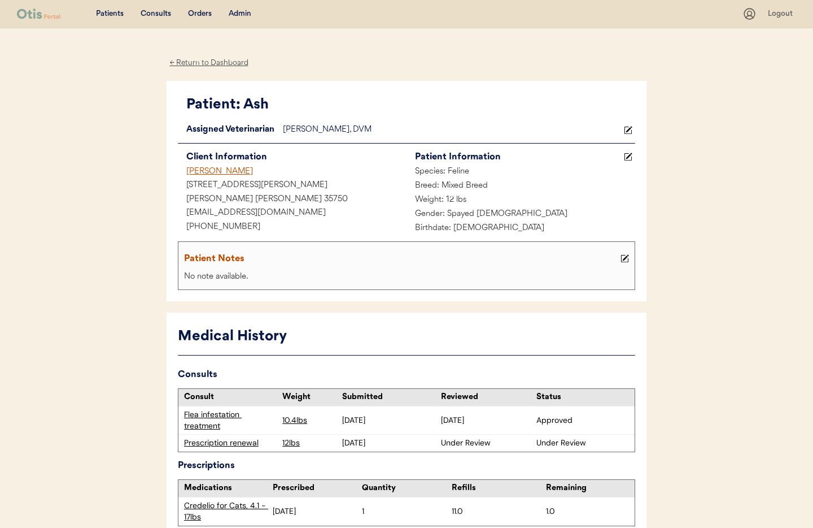
click at [222, 58] on div "← Return to Dashboard" at bounding box center [209, 62] width 85 height 13
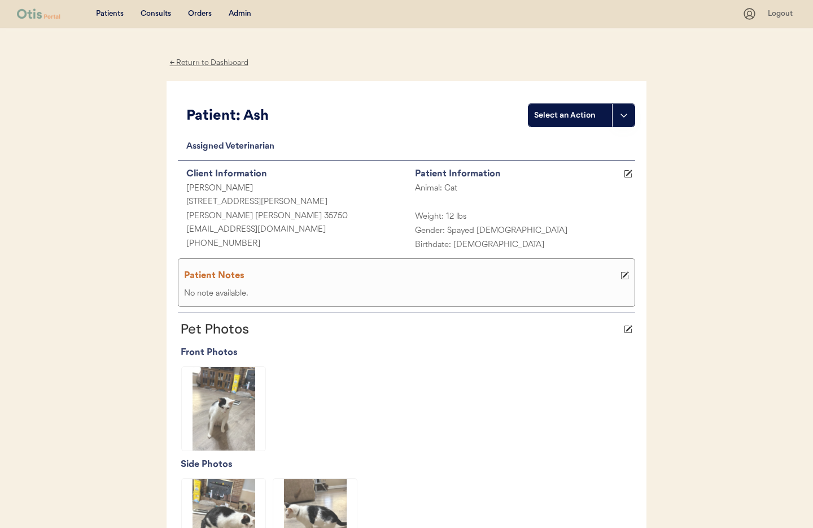
click at [201, 62] on div "← Return to Dashboard" at bounding box center [209, 62] width 85 height 13
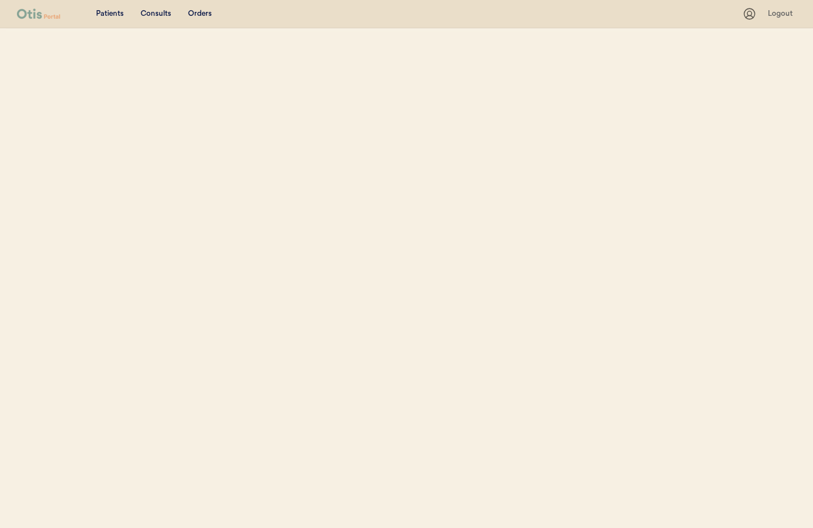
select select ""Name""
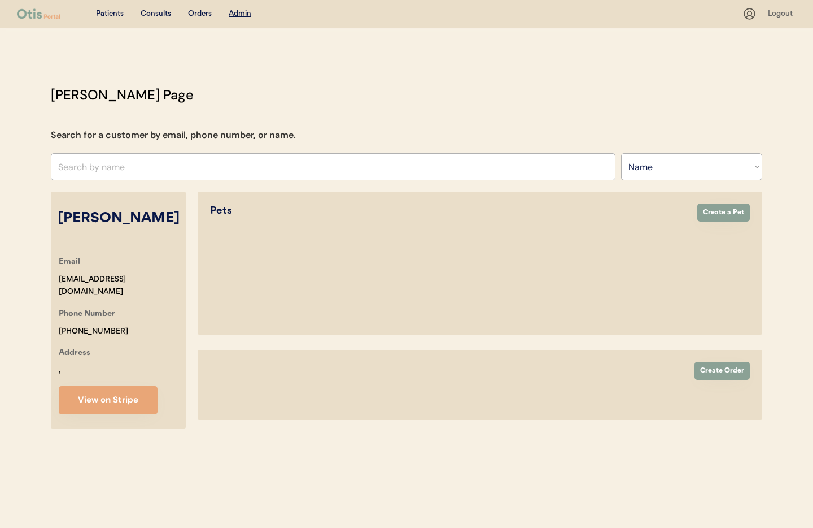
select select "true"
select select "false"
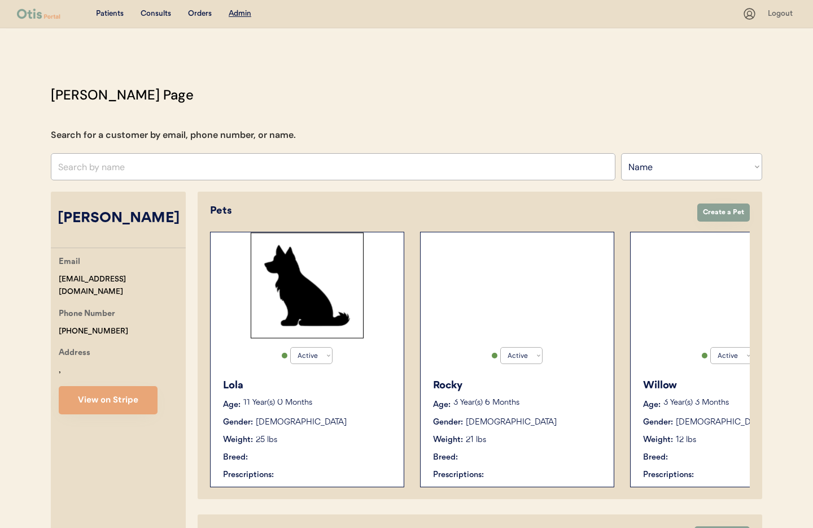
select select "true"
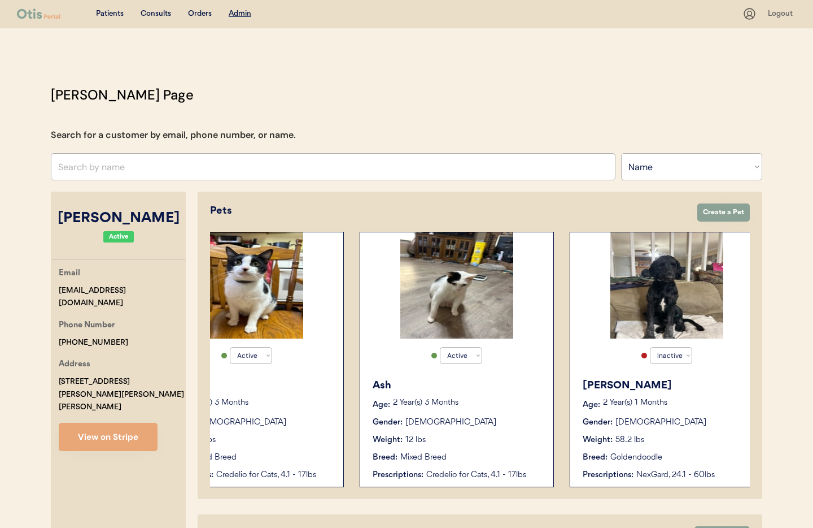
scroll to position [0, 721]
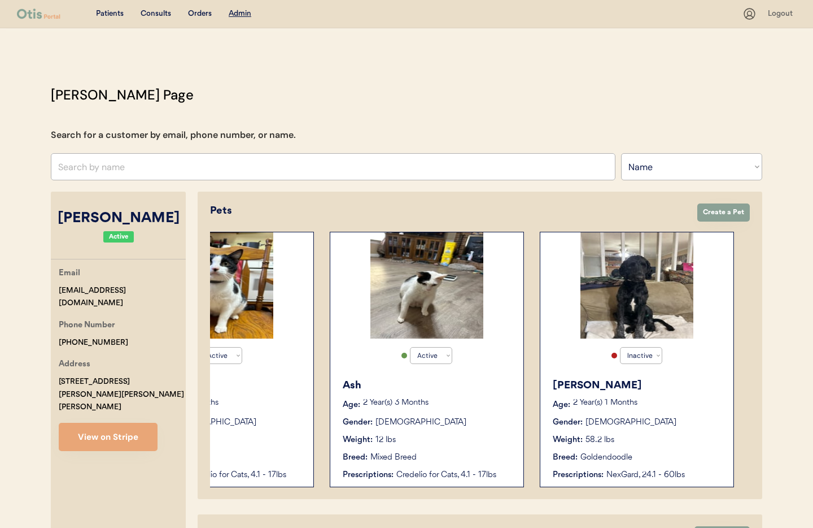
click at [666, 401] on p "2 Year(s) 1 Months" at bounding box center [647, 403] width 149 height 8
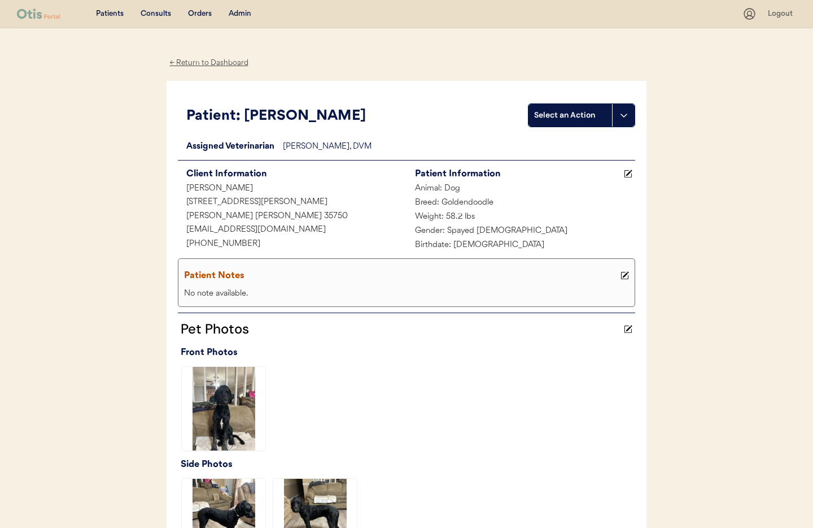
click at [201, 62] on div "← Return to Dashboard" at bounding box center [209, 62] width 85 height 13
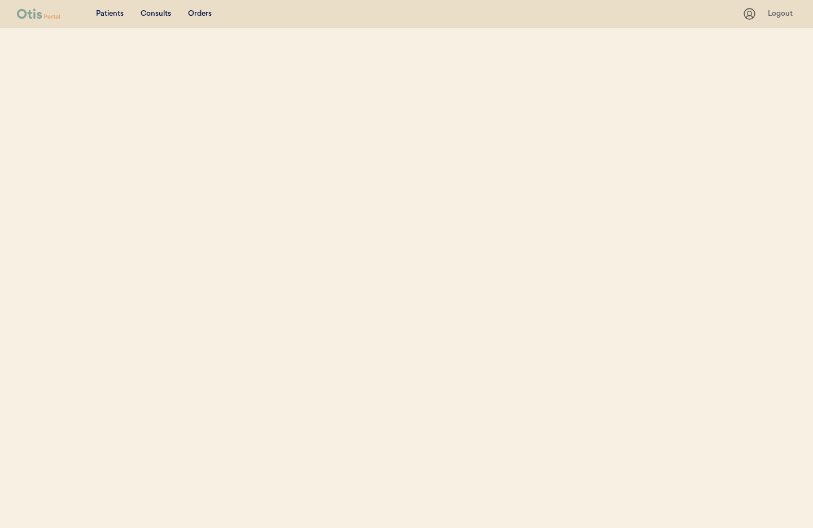
select select ""Name""
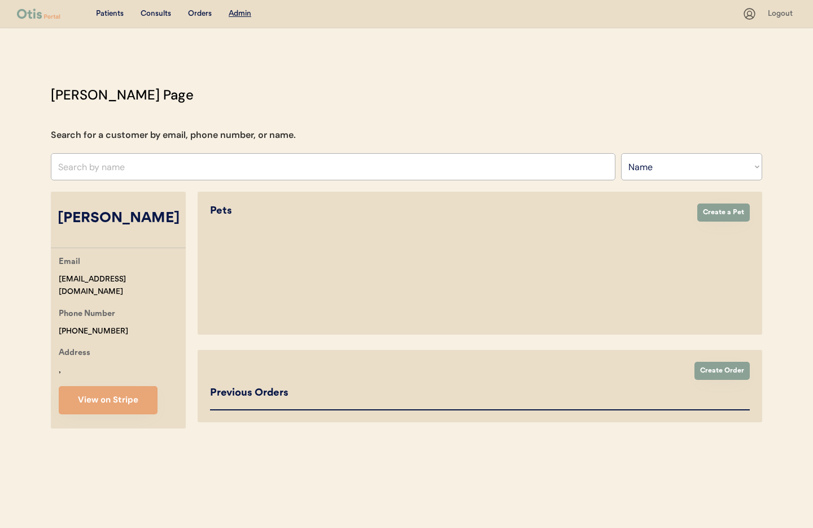
select select "true"
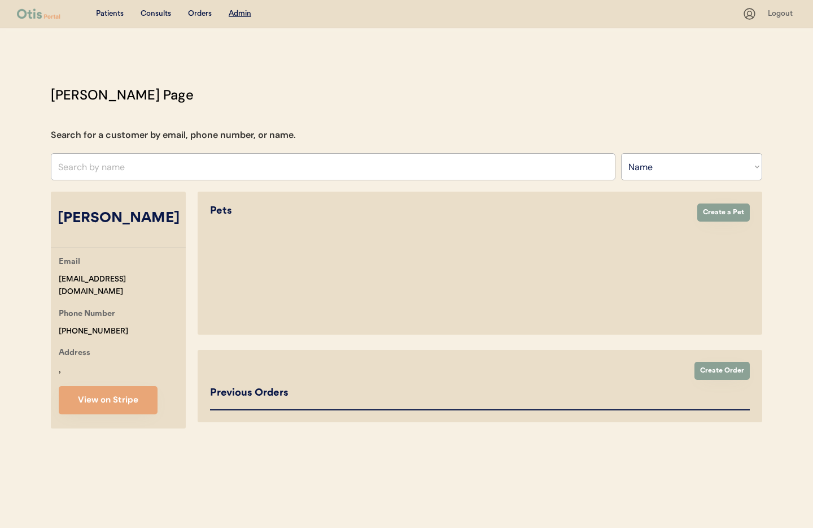
select select "false"
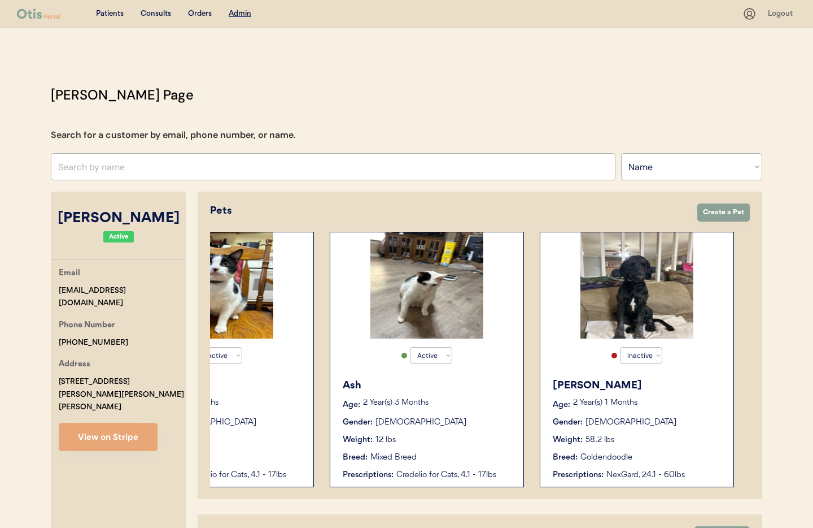
scroll to position [1, 0]
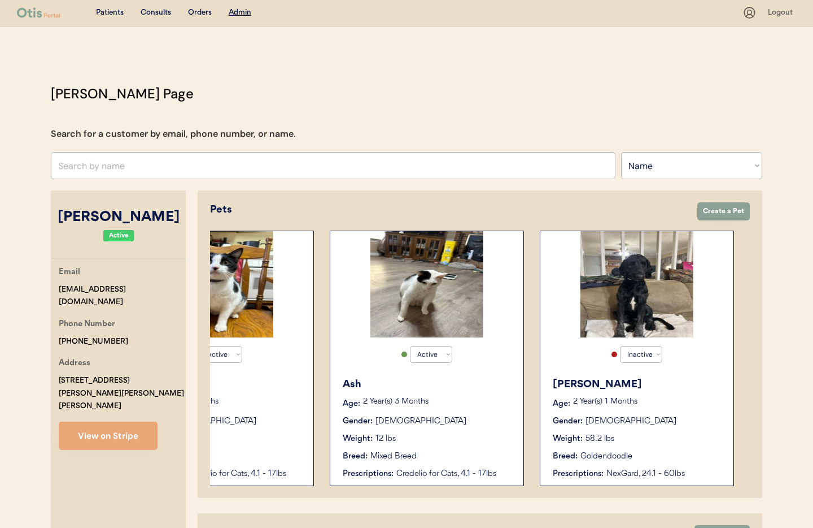
click at [601, 433] on div "58.2 lbs" at bounding box center [600, 439] width 29 height 12
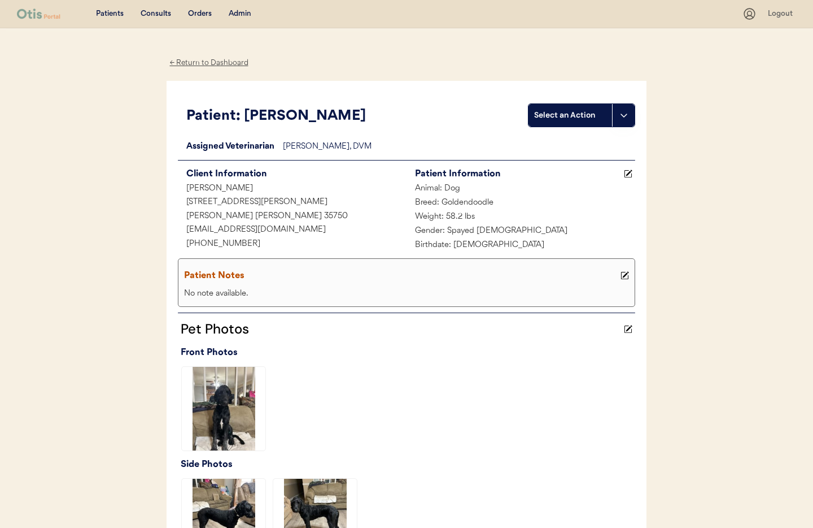
click at [224, 60] on div "← Return to Dashboard" at bounding box center [209, 62] width 85 height 13
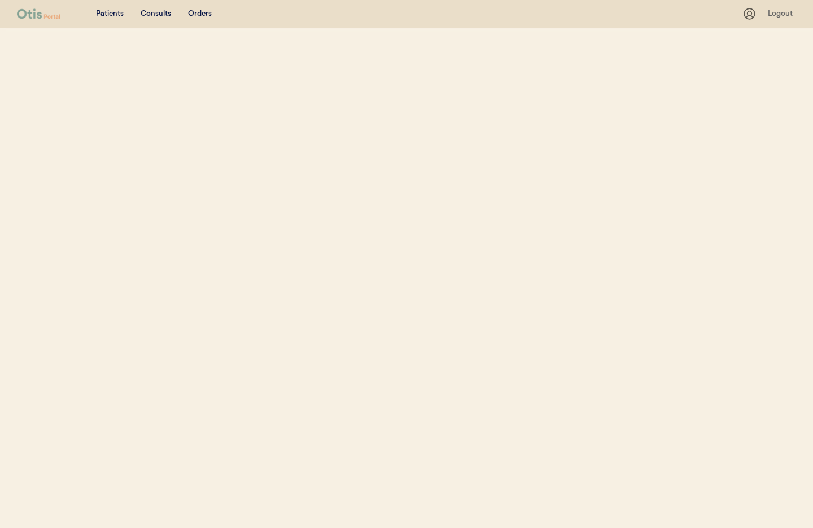
select select ""Name""
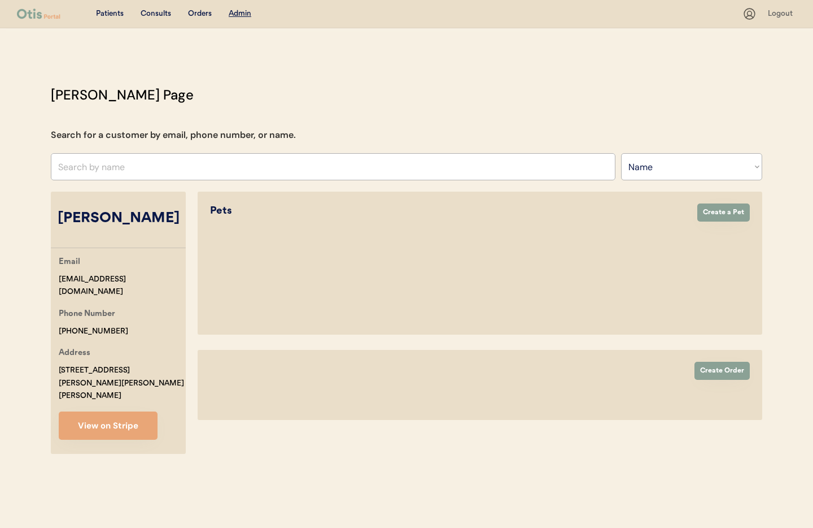
select select "true"
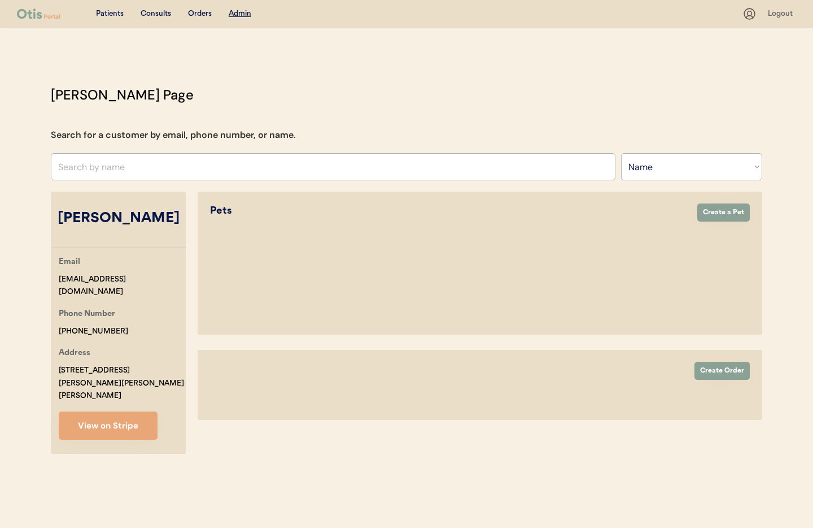
select select "false"
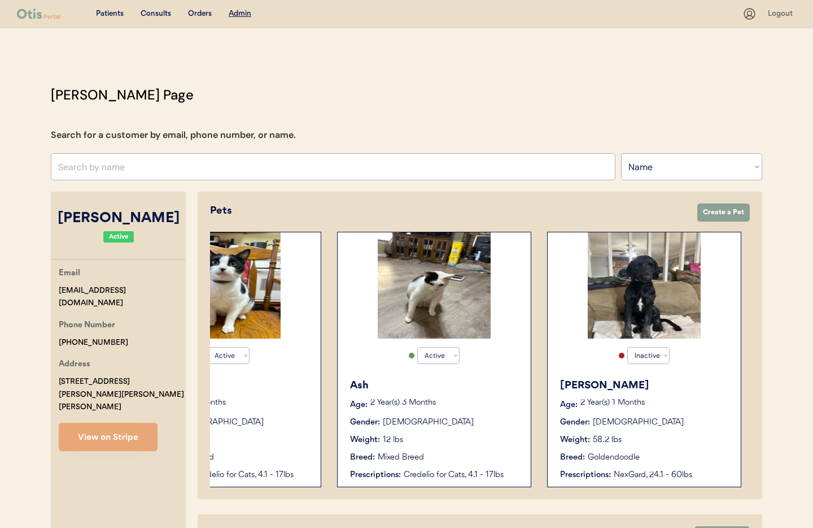
scroll to position [0, 721]
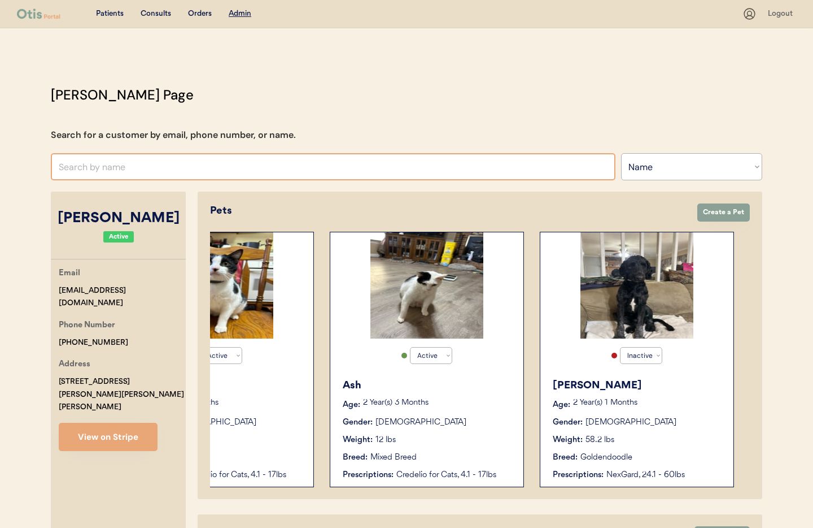
click at [175, 169] on input "text" at bounding box center [333, 166] width 565 height 27
type input "debr"
type input "debra Lyles"
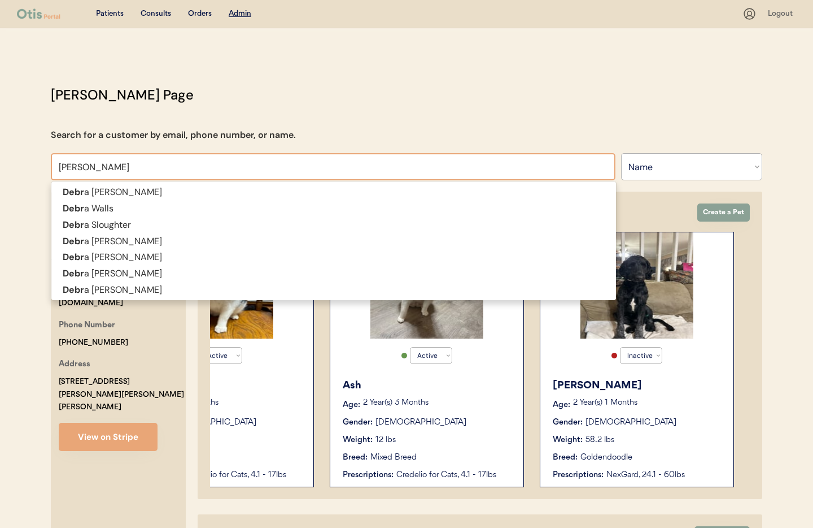
type input "debra"
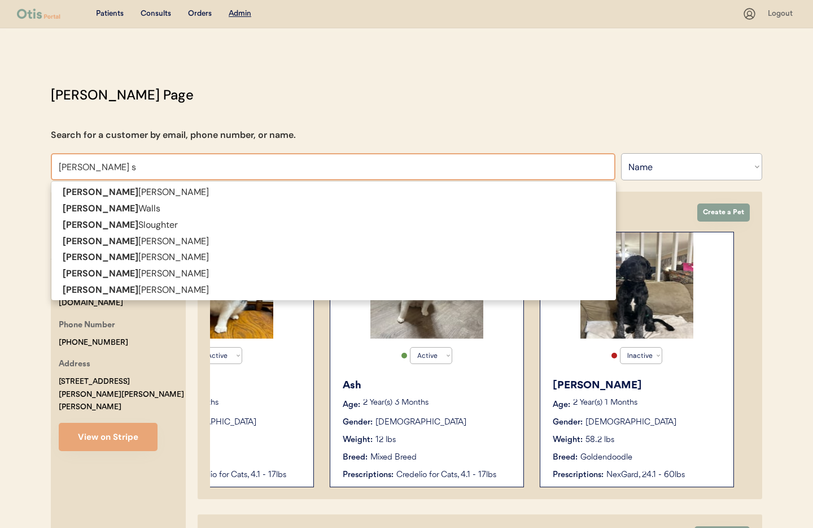
type input "debra sl"
type input "debra sloughter"
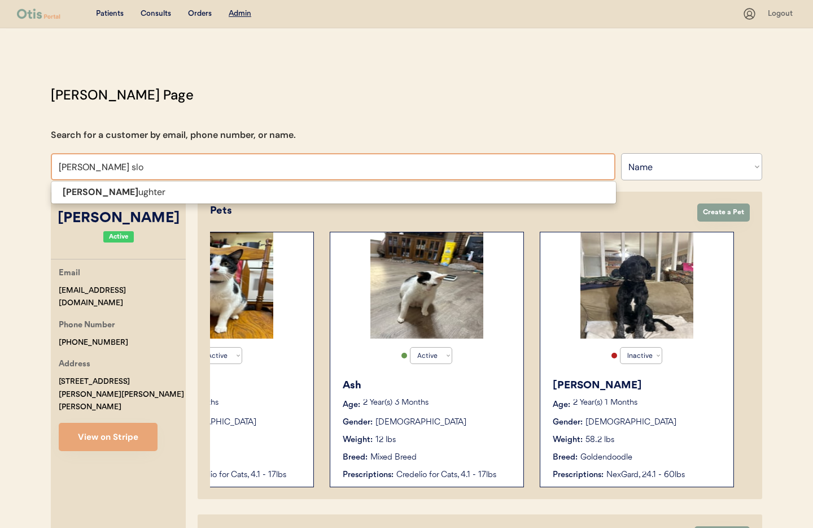
type input "debra slou"
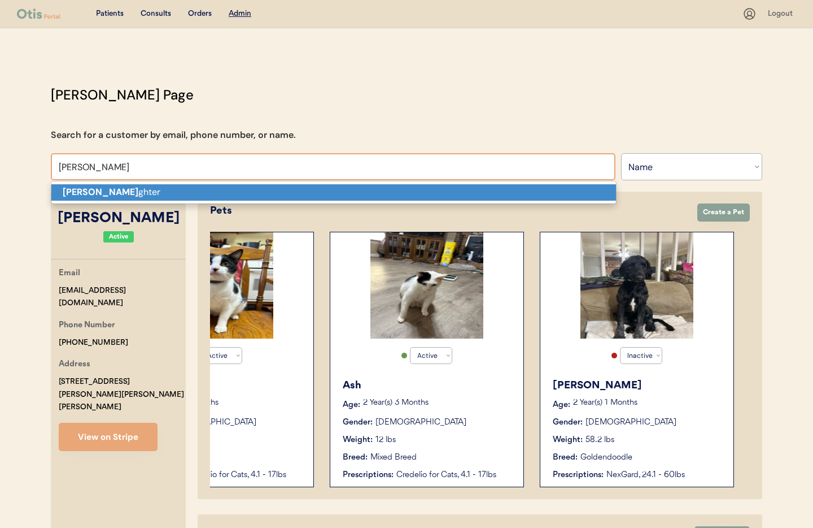
click at [180, 194] on p "Debra Slou ghter" at bounding box center [333, 192] width 565 height 16
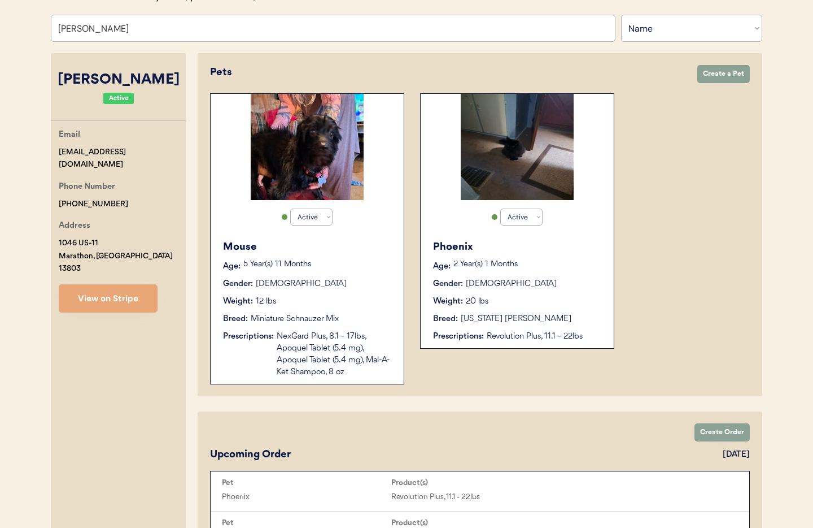
scroll to position [140, 0]
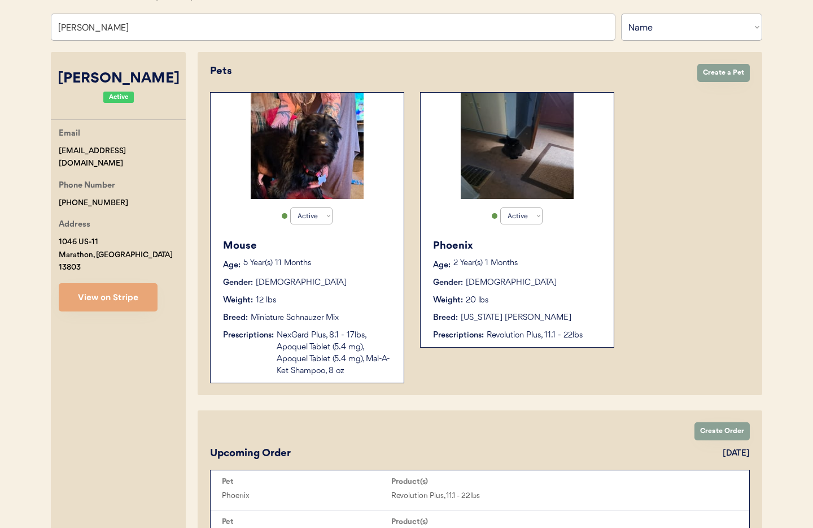
type input "[PERSON_NAME]"
click at [525, 320] on div "Breed: Maine Coon" at bounding box center [517, 318] width 169 height 12
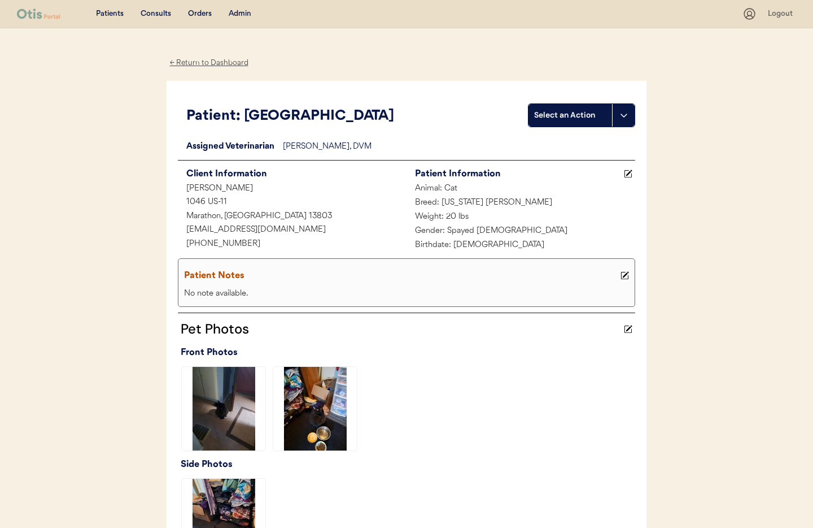
click at [189, 63] on div "← Return to Dashboard" at bounding box center [209, 62] width 85 height 13
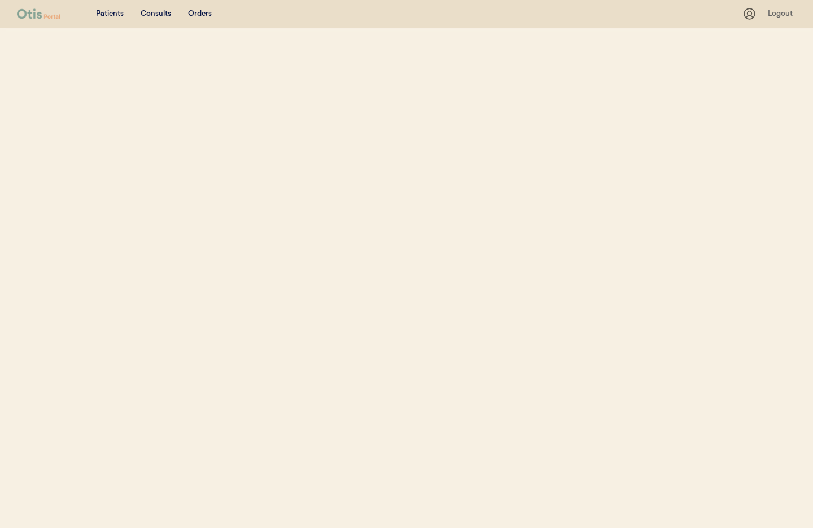
select select ""Name""
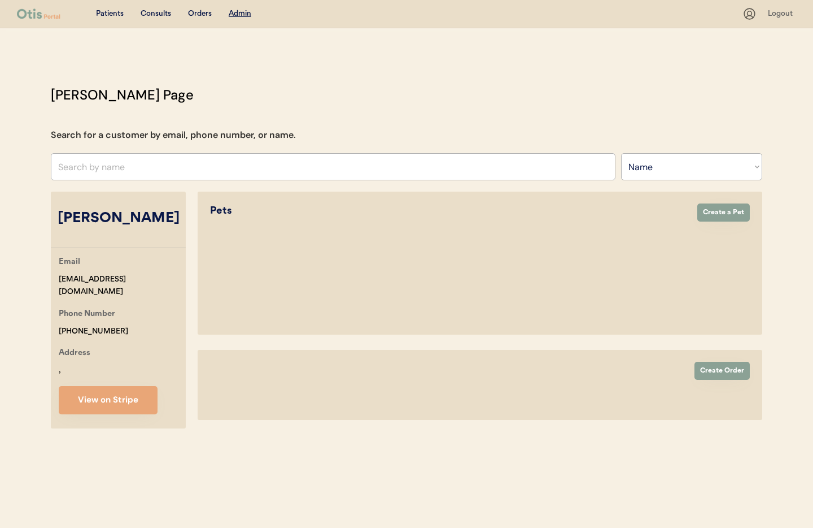
select select "true"
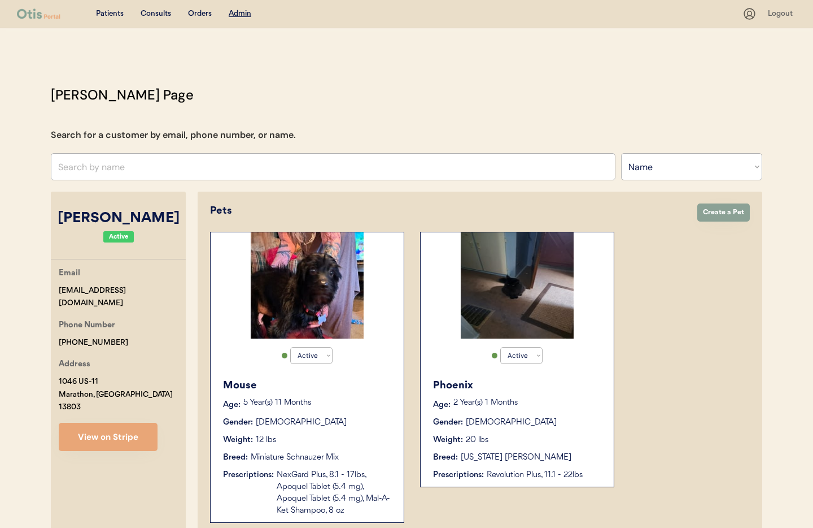
click at [351, 442] on div "Weight: 12 lbs" at bounding box center [307, 440] width 169 height 12
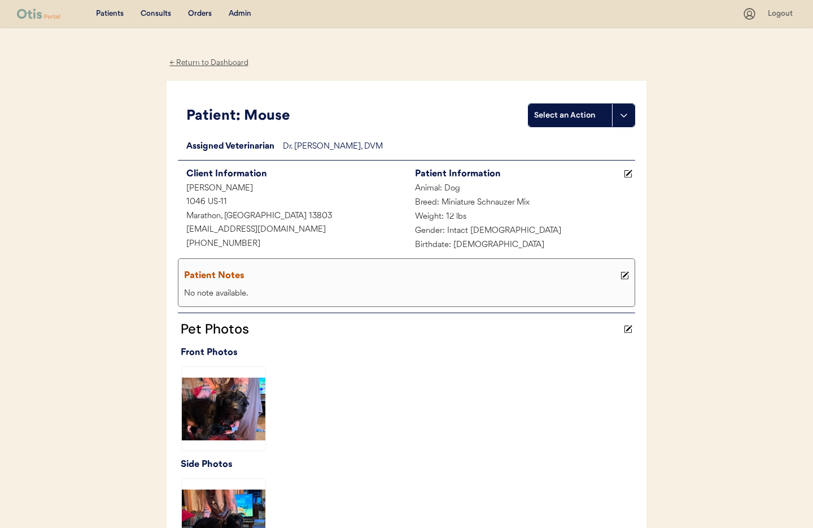
click at [189, 62] on div "← Return to Dashboard" at bounding box center [209, 62] width 85 height 13
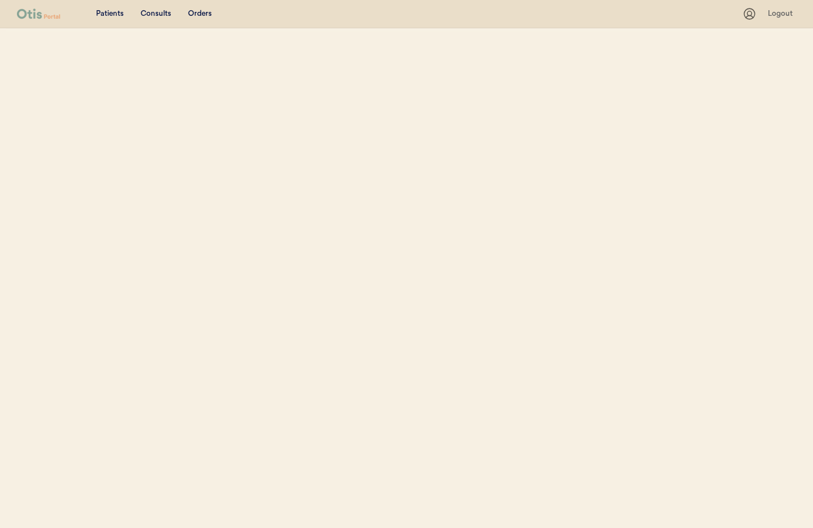
select select ""Name""
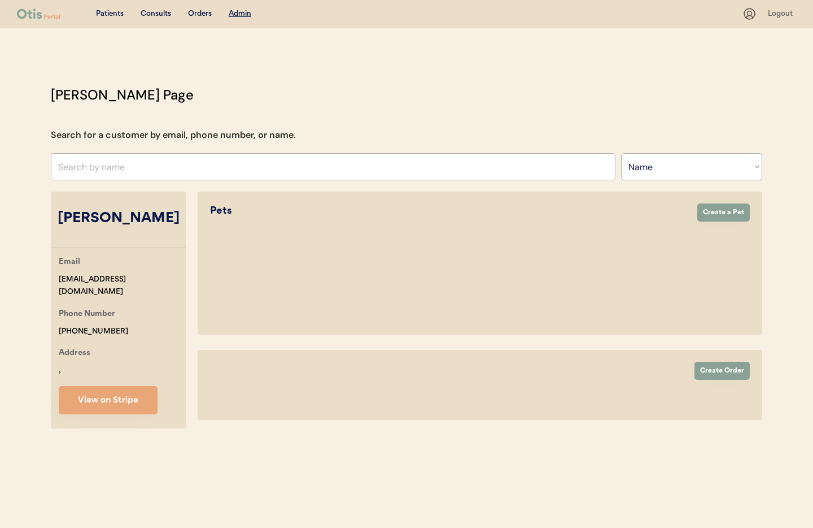
select select "true"
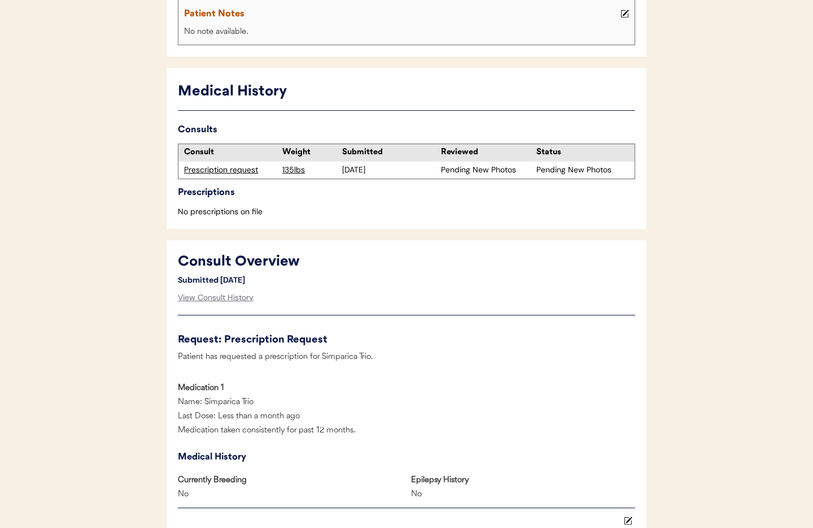
scroll to position [247, 0]
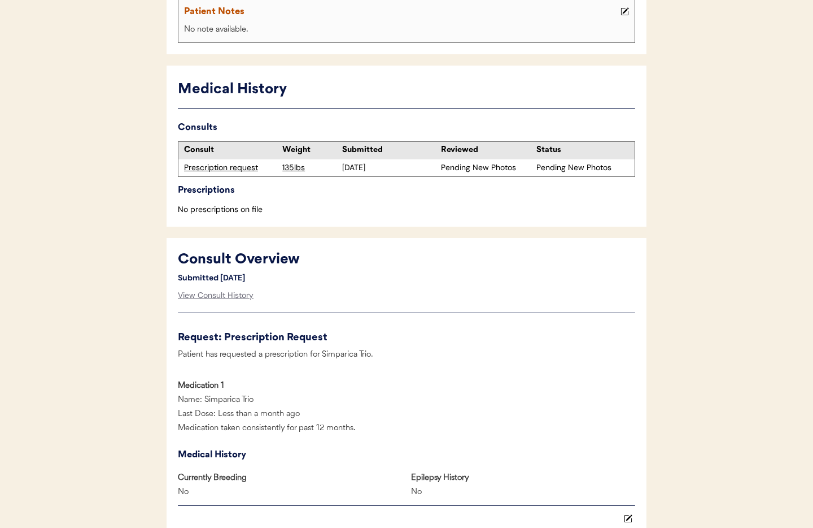
click at [221, 167] on div "Prescription request" at bounding box center [230, 167] width 93 height 11
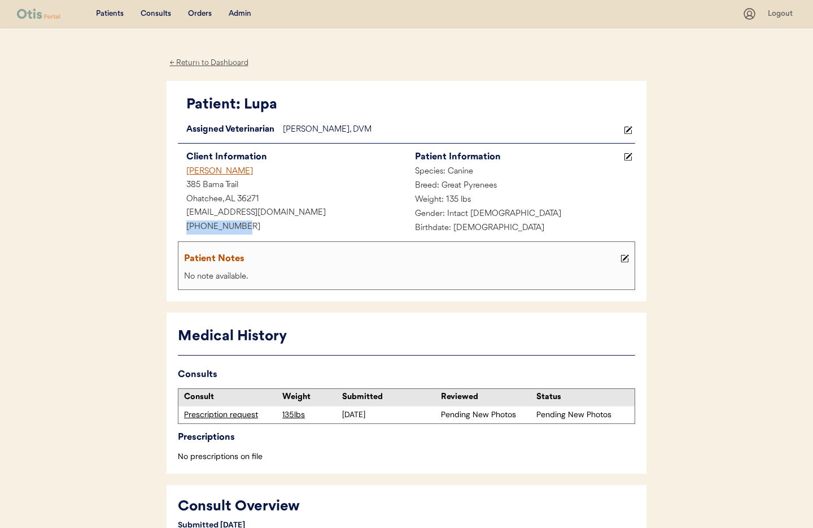
drag, startPoint x: 225, startPoint y: 227, endPoint x: 153, endPoint y: 227, distance: 72.9
copy div "[PHONE_NUMBER]"
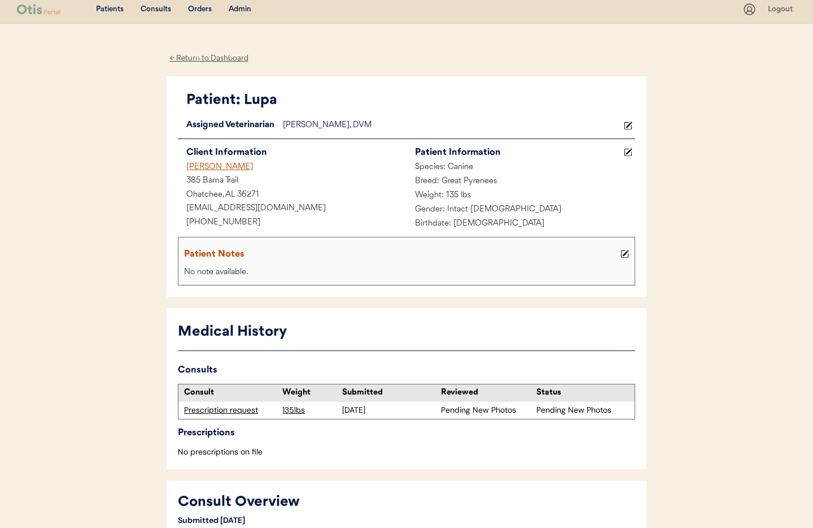
click at [247, 8] on div "Admin" at bounding box center [240, 9] width 23 height 11
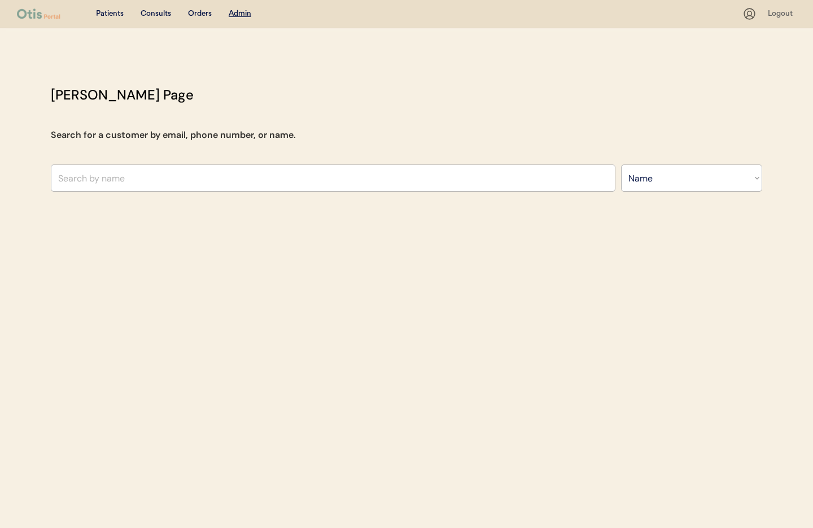
select select ""Name""
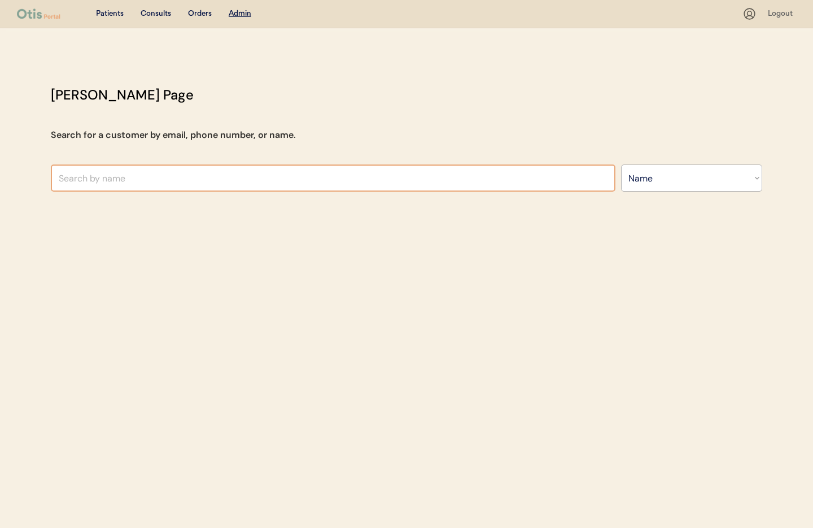
click at [180, 175] on input "text" at bounding box center [333, 177] width 565 height 27
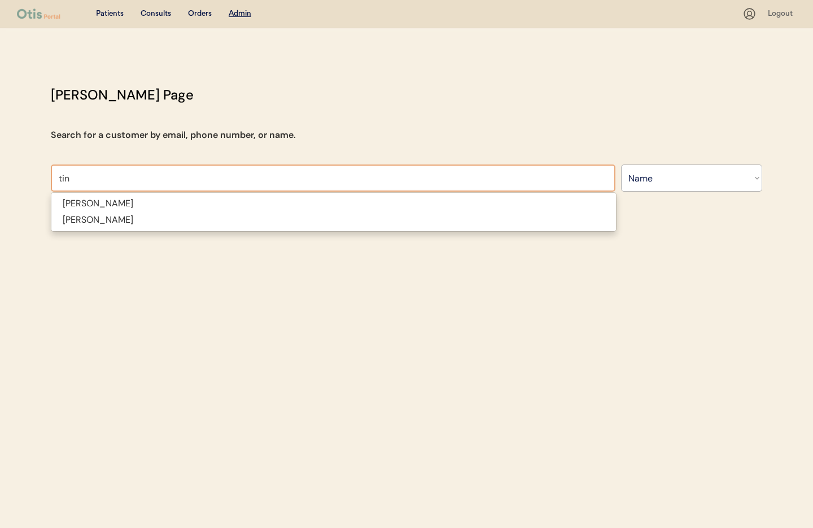
type input "tin"
type input "[PERSON_NAME]"
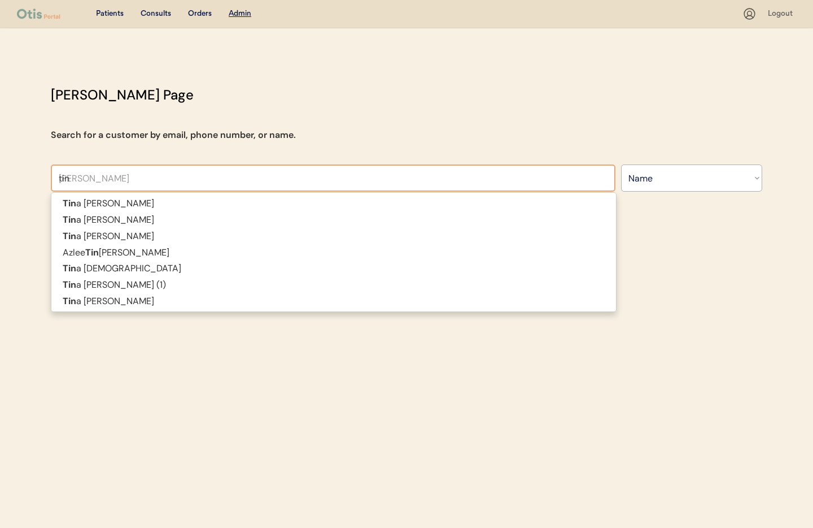
type input "[PERSON_NAME]"
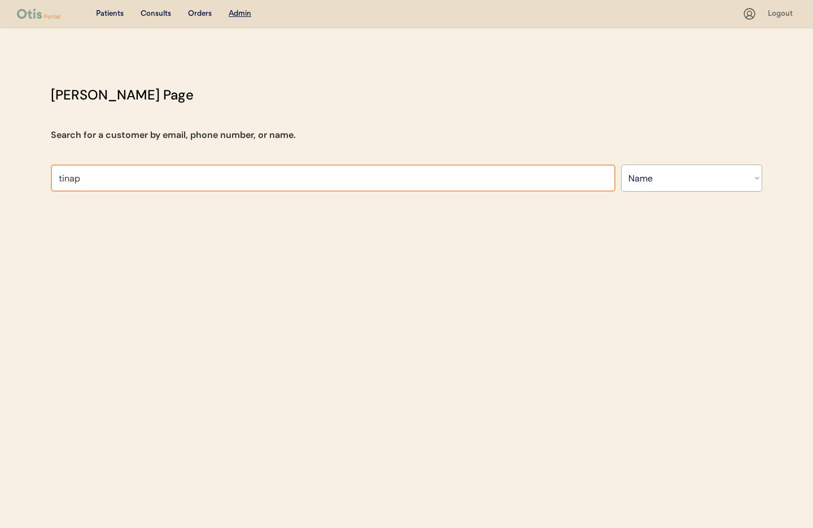
type input "[PERSON_NAME]"
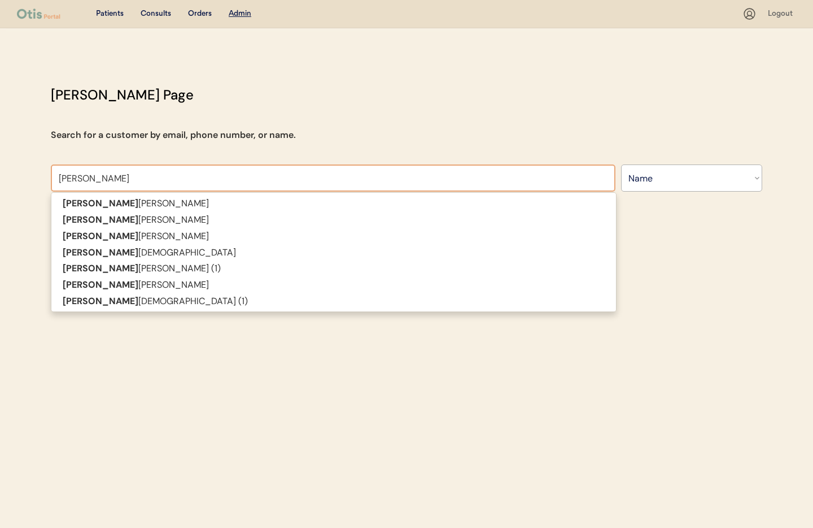
type input "[PERSON_NAME]"
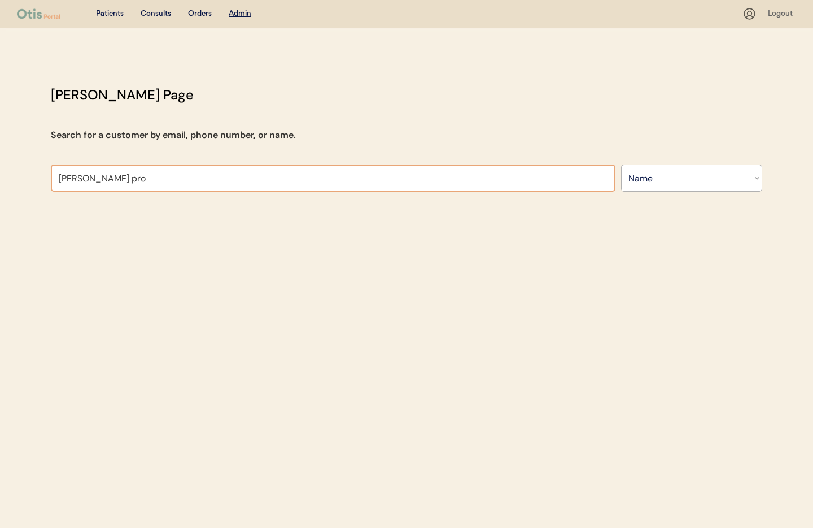
type input "[PERSON_NAME]"
type input "[PERSON_NAME][DEMOGRAPHIC_DATA]"
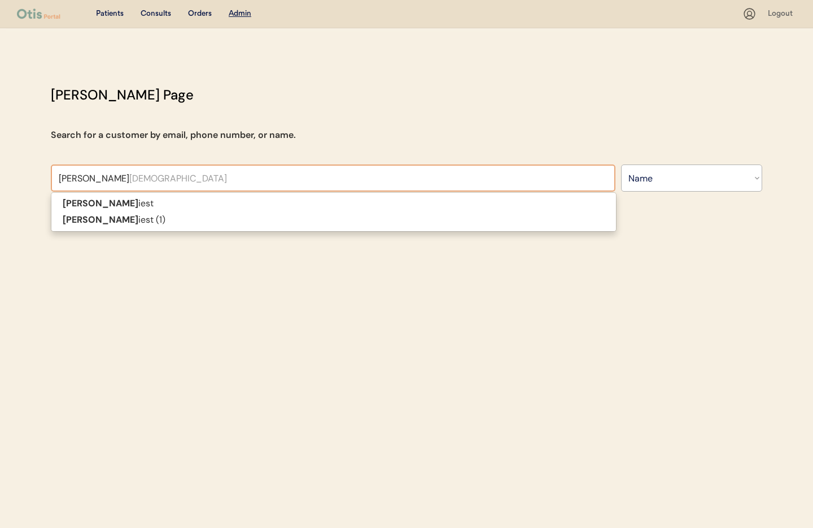
type input "[PERSON_NAME]"
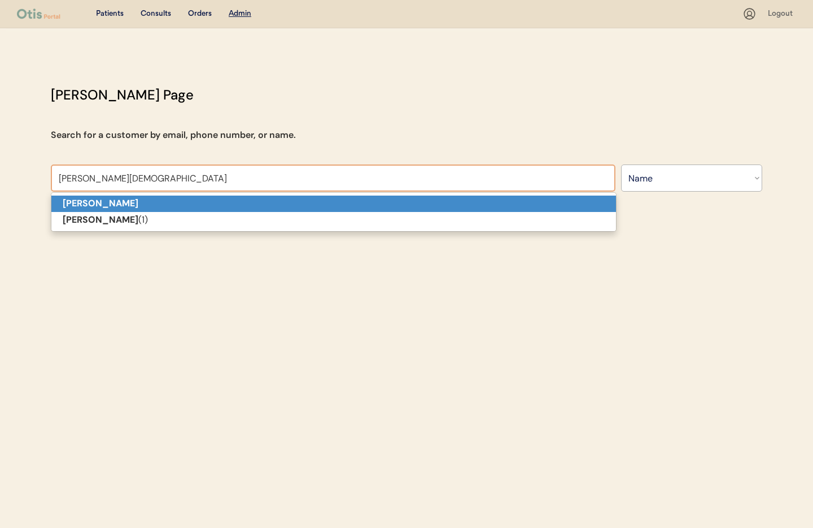
click at [159, 203] on p "[PERSON_NAME]" at bounding box center [333, 203] width 565 height 16
type input "[PERSON_NAME]"
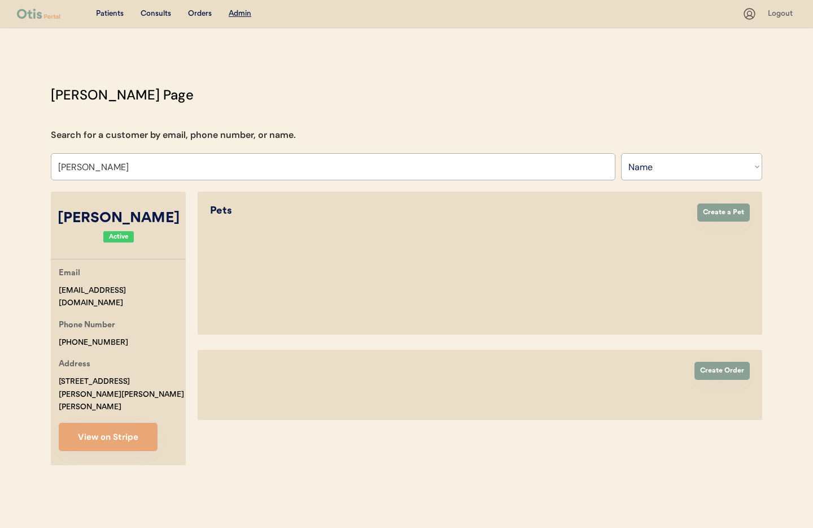
select select "true"
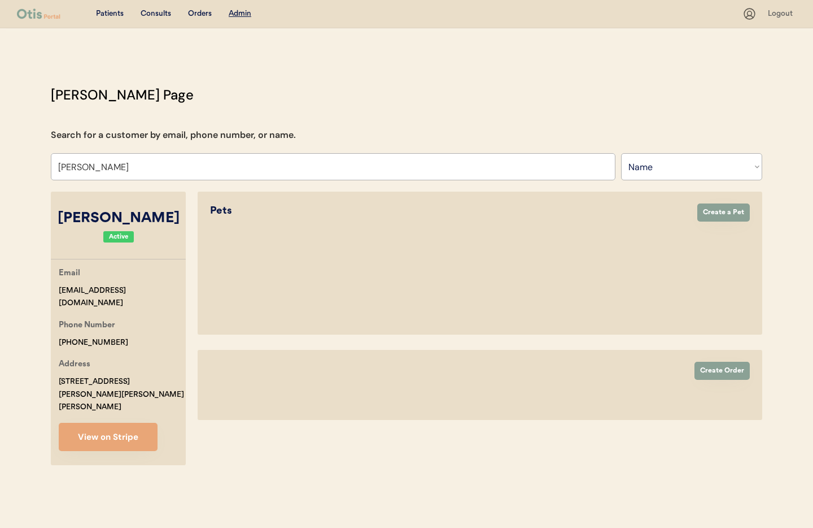
select select "false"
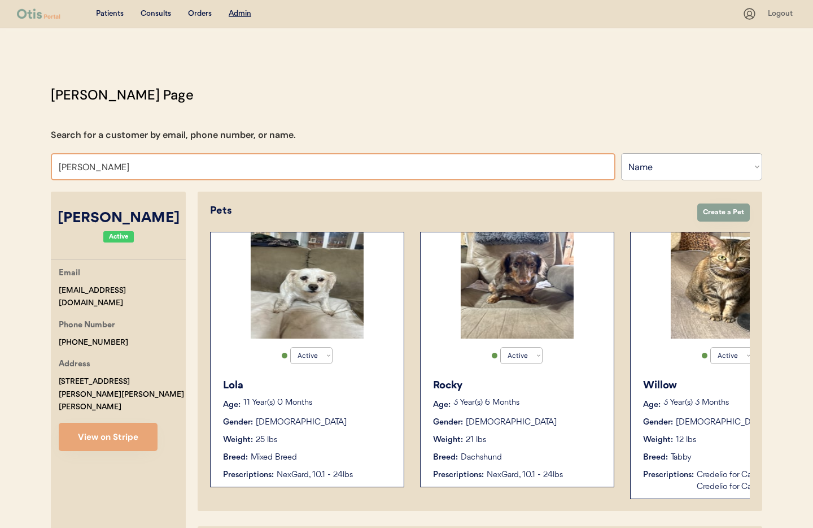
click at [142, 169] on input "[PERSON_NAME]" at bounding box center [333, 166] width 565 height 27
click at [108, 167] on input "[PERSON_NAME]" at bounding box center [333, 166] width 565 height 27
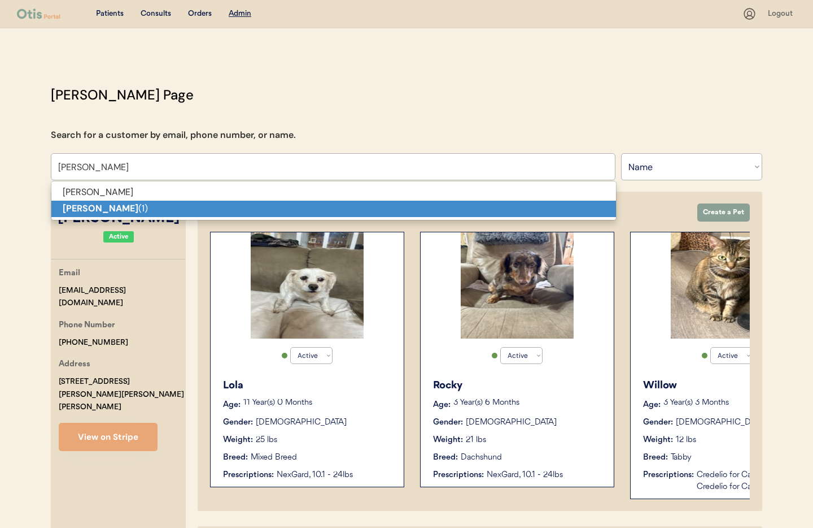
click at [103, 211] on strong "[PERSON_NAME]" at bounding box center [101, 208] width 76 height 12
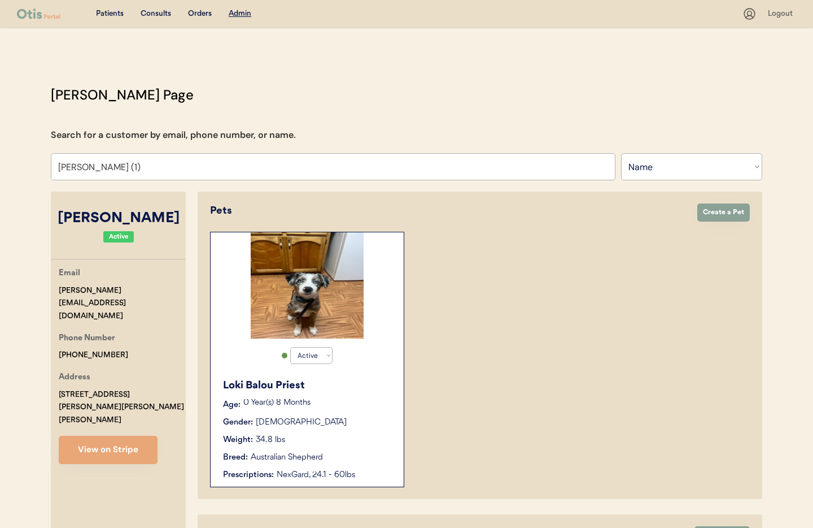
type input "[PERSON_NAME] (1)"
